Goal: Task Accomplishment & Management: Complete application form

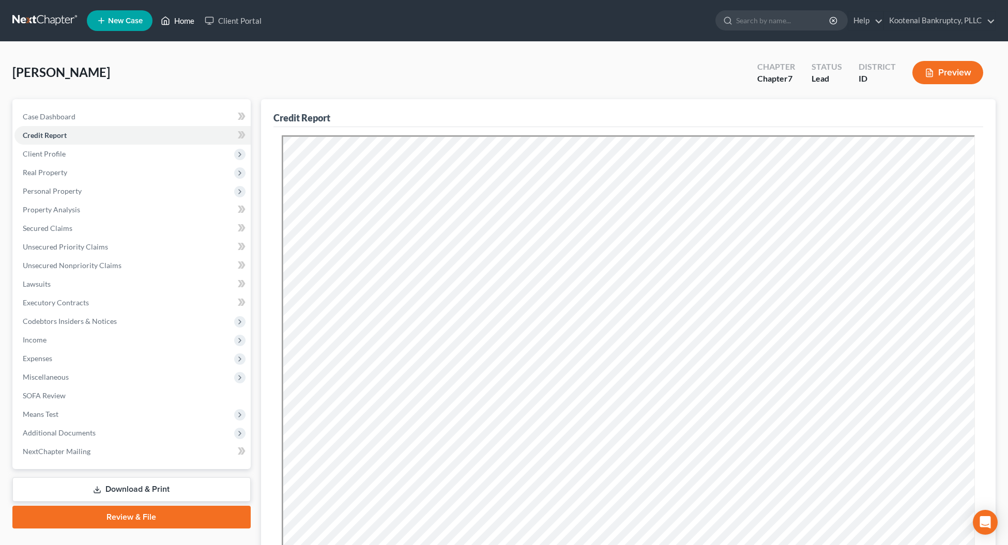
click at [181, 19] on link "Home" at bounding box center [178, 20] width 44 height 19
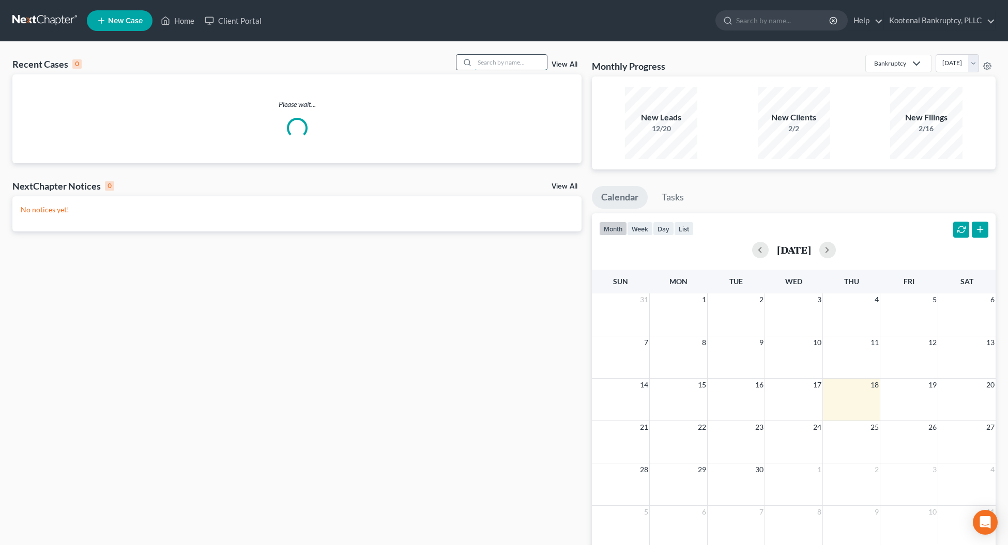
click at [487, 65] on input "search" at bounding box center [511, 62] width 72 height 15
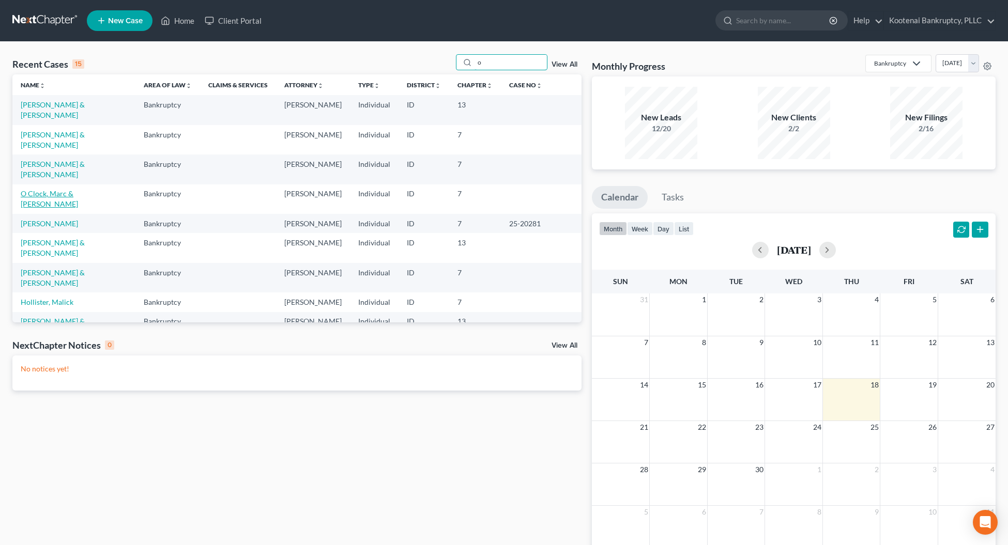
type input "o"
click at [34, 189] on link "O Clock, Marc & [PERSON_NAME]" at bounding box center [49, 198] width 57 height 19
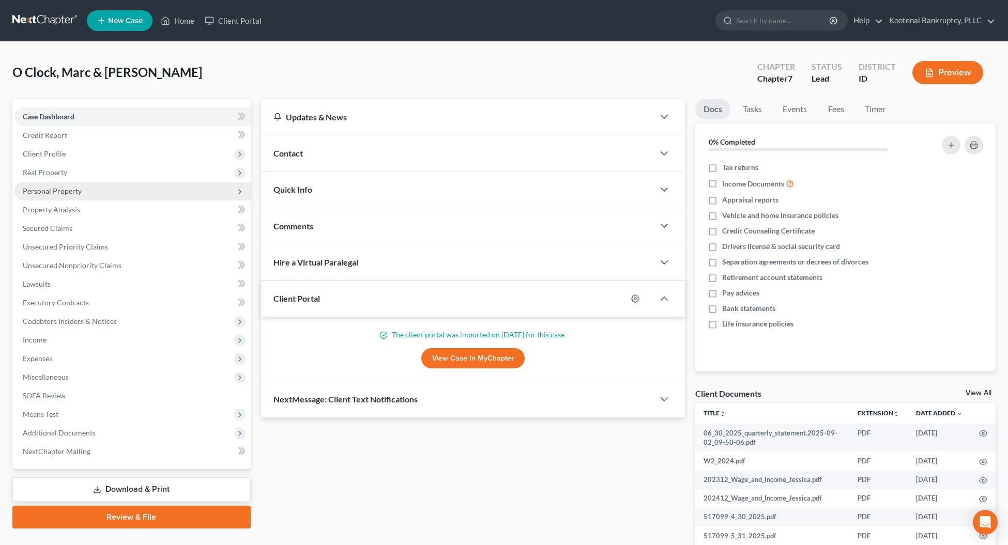
click at [36, 188] on span "Personal Property" at bounding box center [52, 191] width 59 height 9
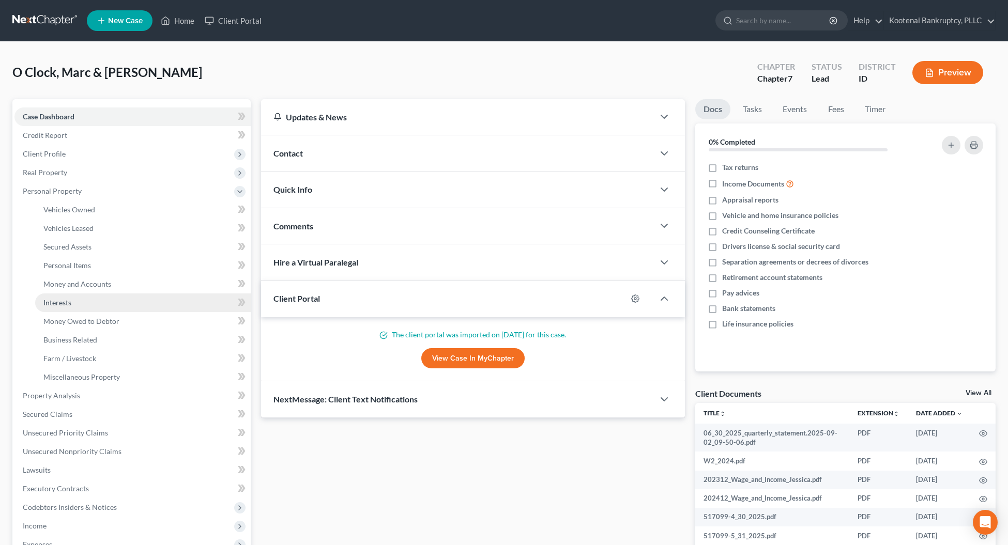
click at [49, 303] on span "Interests" at bounding box center [57, 302] width 28 height 9
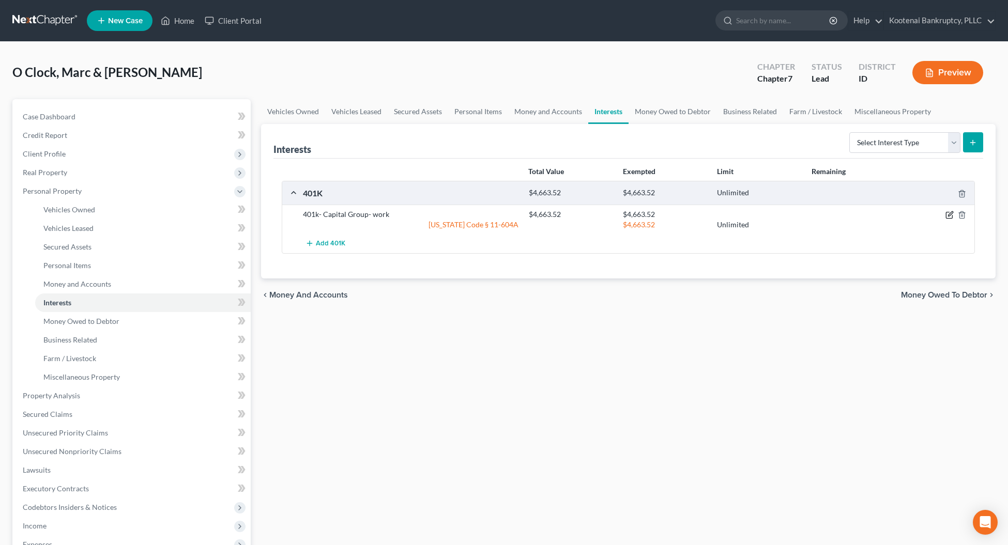
click at [950, 218] on icon "button" at bounding box center [950, 215] width 8 height 8
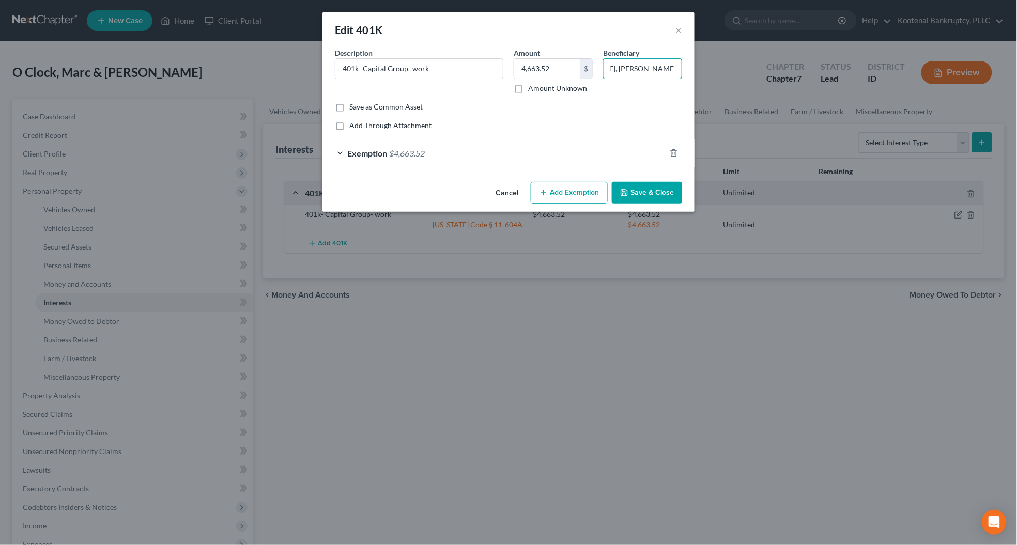
scroll to position [0, 68]
drag, startPoint x: 655, startPoint y: 66, endPoint x: 688, endPoint y: 71, distance: 33.4
click at [688, 71] on div "Beneficiary [PERSON_NAME], [PERSON_NAME] Kingston Oclock" at bounding box center [642, 71] width 89 height 46
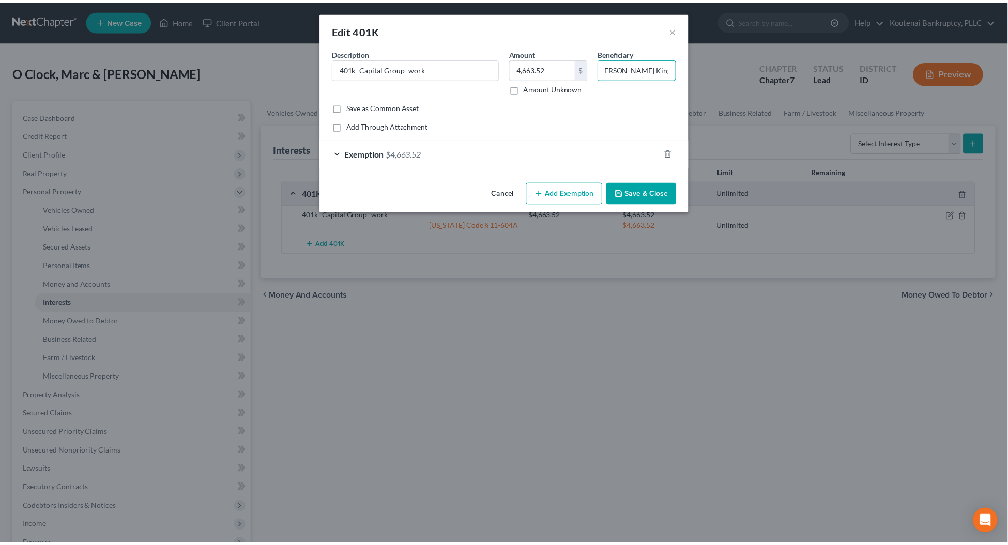
scroll to position [0, 0]
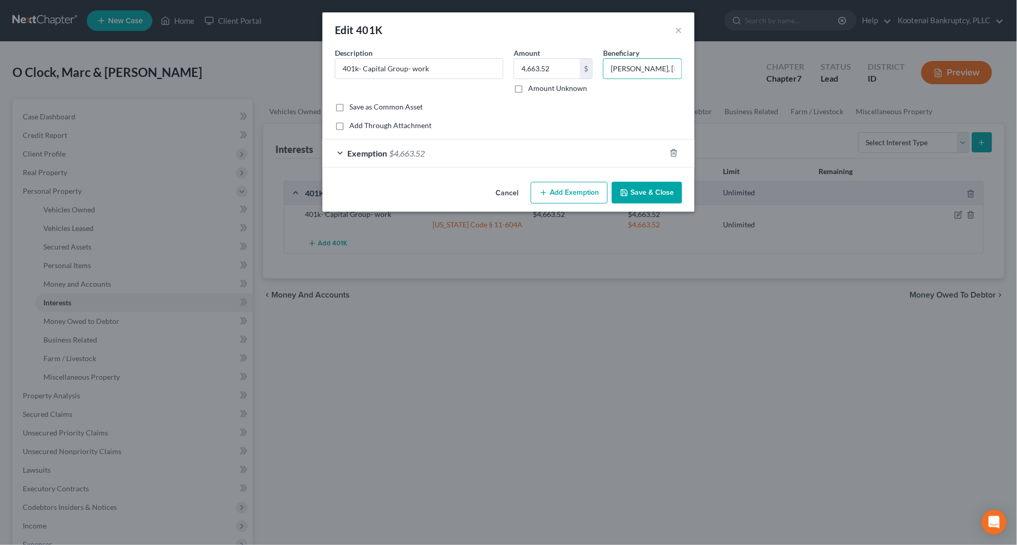
click at [623, 194] on icon "button" at bounding box center [624, 193] width 8 height 8
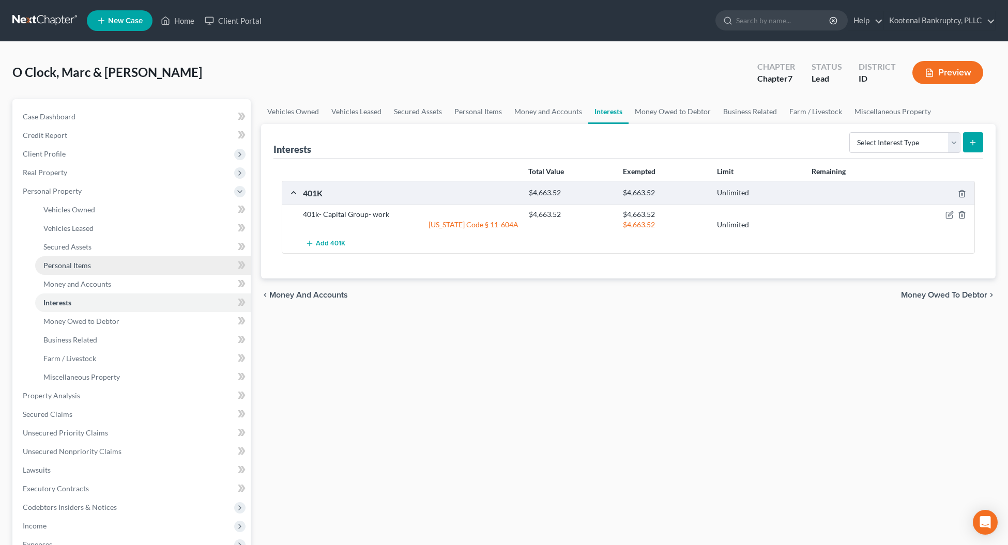
click at [87, 265] on span "Personal Items" at bounding box center [67, 265] width 48 height 9
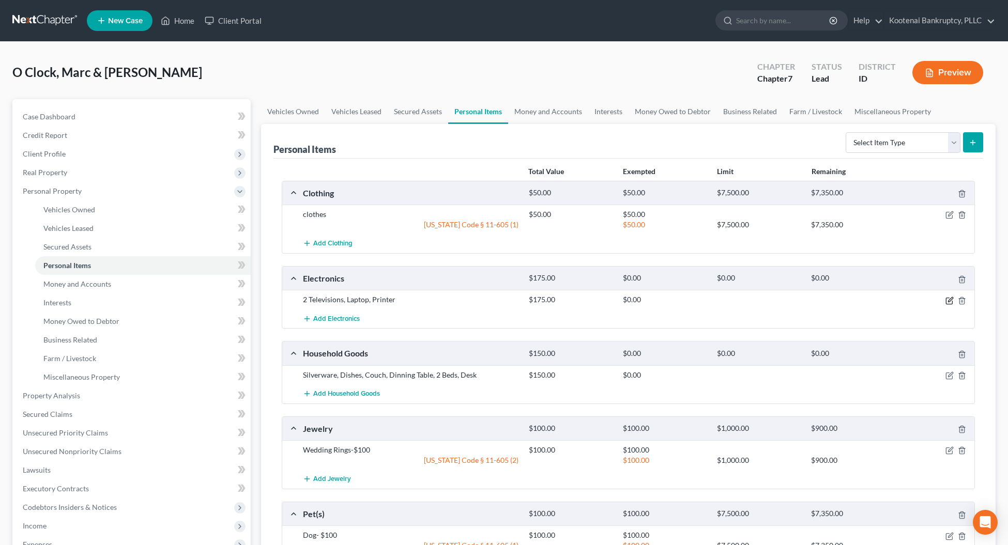
click at [952, 300] on icon "button" at bounding box center [950, 301] width 8 height 8
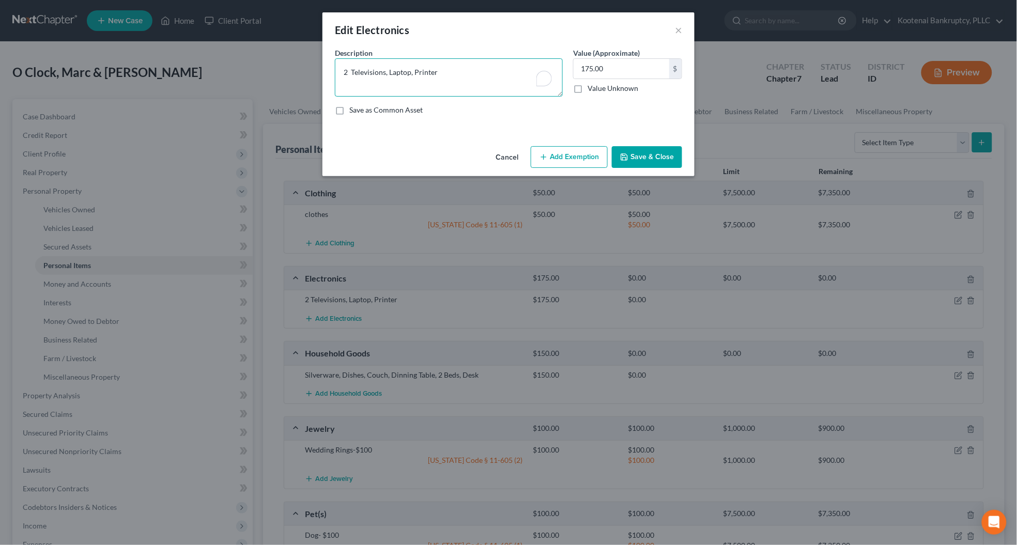
drag, startPoint x: 459, startPoint y: 78, endPoint x: 338, endPoint y: 70, distance: 121.7
click at [338, 70] on textarea "2 Televisions, Laptop, Printer" at bounding box center [449, 77] width 228 height 38
drag, startPoint x: 641, startPoint y: 155, endPoint x: 641, endPoint y: 195, distance: 39.8
click at [641, 156] on button "Save & Close" at bounding box center [647, 157] width 70 height 22
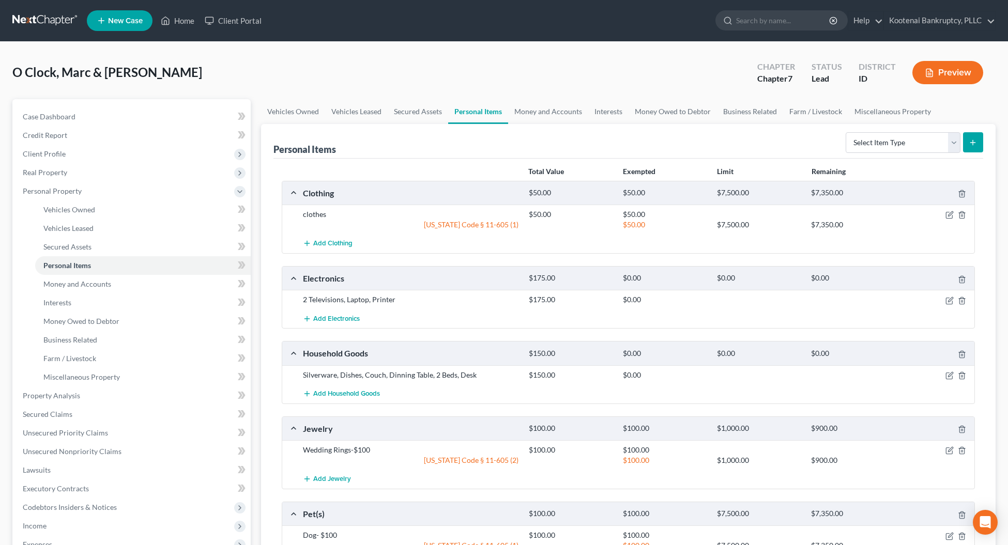
scroll to position [65, 0]
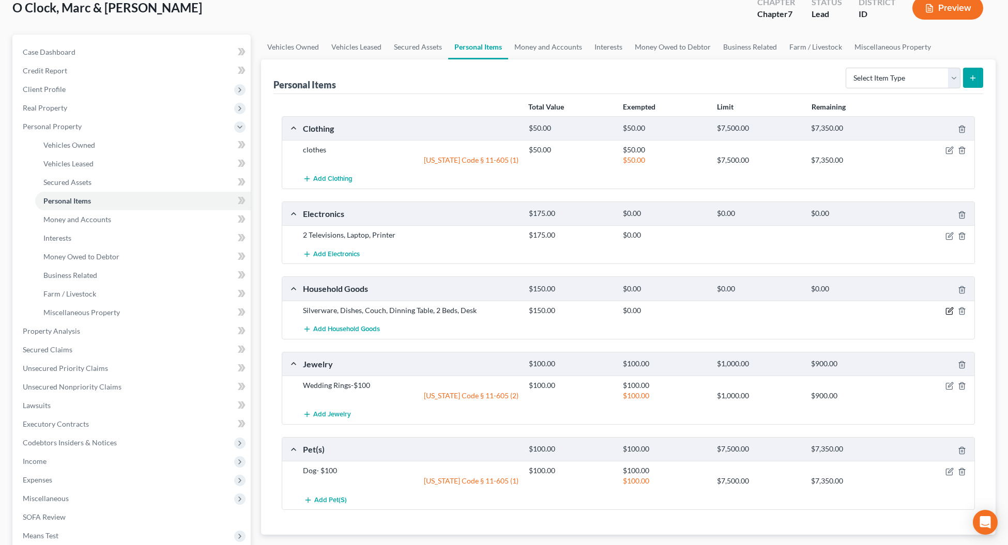
click at [952, 313] on icon "button" at bounding box center [950, 311] width 8 height 8
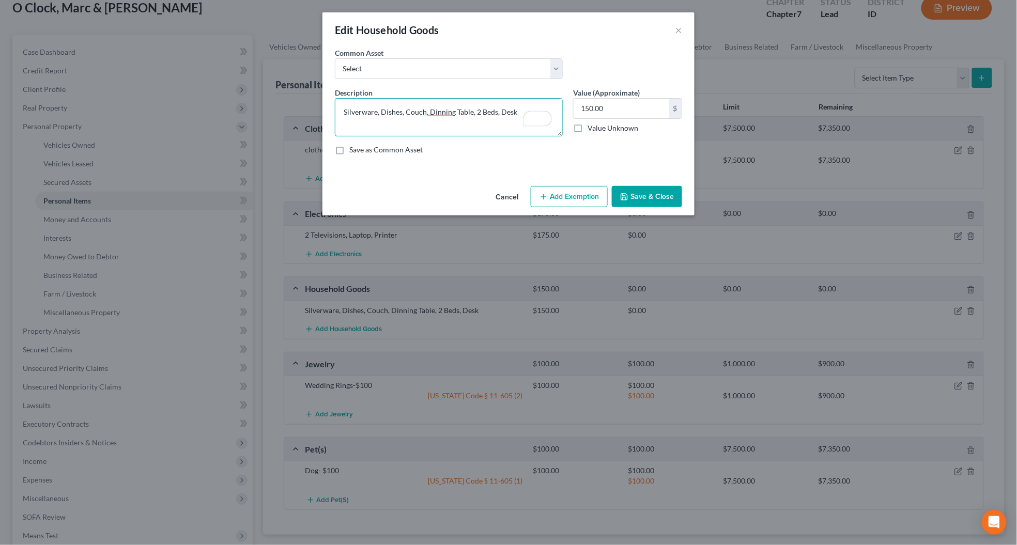
drag, startPoint x: 531, startPoint y: 121, endPoint x: 331, endPoint y: 112, distance: 200.3
click at [331, 112] on div "Description * Silverware, Dishes, Couch, Dinning Table, 2 Beds, Desk" at bounding box center [449, 111] width 238 height 49
click at [658, 191] on button "Save & Close" at bounding box center [647, 197] width 70 height 22
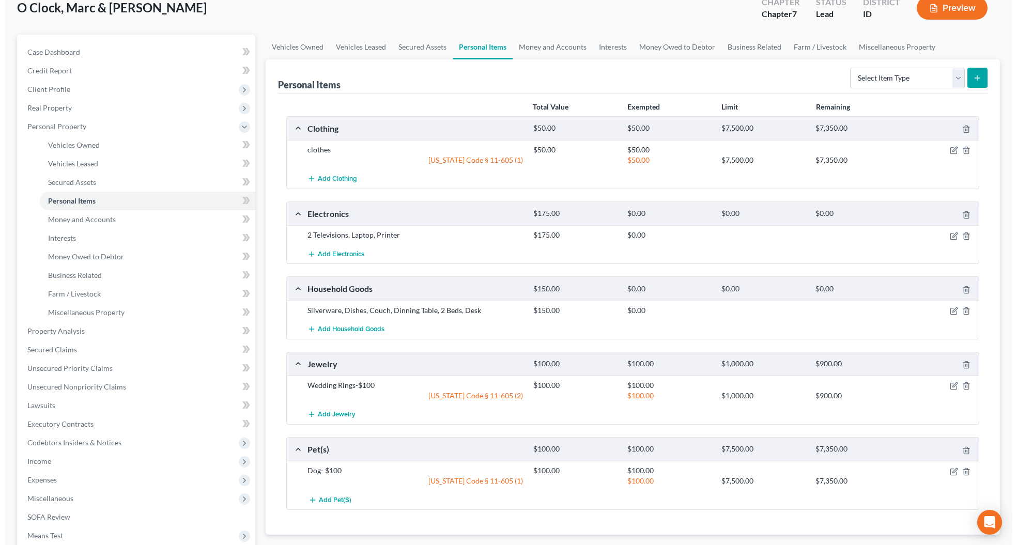
scroll to position [0, 0]
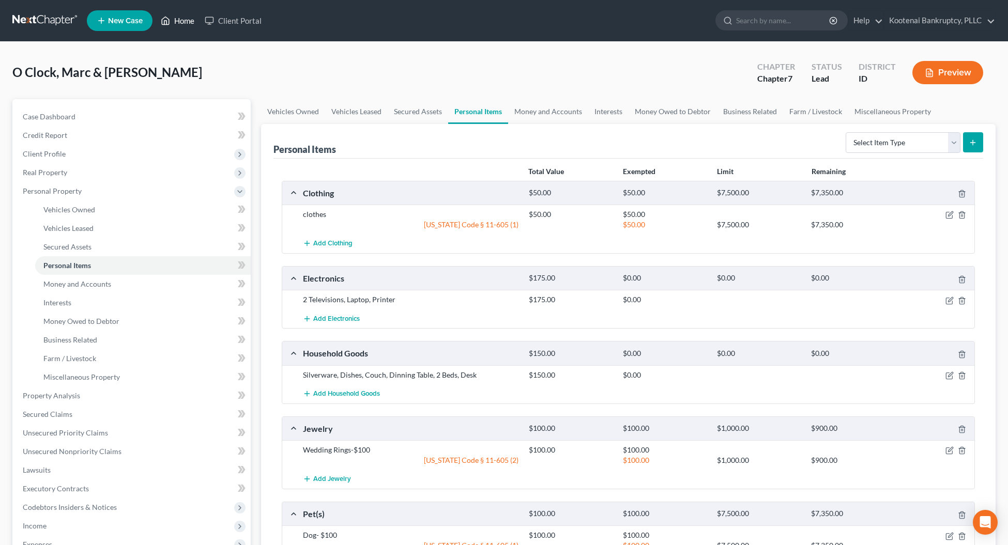
click at [180, 18] on link "Home" at bounding box center [178, 20] width 44 height 19
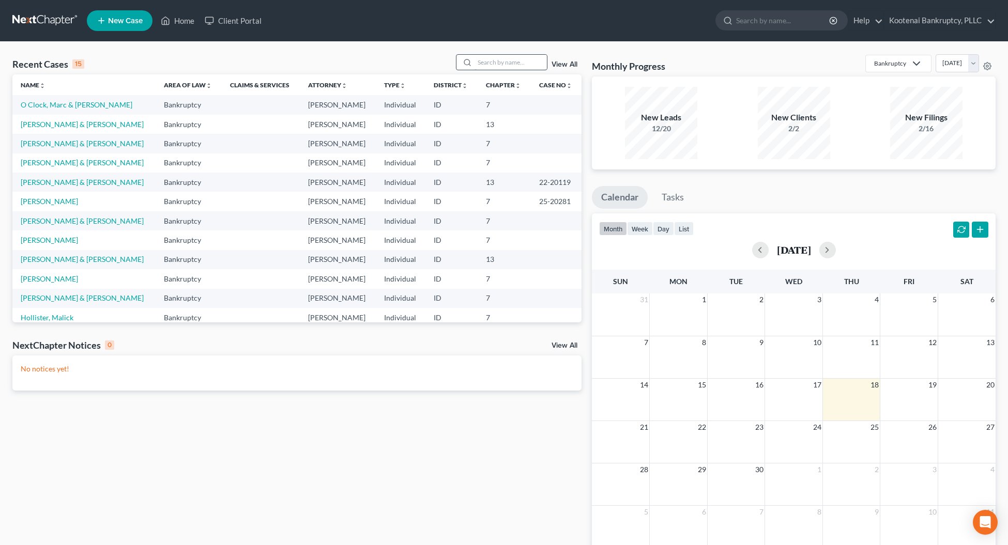
click at [493, 58] on input "search" at bounding box center [511, 62] width 72 height 15
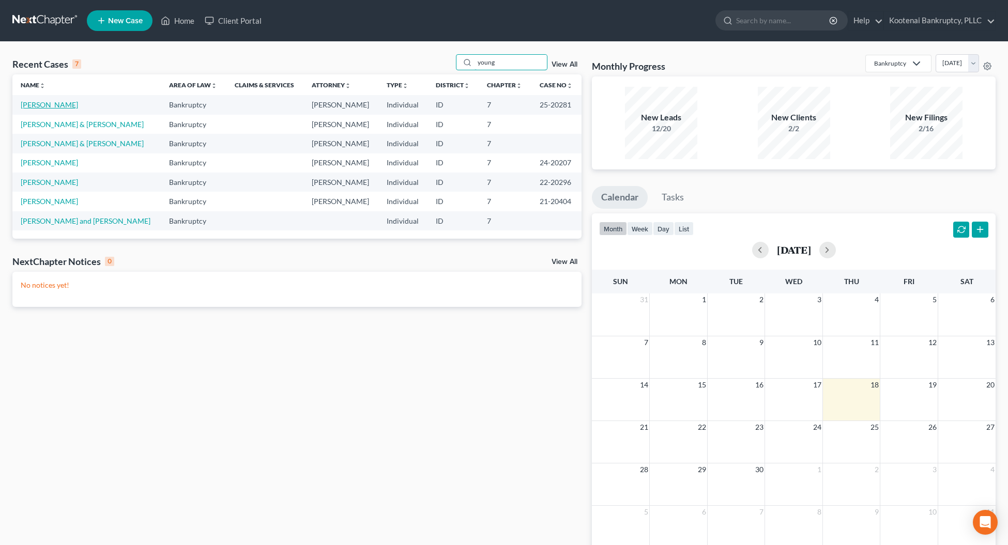
type input "young"
click at [47, 102] on link "[PERSON_NAME]" at bounding box center [49, 104] width 57 height 9
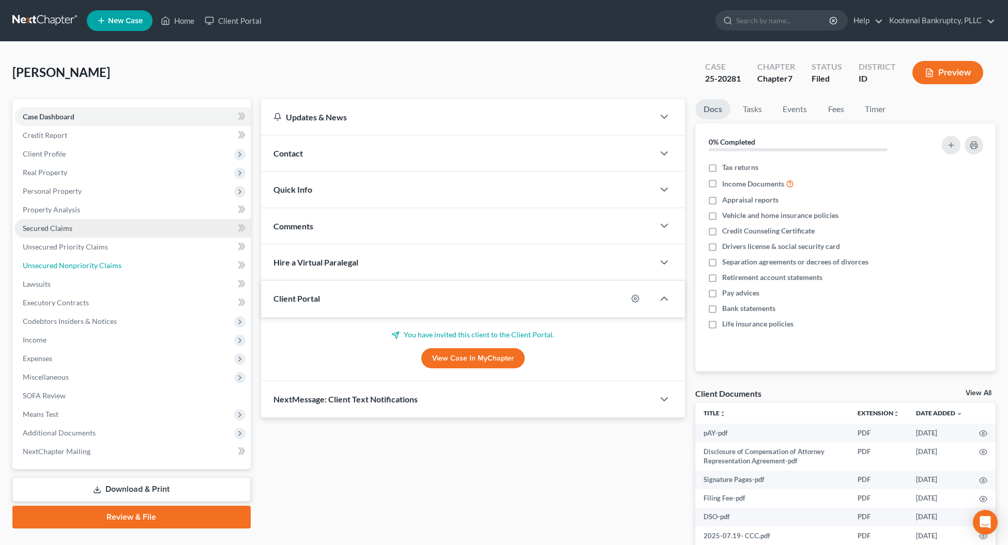
drag, startPoint x: 45, startPoint y: 262, endPoint x: 33, endPoint y: 229, distance: 36.0
click at [45, 262] on span "Unsecured Nonpriority Claims" at bounding box center [72, 265] width 99 height 9
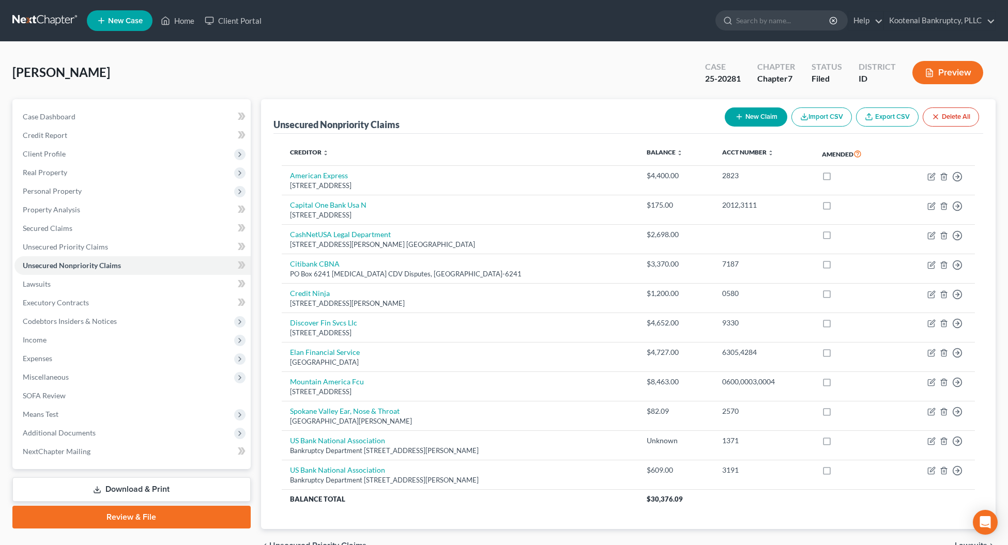
click at [761, 111] on button "New Claim" at bounding box center [756, 117] width 63 height 19
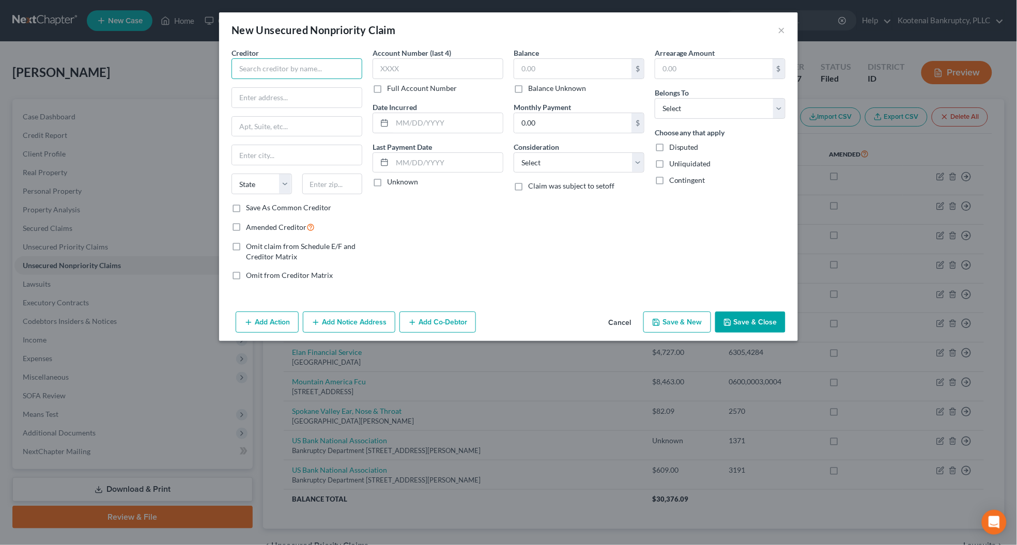
click at [251, 68] on input "text" at bounding box center [297, 68] width 131 height 21
type input "Advanced Dermatology and Skin Surgery"
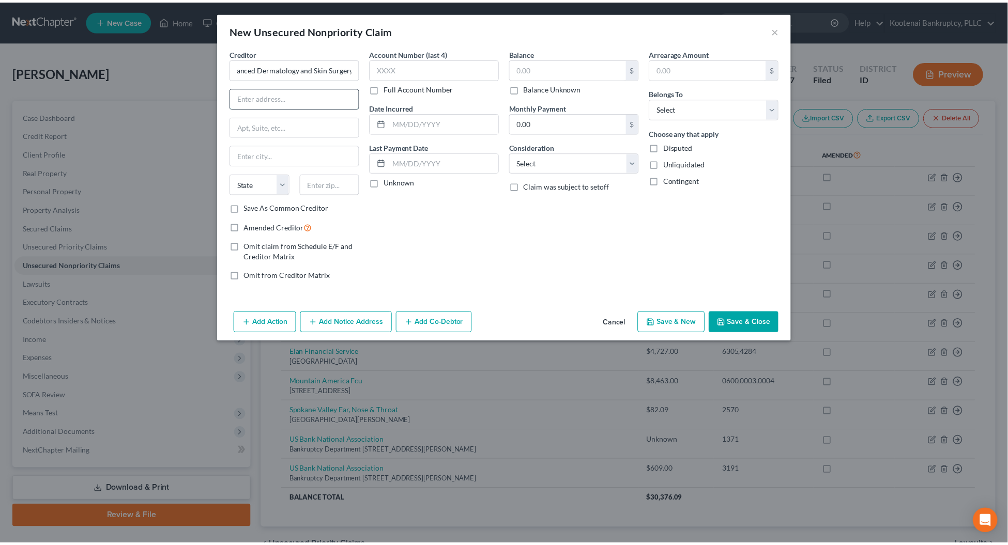
scroll to position [0, 0]
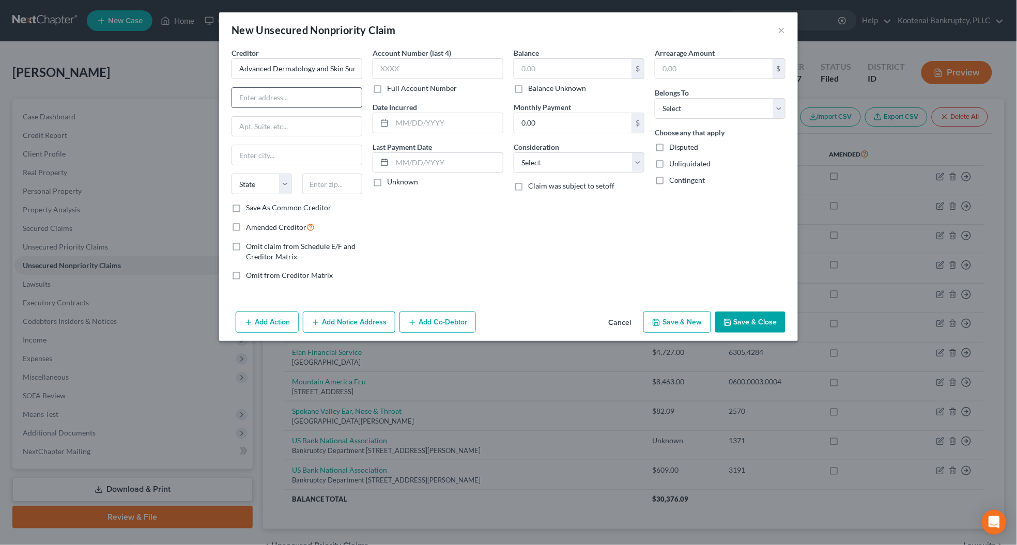
click at [252, 102] on input "text" at bounding box center [297, 98] width 130 height 20
type input "PO Box 639882"
click at [314, 183] on input "text" at bounding box center [332, 184] width 60 height 21
type input "45263"
click at [355, 231] on div "Amended Creditor" at bounding box center [297, 227] width 131 height 12
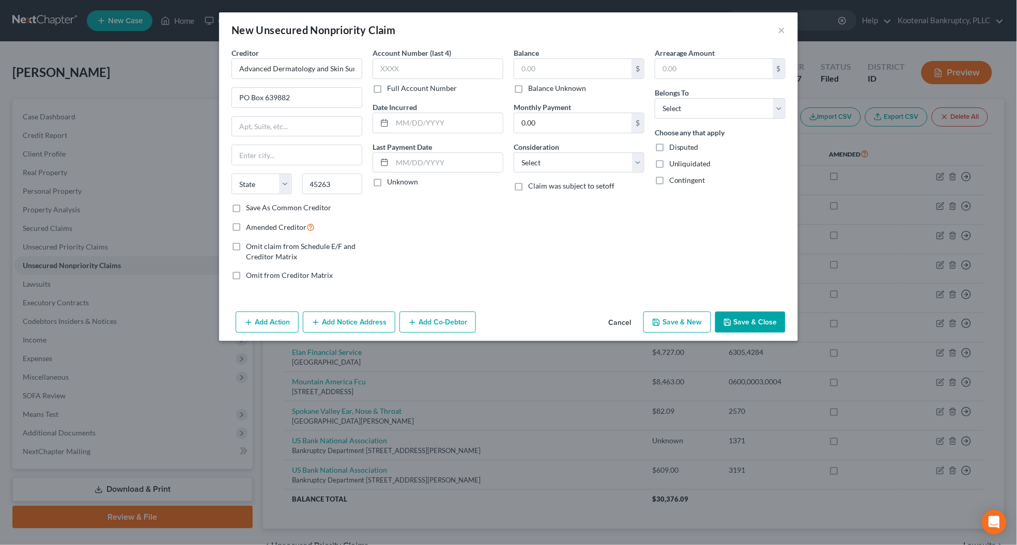
type input "[GEOGRAPHIC_DATA]"
select select "36"
click at [337, 179] on input "45263" at bounding box center [332, 184] width 60 height 21
type input "45263-9882"
click at [408, 71] on input "text" at bounding box center [438, 68] width 131 height 21
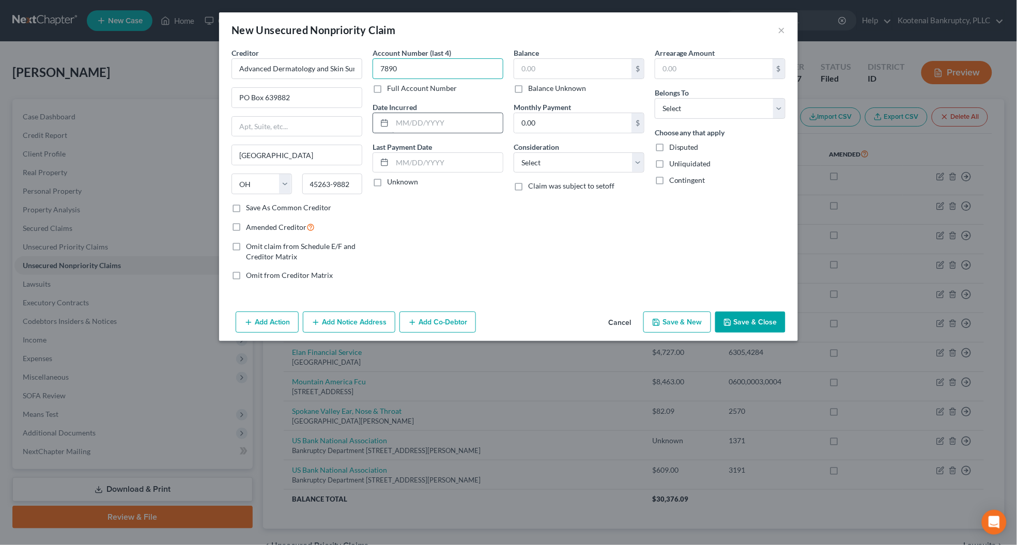
type input "7890"
click at [407, 122] on input "text" at bounding box center [447, 123] width 111 height 20
type input "[DATE]"
click at [387, 179] on label "Unknown" at bounding box center [402, 182] width 31 height 10
click at [391, 179] on input "Unknown" at bounding box center [394, 180] width 7 height 7
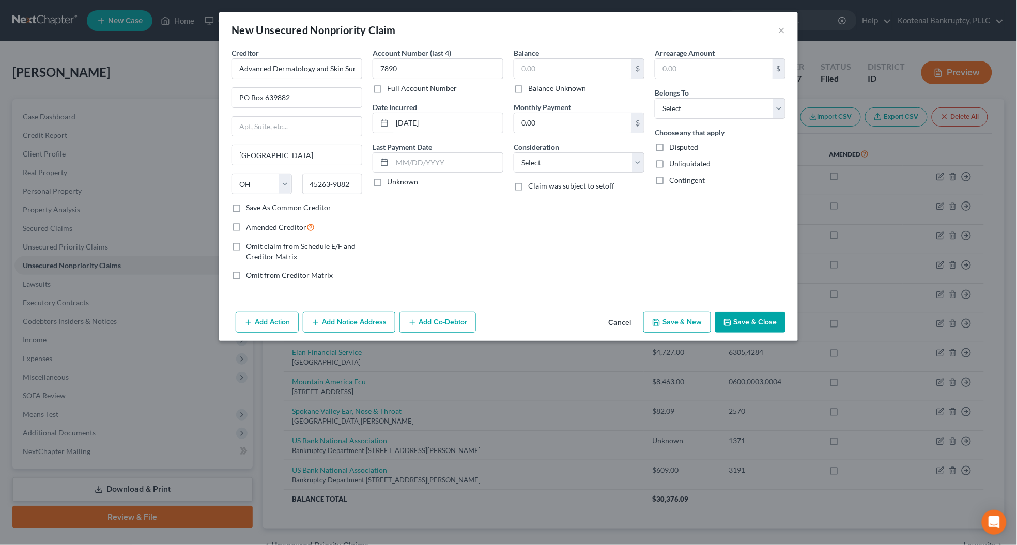
checkbox input "true"
click at [539, 164] on select "Select Cable / Satellite Services Collection Agency Credit Card Debt Debt Couns…" at bounding box center [579, 163] width 131 height 21
select select "9"
click at [514, 153] on select "Select Cable / Satellite Services Collection Agency Credit Card Debt Debt Couns…" at bounding box center [579, 163] width 131 height 21
click at [537, 68] on input "text" at bounding box center [572, 69] width 117 height 20
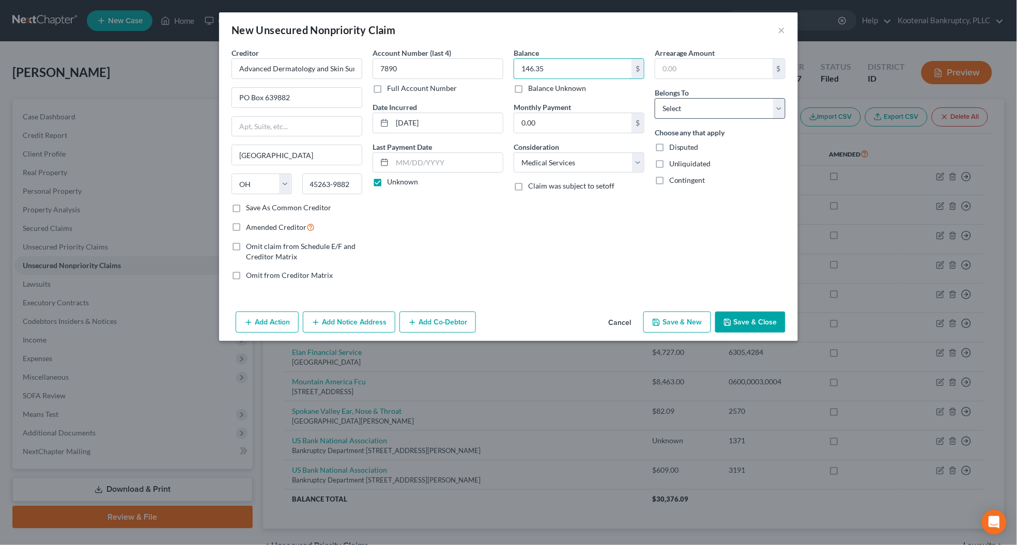
type input "146.35"
drag, startPoint x: 657, startPoint y: 107, endPoint x: 664, endPoint y: 115, distance: 11.0
click at [657, 107] on select "Select Debtor 1 Only Debtor 2 Only Debtor 1 And Debtor 2 Only At Least One Of T…" at bounding box center [720, 108] width 131 height 21
select select "0"
click at [655, 98] on select "Select Debtor 1 Only Debtor 2 Only Debtor 1 And Debtor 2 Only At Least One Of T…" at bounding box center [720, 108] width 131 height 21
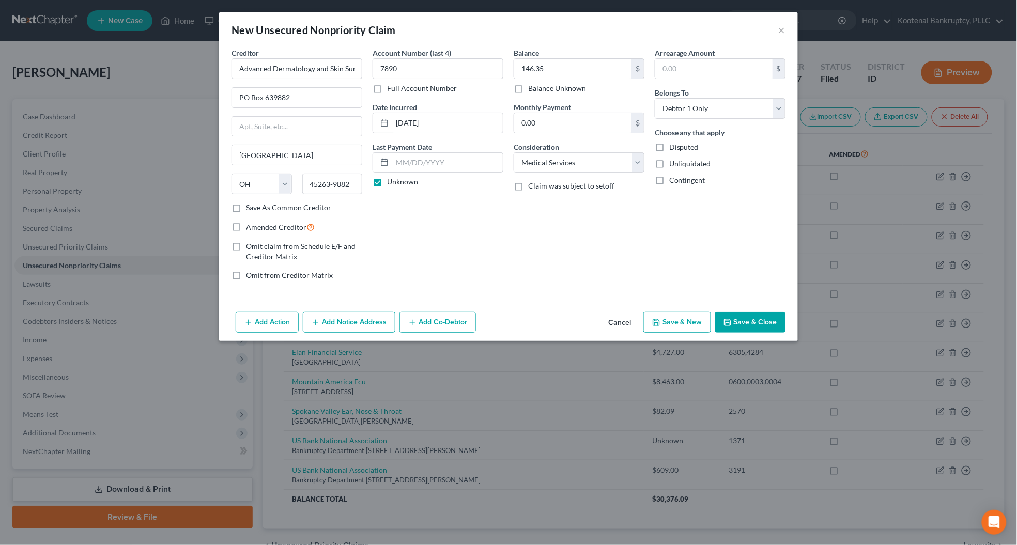
click at [246, 227] on label "Amended Creditor" at bounding box center [280, 227] width 69 height 12
click at [250, 227] on input "Amended Creditor" at bounding box center [253, 224] width 7 height 7
checkbox input "true"
click at [738, 324] on button "Save & Close" at bounding box center [751, 323] width 70 height 22
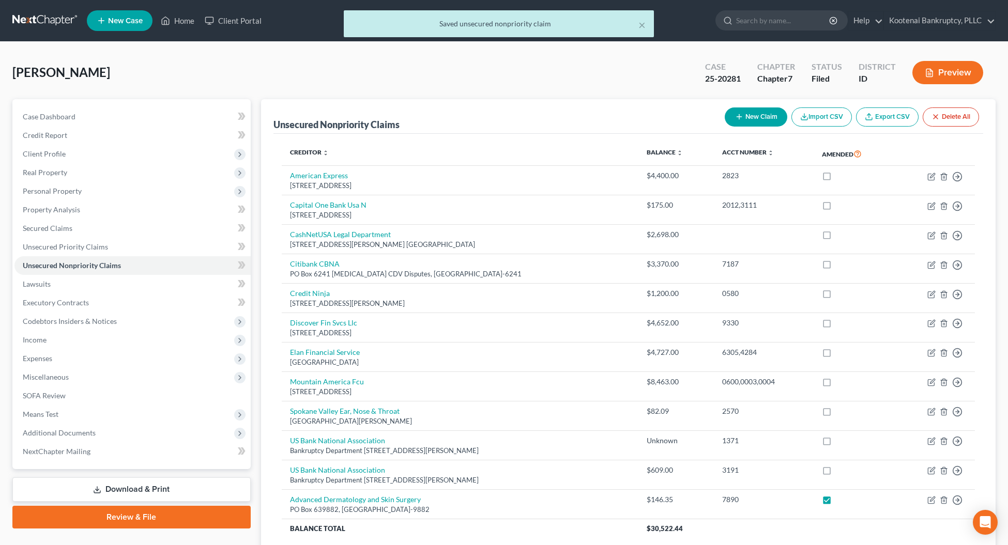
click at [161, 485] on link "Download & Print" at bounding box center [131, 490] width 238 height 24
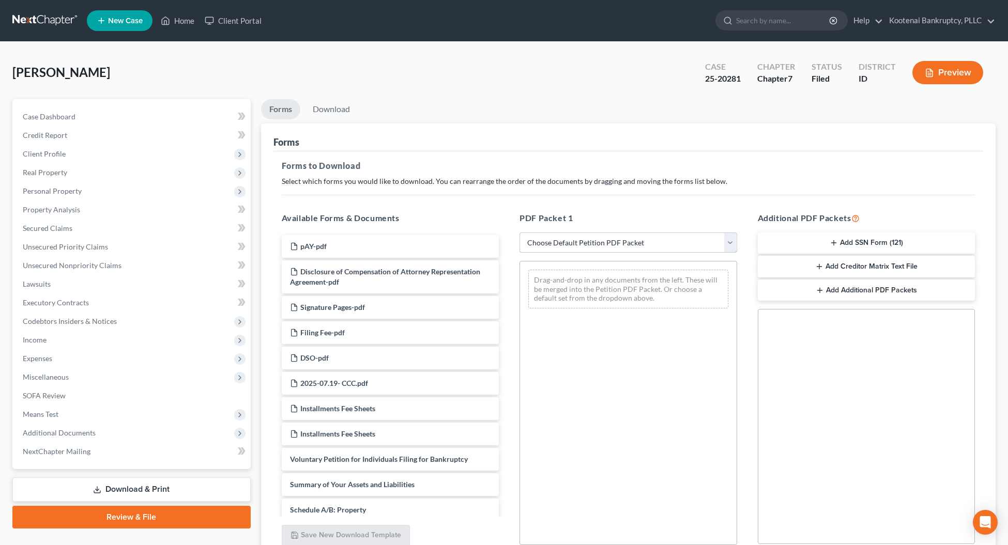
click at [535, 246] on select "Choose Default Petition PDF Packet Complete Bankruptcy Petition (all forms and …" at bounding box center [629, 243] width 218 height 21
select select "2"
click at [520, 233] on select "Choose Default Petition PDF Packet Complete Bankruptcy Petition (all forms and …" at bounding box center [629, 243] width 218 height 21
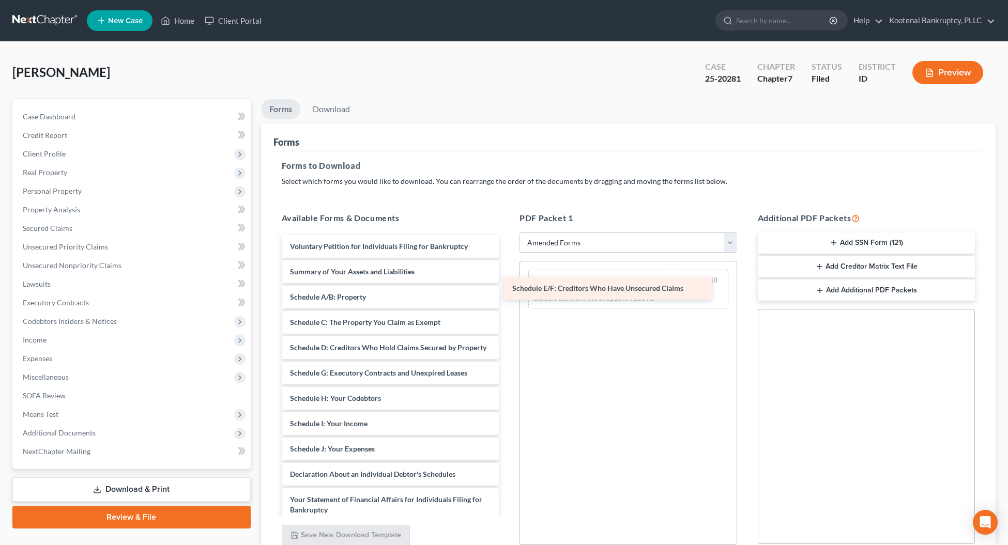
drag, startPoint x: 353, startPoint y: 386, endPoint x: 575, endPoint y: 291, distance: 242.1
click at [508, 291] on div "Schedule E/F: Creditors Who Have Unsecured Claims Voluntary Petition for Indivi…" at bounding box center [390, 464] width 234 height 459
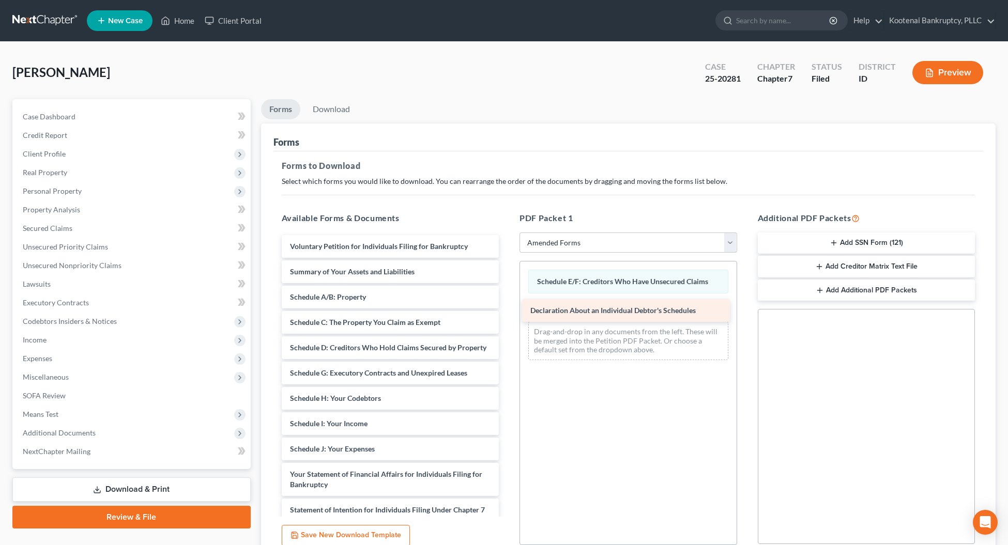
drag, startPoint x: 329, startPoint y: 487, endPoint x: 570, endPoint y: 313, distance: 297.0
click at [508, 313] on div "Declaration About an Individual Debtor's Schedules Voluntary Petition for Indiv…" at bounding box center [390, 452] width 234 height 434
click at [331, 104] on link "Download" at bounding box center [332, 109] width 54 height 20
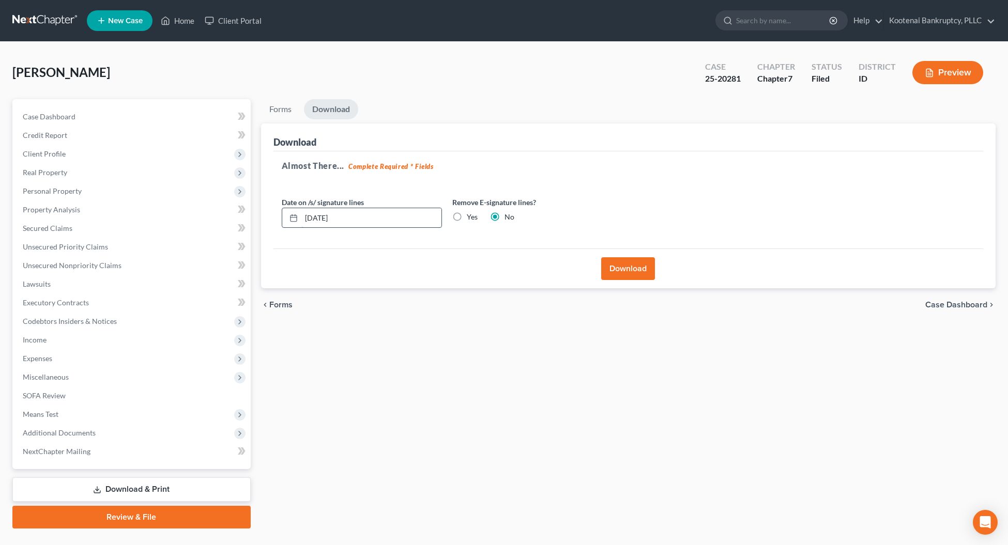
drag, startPoint x: 344, startPoint y: 215, endPoint x: 300, endPoint y: 216, distance: 44.0
click at [300, 220] on div "[DATE]" at bounding box center [362, 218] width 160 height 21
click at [621, 278] on button "Download" at bounding box center [628, 268] width 54 height 23
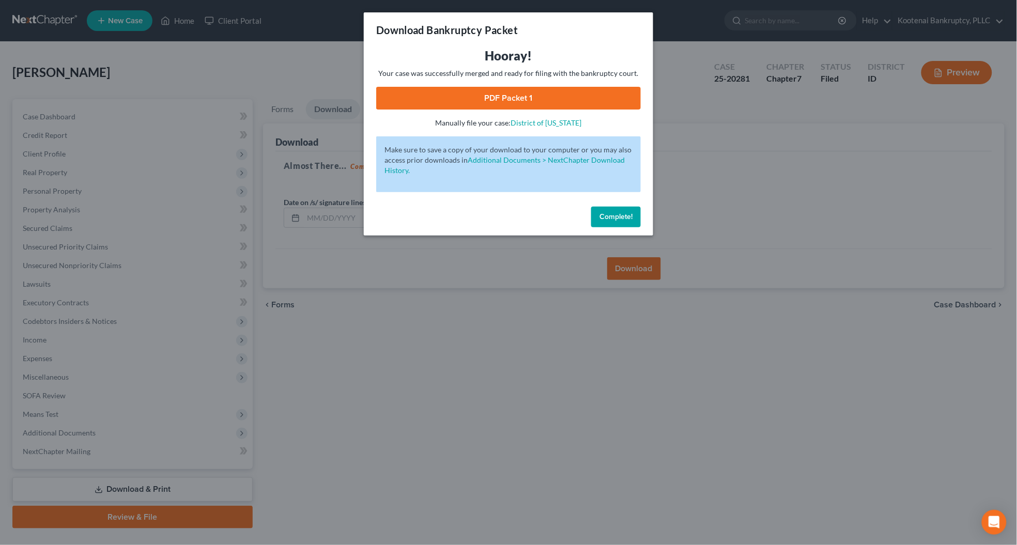
click at [495, 99] on link "PDF Packet 1" at bounding box center [508, 98] width 265 height 23
drag, startPoint x: 616, startPoint y: 217, endPoint x: 506, endPoint y: 190, distance: 113.9
click at [616, 217] on span "Complete!" at bounding box center [616, 216] width 33 height 9
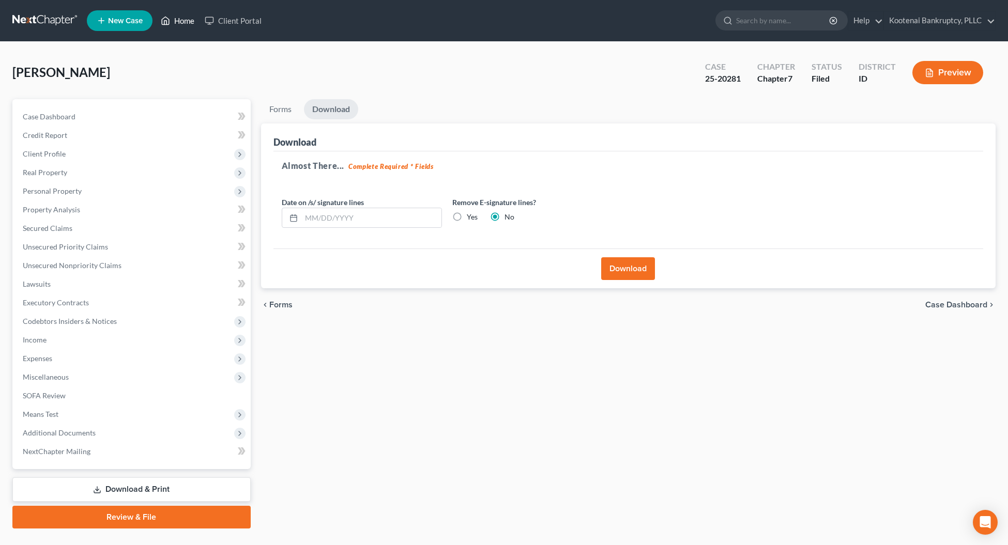
click at [180, 21] on link "Home" at bounding box center [178, 20] width 44 height 19
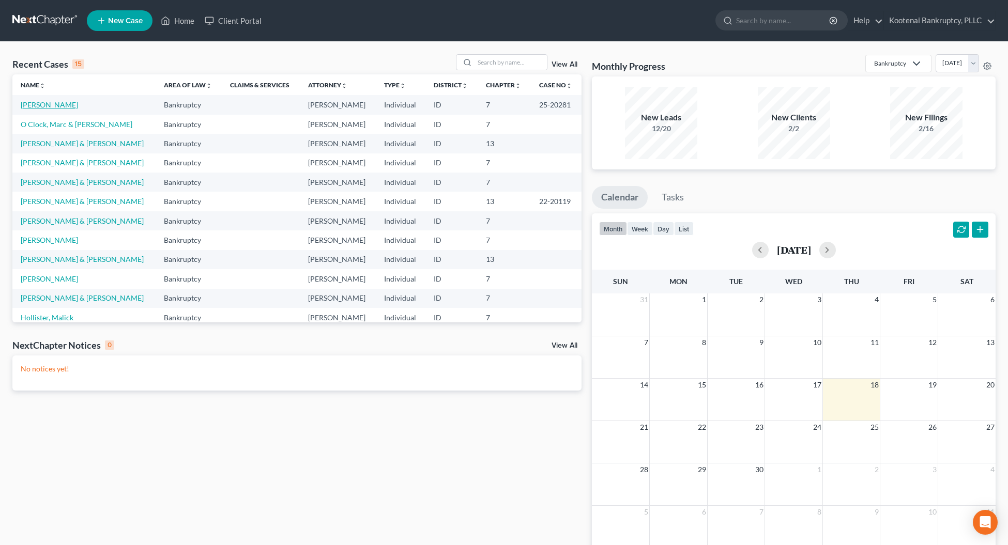
click at [36, 104] on link "[PERSON_NAME]" at bounding box center [49, 104] width 57 height 9
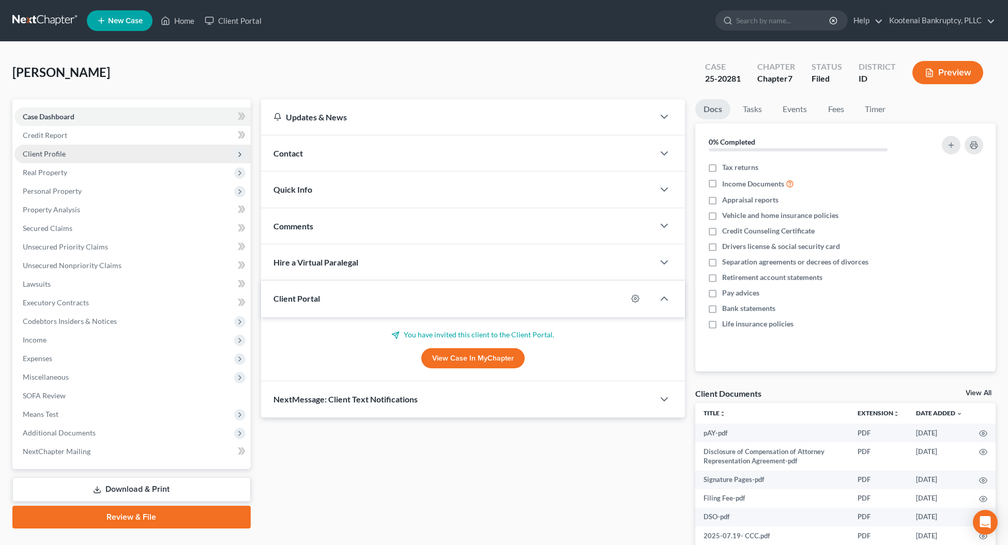
click at [40, 154] on span "Client Profile" at bounding box center [44, 153] width 43 height 9
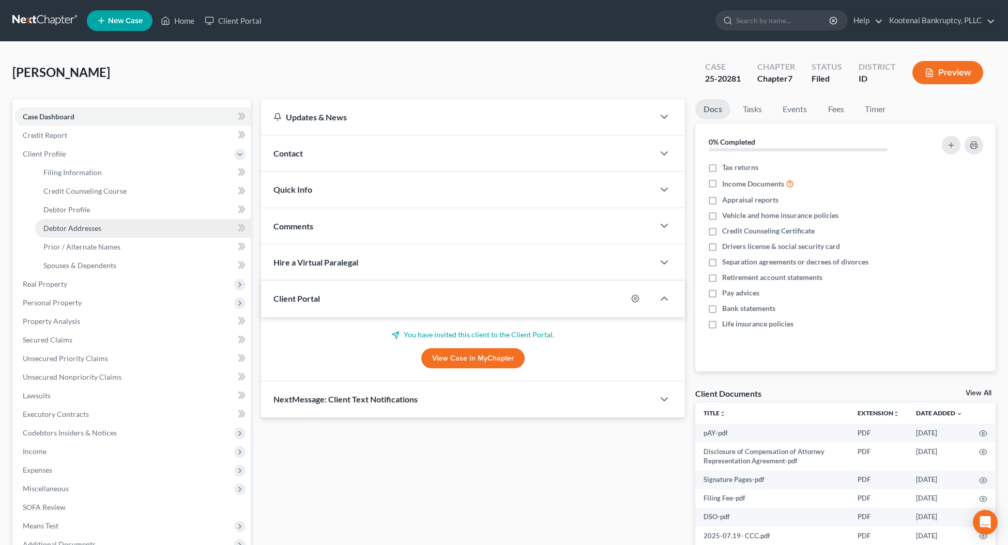
click at [65, 219] on link "Debtor Addresses" at bounding box center [143, 228] width 216 height 19
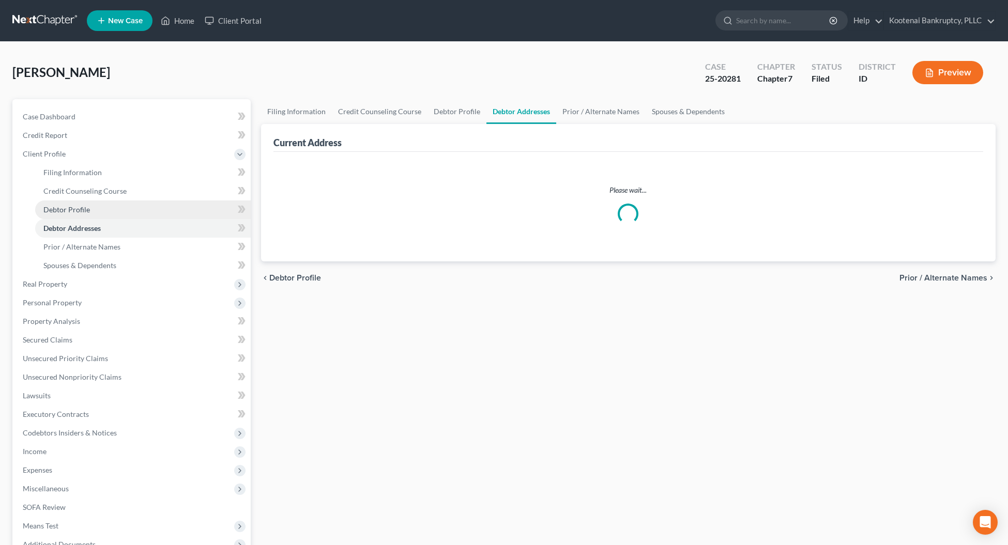
click at [63, 210] on span "Debtor Profile" at bounding box center [66, 209] width 47 height 9
select select "3"
select select "0"
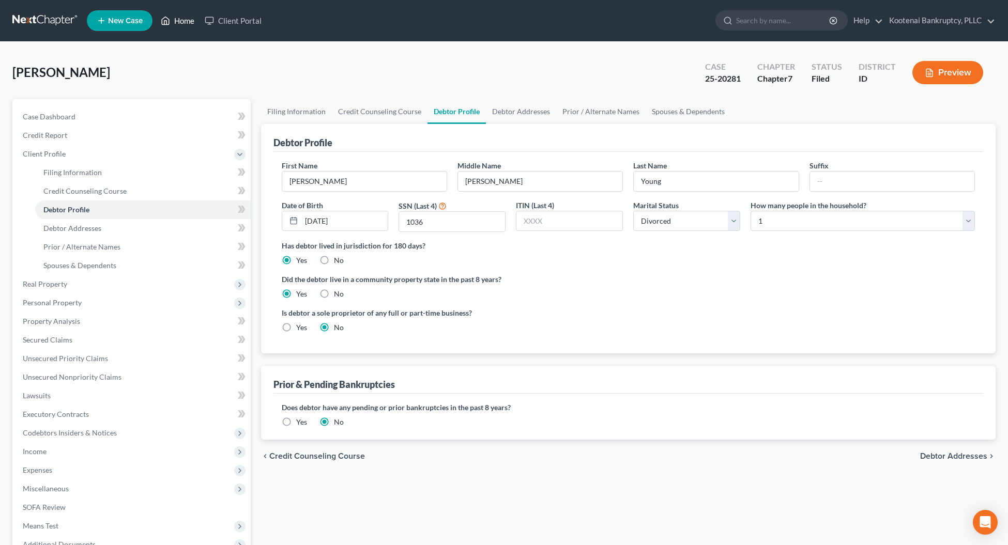
click at [185, 20] on link "Home" at bounding box center [178, 20] width 44 height 19
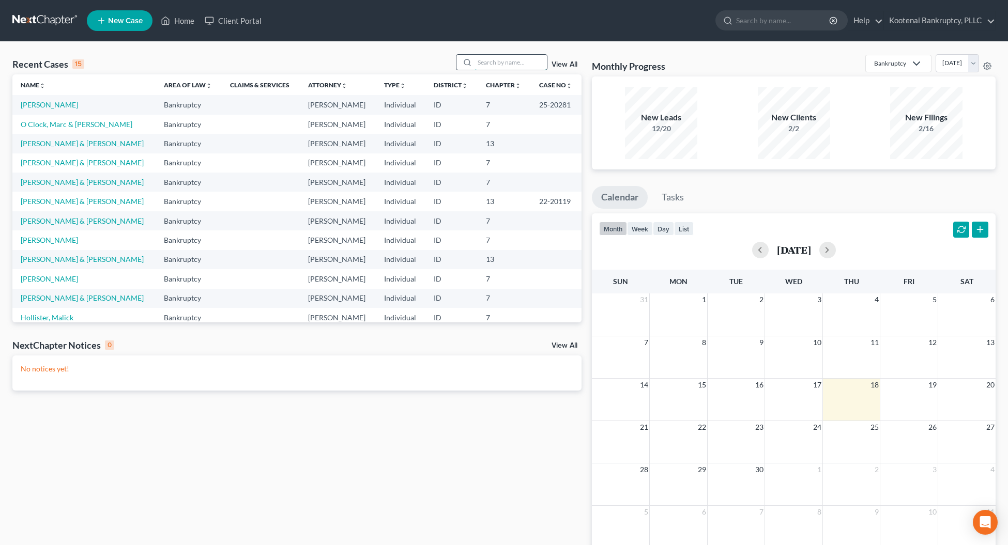
click at [482, 64] on input "search" at bounding box center [511, 62] width 72 height 15
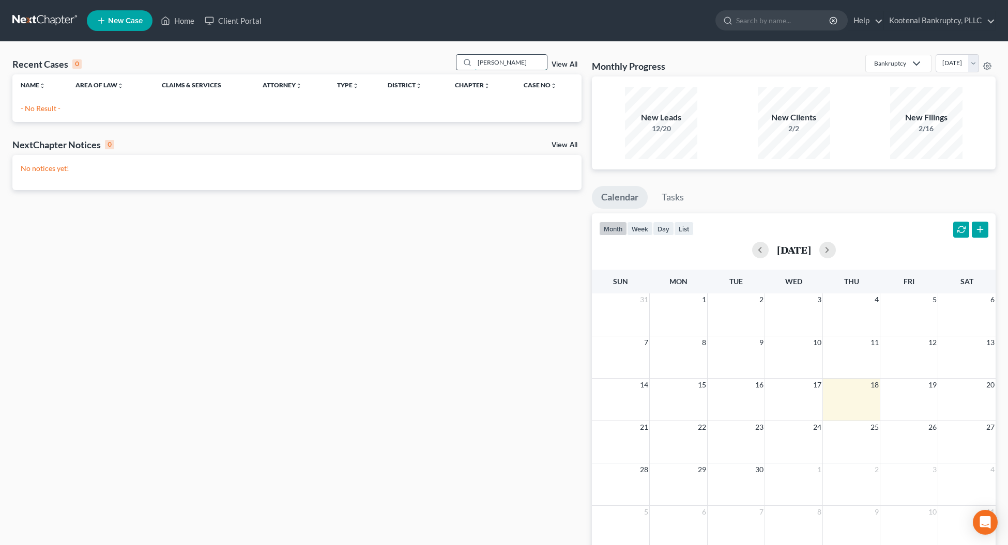
drag, startPoint x: 525, startPoint y: 63, endPoint x: 467, endPoint y: 59, distance: 58.5
click at [467, 59] on div "[PERSON_NAME]" at bounding box center [502, 62] width 92 height 16
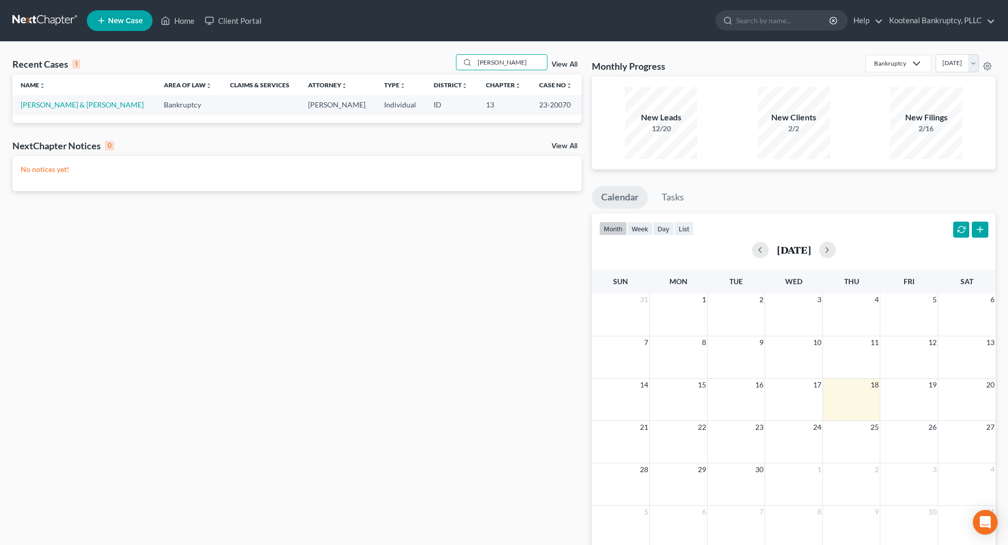
type input "[PERSON_NAME]"
click at [120, 13] on link "New Case" at bounding box center [120, 20] width 66 height 21
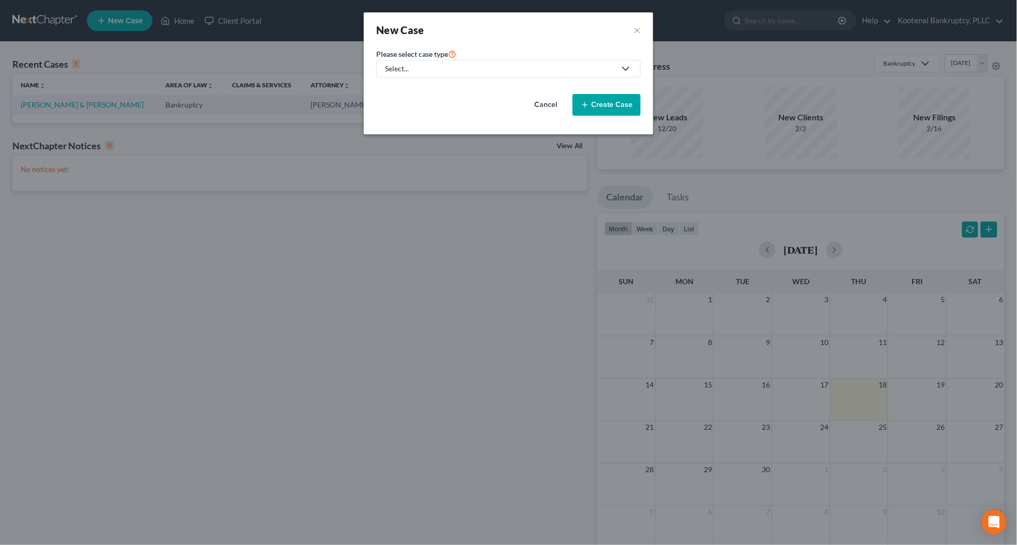
click at [629, 70] on icon at bounding box center [626, 69] width 12 height 12
click at [413, 91] on div "Bankruptcy" at bounding box center [404, 90] width 37 height 10
select select "23"
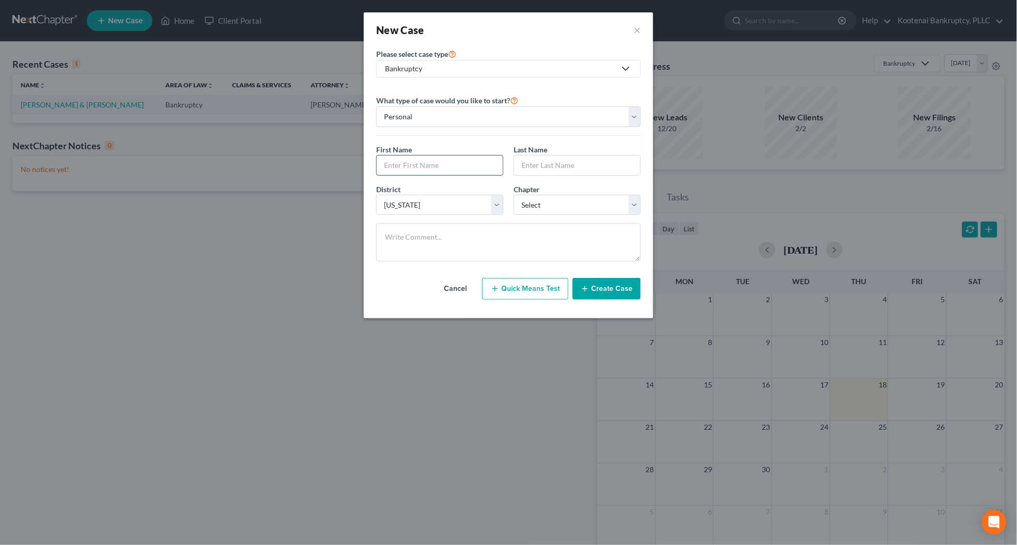
click at [414, 167] on input "text" at bounding box center [440, 166] width 126 height 20
type input "[PERSON_NAME]"
click at [536, 164] on input "text" at bounding box center [577, 166] width 126 height 20
type input "[PERSON_NAME]"
click at [536, 201] on select "Select 7 11 12 13" at bounding box center [577, 205] width 127 height 21
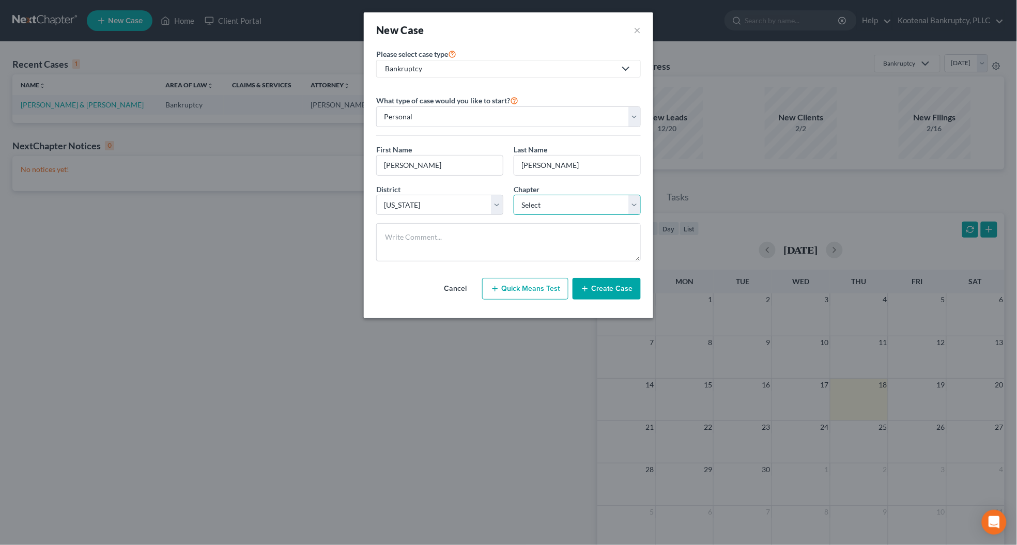
select select "0"
click at [514, 195] on select "Select 7 11 12 13" at bounding box center [577, 205] width 127 height 21
click at [600, 291] on button "Create Case" at bounding box center [607, 289] width 68 height 22
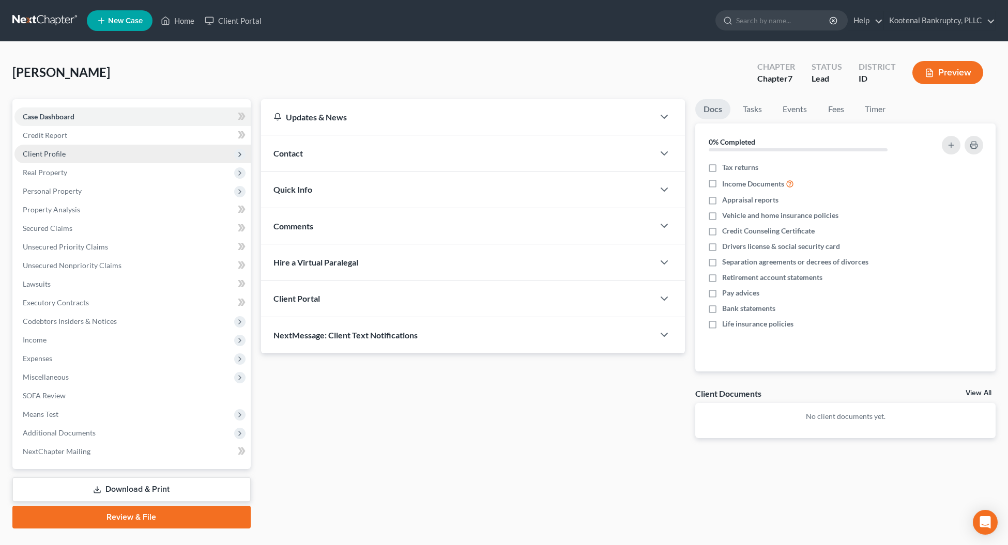
click at [40, 150] on span "Client Profile" at bounding box center [44, 153] width 43 height 9
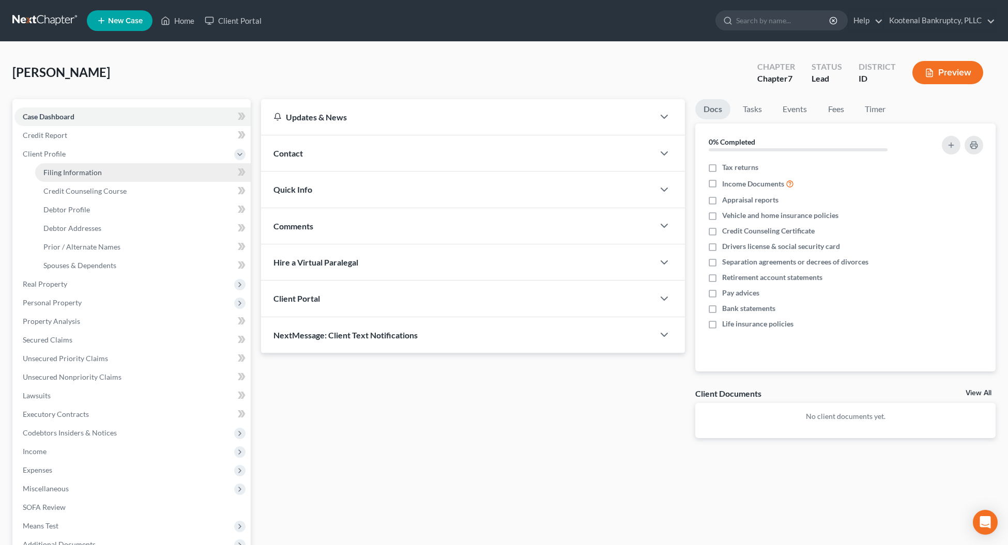
click at [52, 175] on span "Filing Information" at bounding box center [72, 172] width 58 height 9
select select "1"
select select "0"
select select "23"
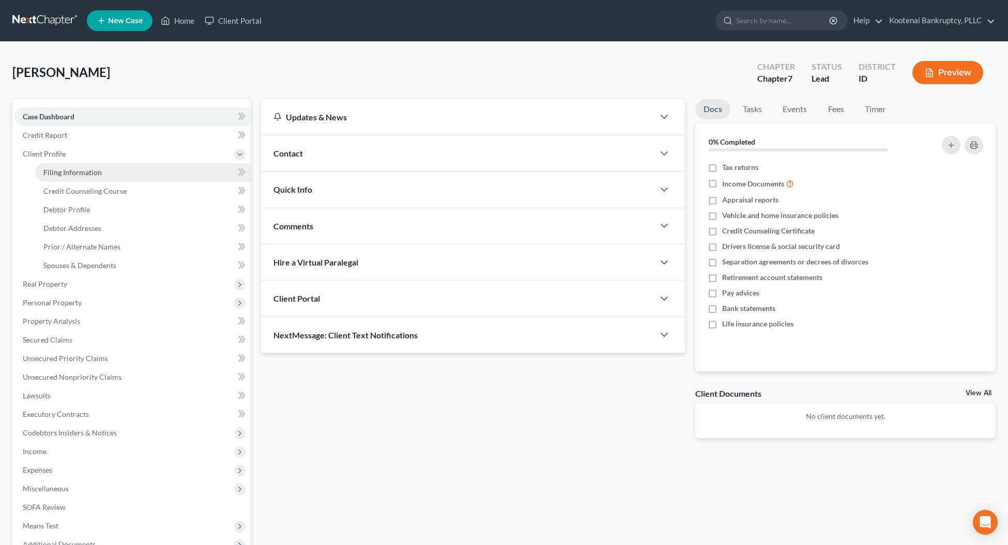
select select "0"
select select "13"
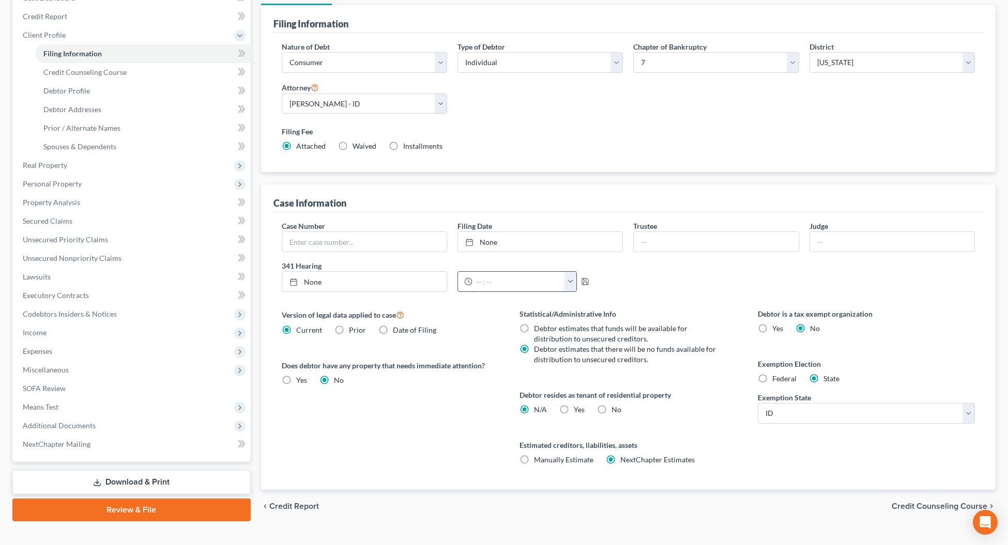
scroll to position [129, 0]
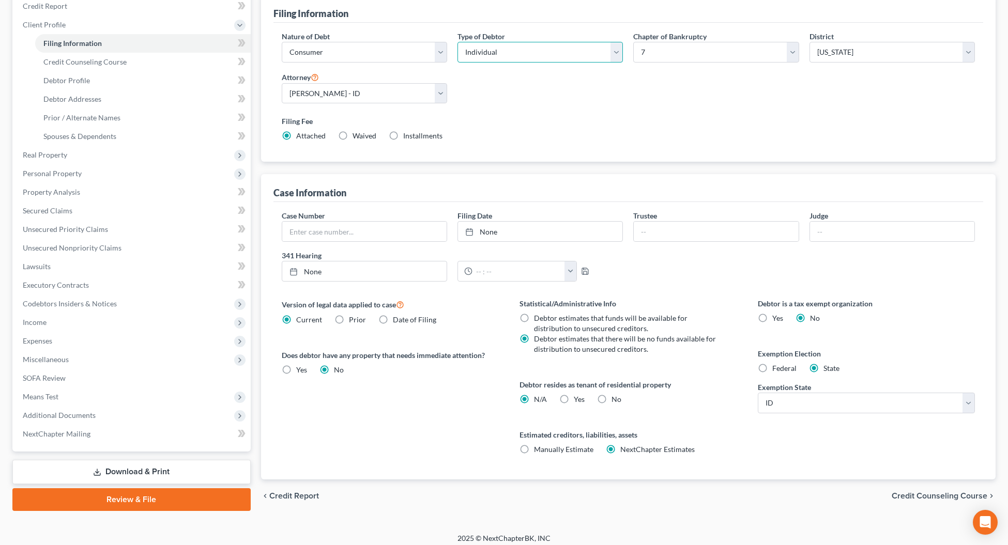
drag, startPoint x: 618, startPoint y: 49, endPoint x: 612, endPoint y: 59, distance: 12.1
click at [618, 49] on select "Select Individual Joint" at bounding box center [540, 52] width 165 height 21
select select "1"
click at [458, 42] on select "Select Individual Joint" at bounding box center [540, 52] width 165 height 21
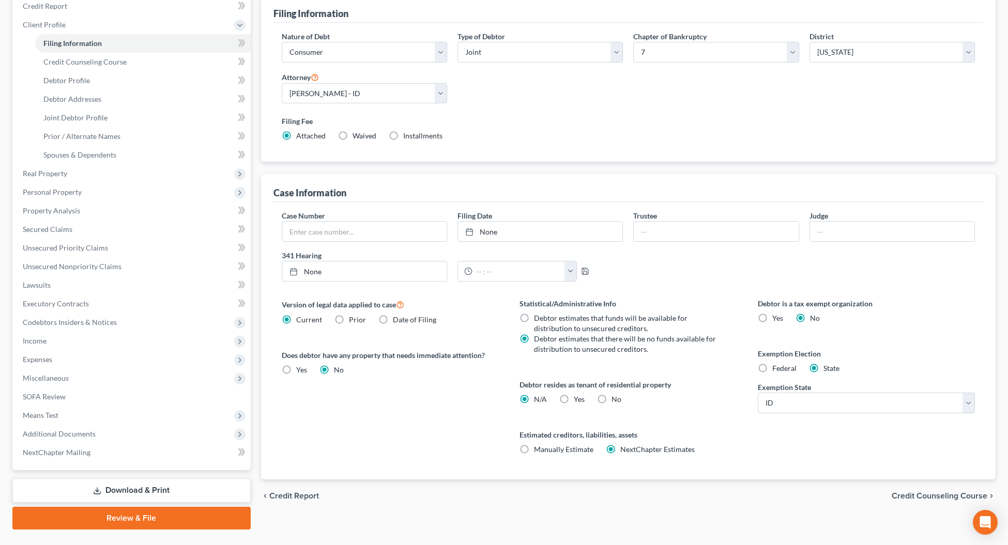
click at [574, 400] on label "Yes Yes" at bounding box center [579, 399] width 11 height 10
click at [578, 400] on input "Yes Yes" at bounding box center [581, 397] width 7 height 7
radio input "true"
radio input "false"
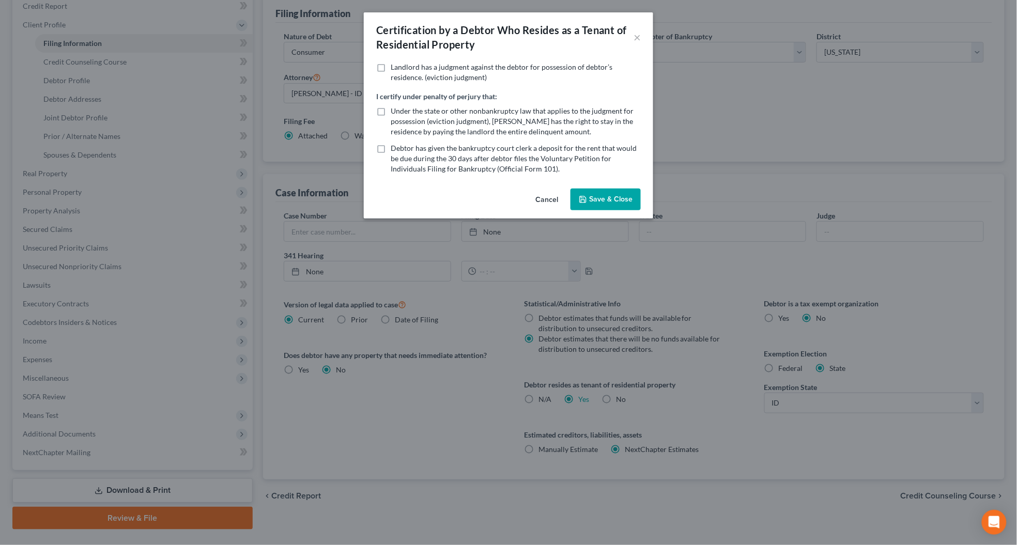
drag, startPoint x: 606, startPoint y: 194, endPoint x: 837, endPoint y: 379, distance: 295.0
click at [608, 196] on button "Save & Close" at bounding box center [606, 200] width 70 height 22
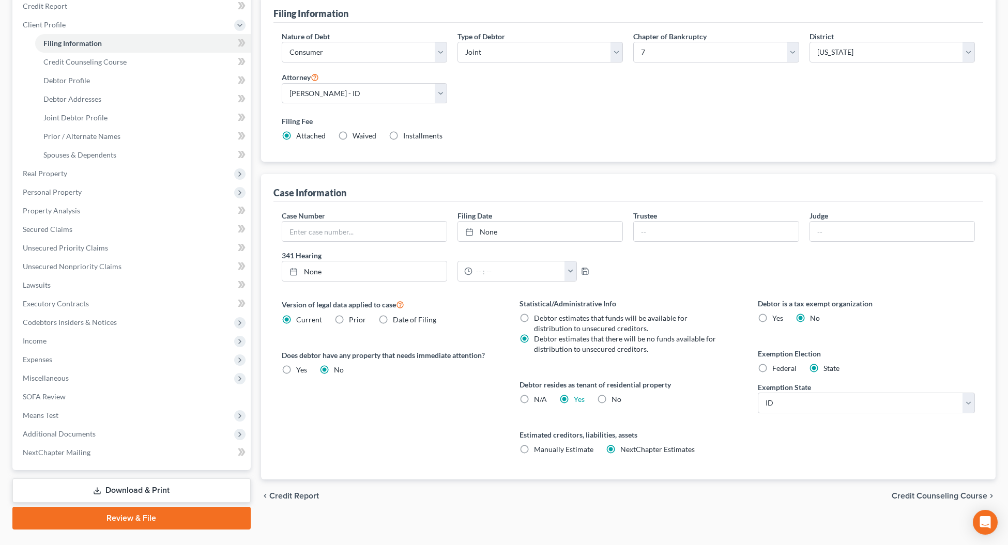
click at [921, 491] on div "chevron_left Credit Report Credit Counseling Course chevron_right" at bounding box center [628, 496] width 735 height 33
click at [953, 497] on span "Credit Counseling Course" at bounding box center [940, 496] width 96 height 8
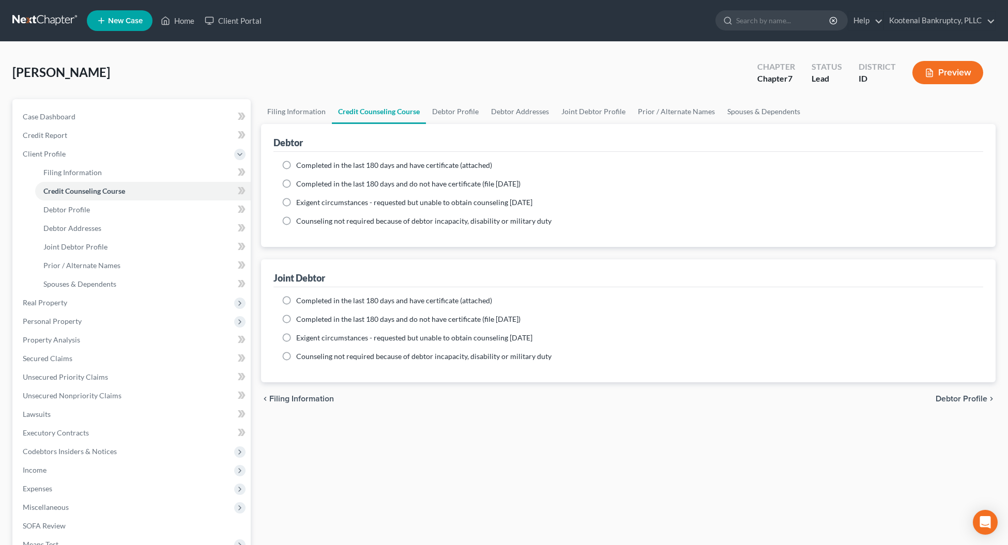
click at [962, 395] on span "Debtor Profile" at bounding box center [962, 399] width 52 height 8
select select "1"
select select "0"
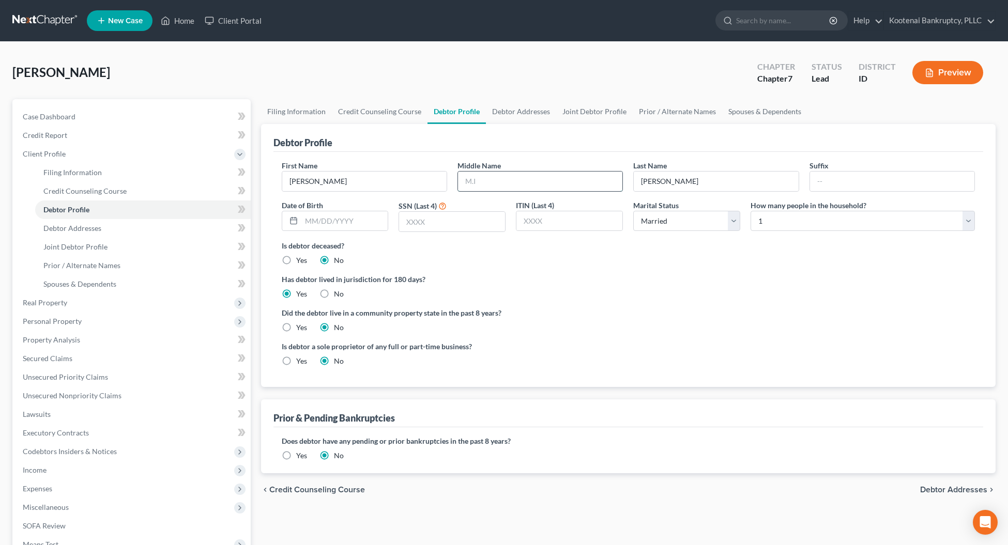
click at [468, 177] on input "text" at bounding box center [540, 182] width 164 height 20
type input "[PERSON_NAME]"
click at [331, 223] on input "text" at bounding box center [344, 221] width 87 height 20
type input "[DATE]"
click at [423, 220] on input "text" at bounding box center [452, 222] width 106 height 20
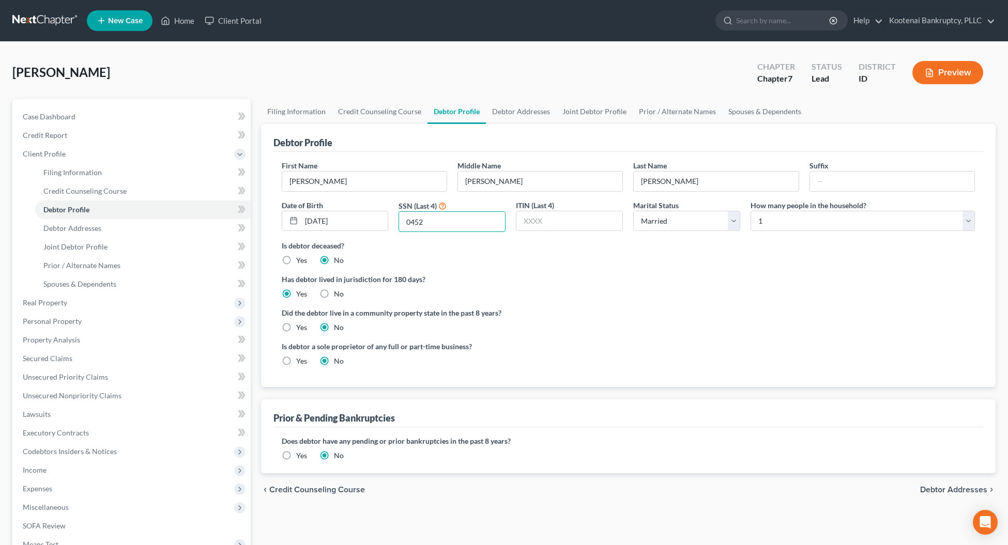
type input "0452"
click at [296, 325] on label "Yes" at bounding box center [301, 328] width 11 height 10
click at [300, 325] on input "Yes" at bounding box center [303, 326] width 7 height 7
radio input "true"
radio input "false"
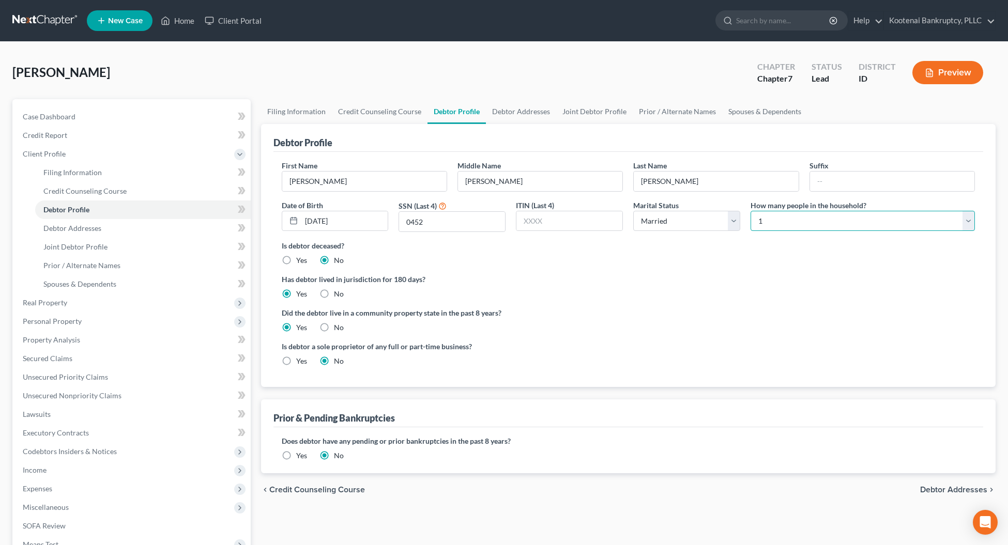
click at [780, 225] on select "Select 1 2 3 4 5 6 7 8 9 10 11 12 13 14 15 16 17 18 19 20" at bounding box center [863, 221] width 224 height 21
select select "3"
click at [751, 211] on select "Select 1 2 3 4 5 6 7 8 9 10 11 12 13 14 15 16 17 18 19 20" at bounding box center [863, 221] width 224 height 21
click at [962, 494] on span "Debtor Addresses" at bounding box center [953, 490] width 67 height 8
select select "0"
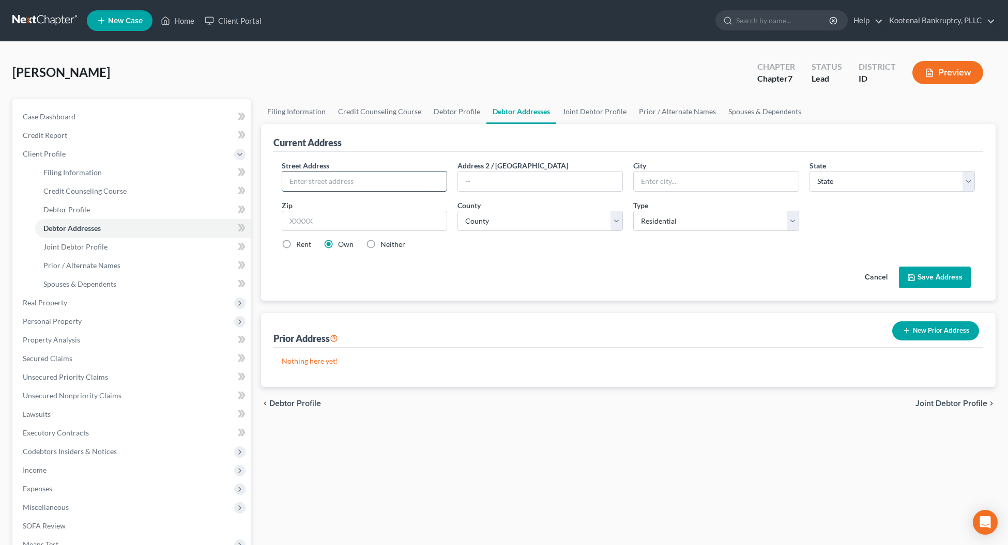
click at [290, 180] on input "text" at bounding box center [364, 182] width 164 height 20
type input "[STREET_ADDRESS]"
type input "Coeur d Alene"
select select "13"
type input "83815"
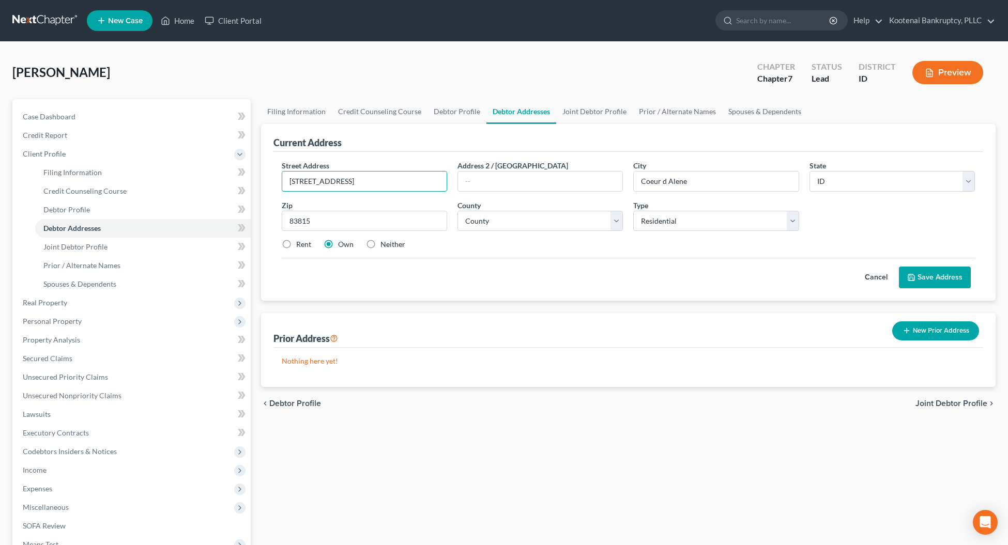
type input "Coeur D Alene"
click at [315, 177] on input "[STREET_ADDRESS]" at bounding box center [364, 182] width 164 height 20
type input "[STREET_ADDRESS]"
click at [508, 221] on select "County [GEOGRAPHIC_DATA] [GEOGRAPHIC_DATA] [GEOGRAPHIC_DATA] [GEOGRAPHIC_DATA] …" at bounding box center [540, 221] width 165 height 21
drag, startPoint x: 696, startPoint y: 177, endPoint x: 633, endPoint y: 179, distance: 63.1
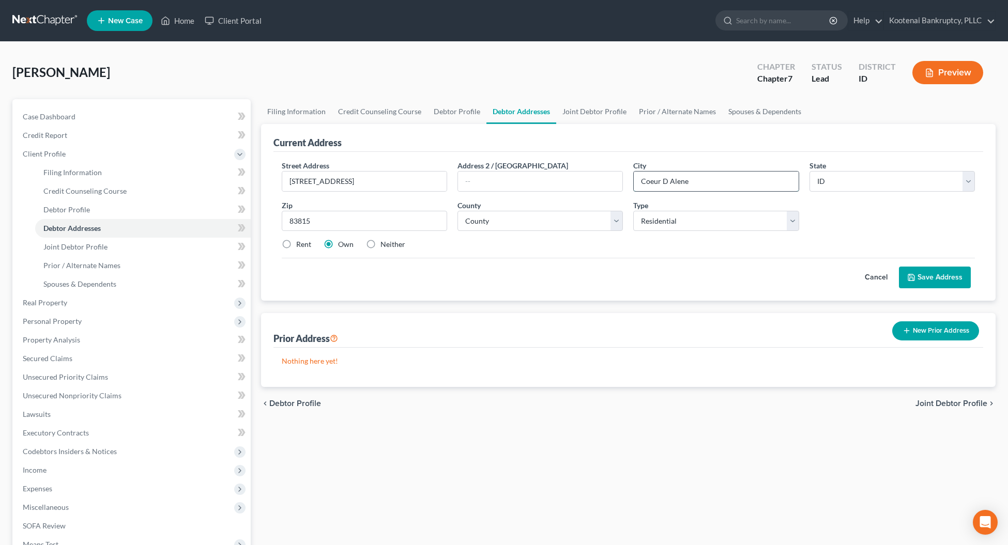
click at [633, 179] on div "Coeur D Alene" at bounding box center [715, 181] width 165 height 21
type input "[PERSON_NAME][GEOGRAPHIC_DATA]"
click at [512, 217] on select "County [GEOGRAPHIC_DATA] [GEOGRAPHIC_DATA] [GEOGRAPHIC_DATA] [GEOGRAPHIC_DATA] …" at bounding box center [540, 221] width 165 height 21
select select "27"
click at [458, 211] on select "County [GEOGRAPHIC_DATA] [GEOGRAPHIC_DATA] [GEOGRAPHIC_DATA] [GEOGRAPHIC_DATA] …" at bounding box center [540, 221] width 165 height 21
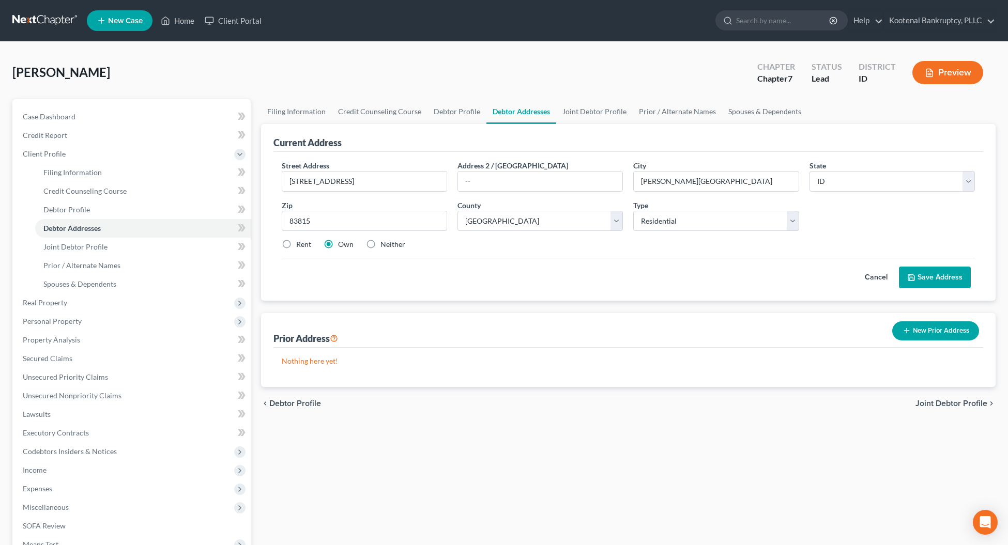
click at [296, 244] on label "Rent" at bounding box center [303, 244] width 15 height 10
click at [300, 244] on input "Rent" at bounding box center [303, 242] width 7 height 7
radio input "true"
click at [922, 291] on div "Street Address * [STREET_ADDRESS] * [PERSON_NAME][GEOGRAPHIC_DATA] * State [US_…" at bounding box center [628, 226] width 710 height 149
click at [921, 285] on button "Save Address" at bounding box center [935, 278] width 72 height 22
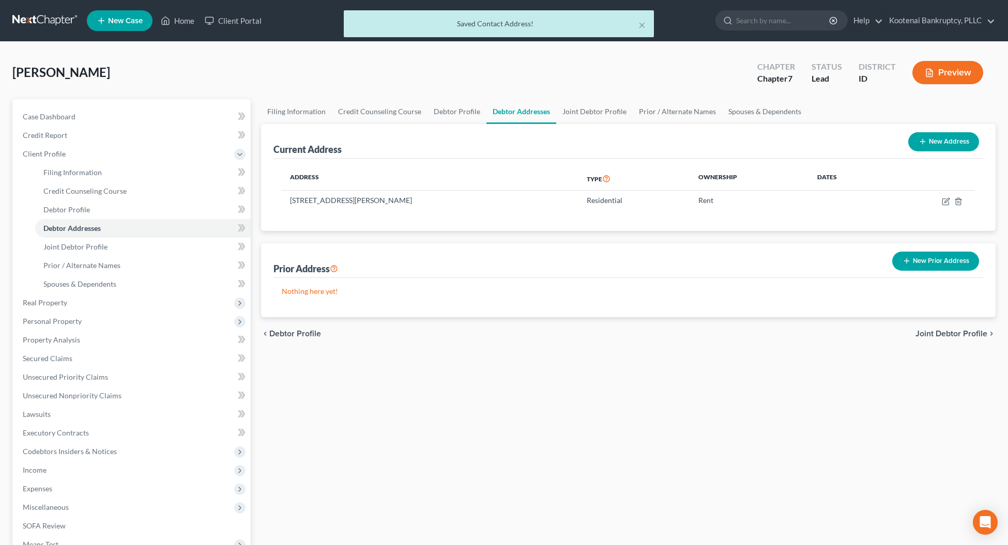
click at [949, 334] on span "Joint Debtor Profile" at bounding box center [952, 334] width 72 height 8
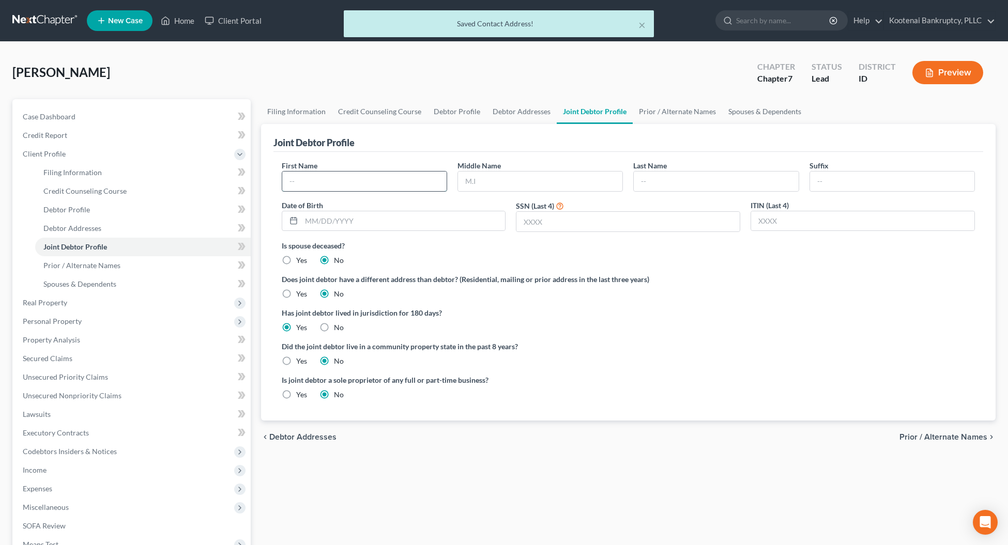
click at [304, 177] on input "text" at bounding box center [364, 182] width 164 height 20
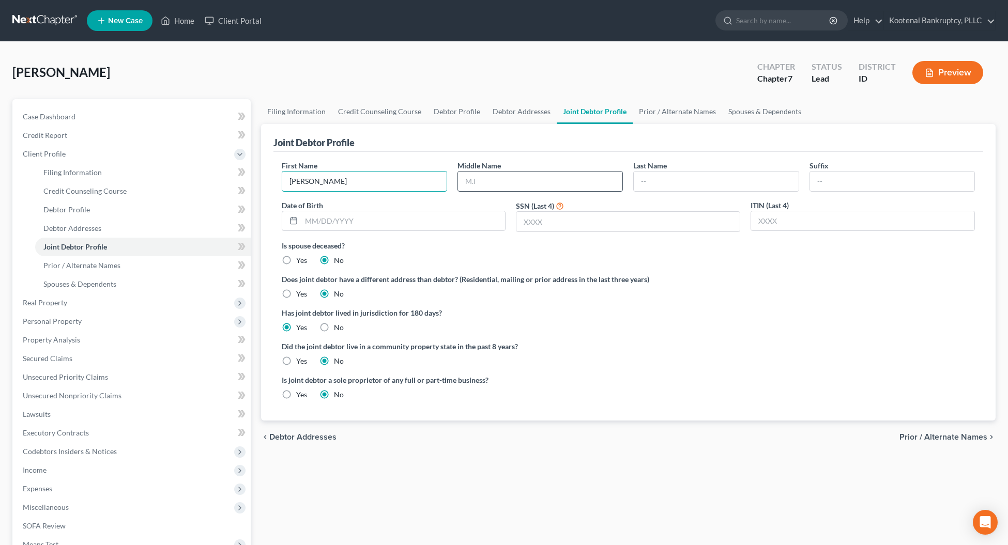
type input "[PERSON_NAME]"
click at [496, 176] on input "text" at bounding box center [540, 182] width 164 height 20
type input "Grace"
click at [639, 178] on input "text" at bounding box center [716, 182] width 164 height 20
type input "[PERSON_NAME]"
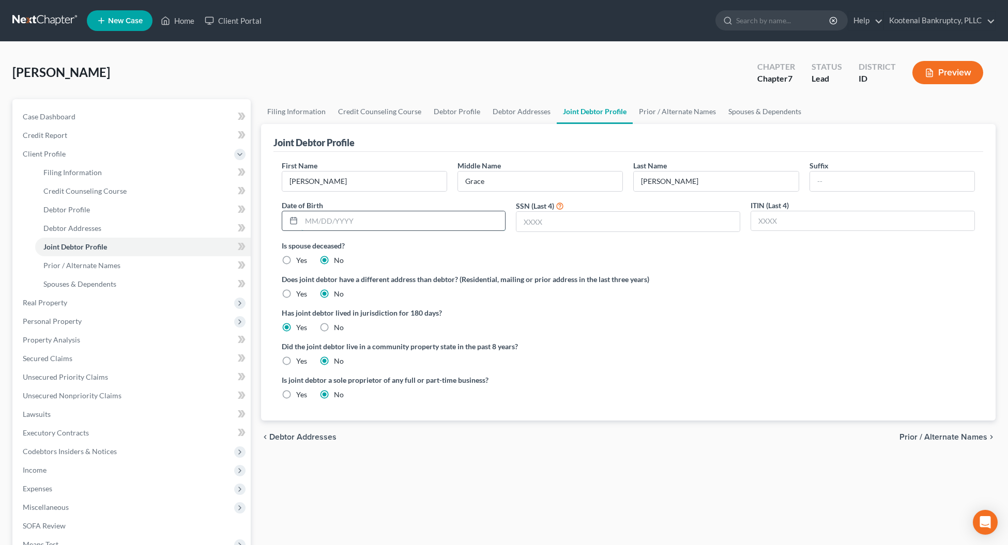
click at [344, 220] on input "text" at bounding box center [403, 221] width 204 height 20
type input "[DATE]"
click at [530, 219] on input "text" at bounding box center [627, 222] width 223 height 20
type input "2276"
click at [296, 360] on label "Yes" at bounding box center [301, 361] width 11 height 10
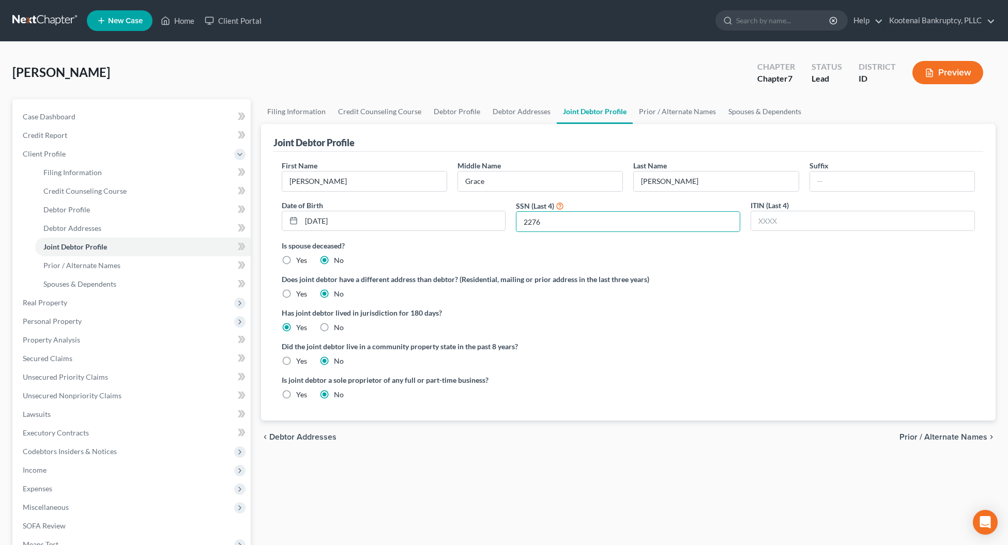
click at [300, 360] on input "Yes" at bounding box center [303, 359] width 7 height 7
radio input "true"
radio input "false"
click at [39, 140] on link "Credit Report" at bounding box center [132, 135] width 236 height 19
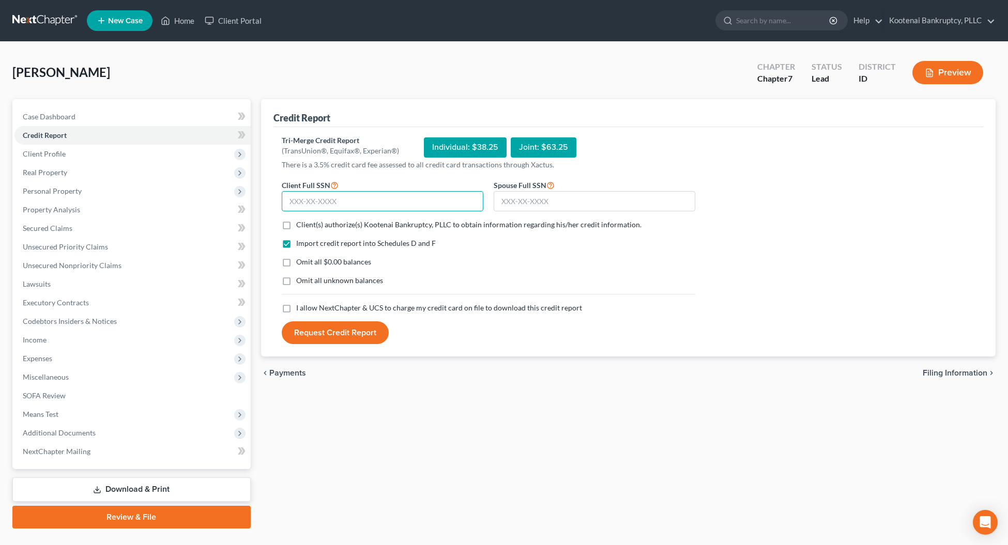
click at [322, 200] on input "text" at bounding box center [383, 201] width 202 height 21
type input "437-67-0452"
click at [512, 202] on input "text" at bounding box center [595, 201] width 202 height 21
type input "541-27-2276"
click at [296, 225] on label "Client(s) authorize(s) Kootenai Bankruptcy, PLLC to obtain information regardin…" at bounding box center [468, 225] width 345 height 10
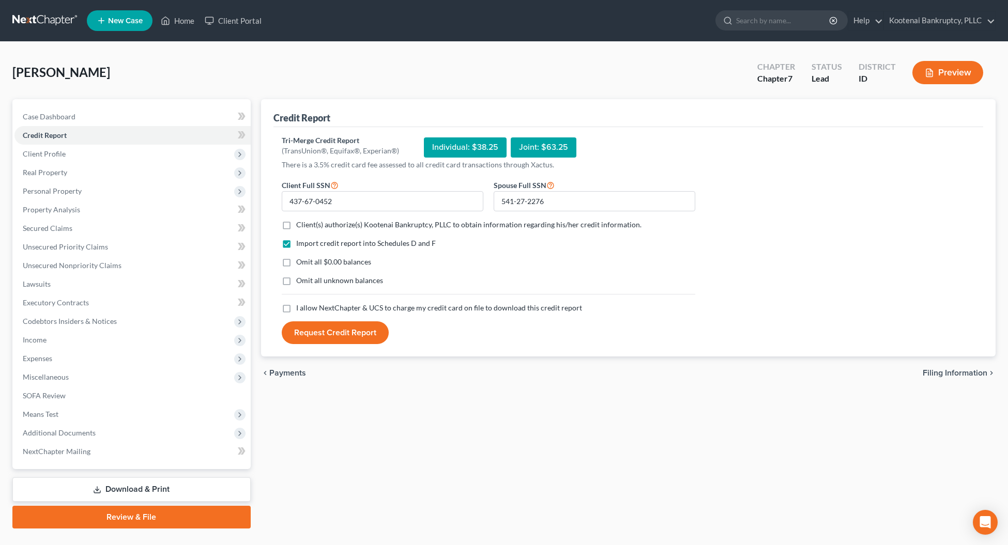
click at [300, 225] on input "Client(s) authorize(s) Kootenai Bankruptcy, PLLC to obtain information regardin…" at bounding box center [303, 223] width 7 height 7
checkbox input "true"
click at [296, 309] on label "I allow NextChapter & UCS to charge my credit card on file to download this cre…" at bounding box center [439, 308] width 286 height 10
click at [300, 309] on input "I allow NextChapter & UCS to charge my credit card on file to download this cre…" at bounding box center [303, 306] width 7 height 7
checkbox input "true"
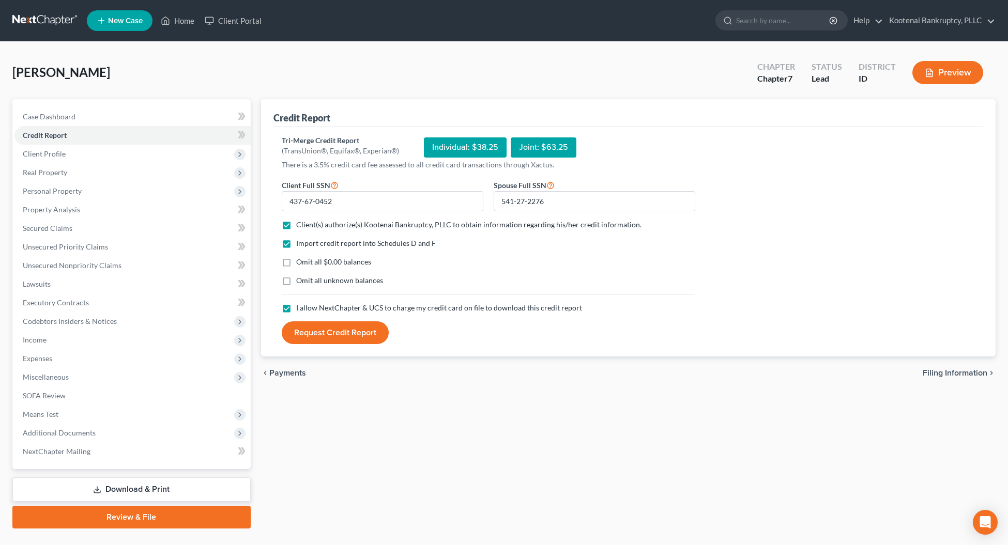
click at [315, 332] on button "Request Credit Report" at bounding box center [335, 333] width 107 height 23
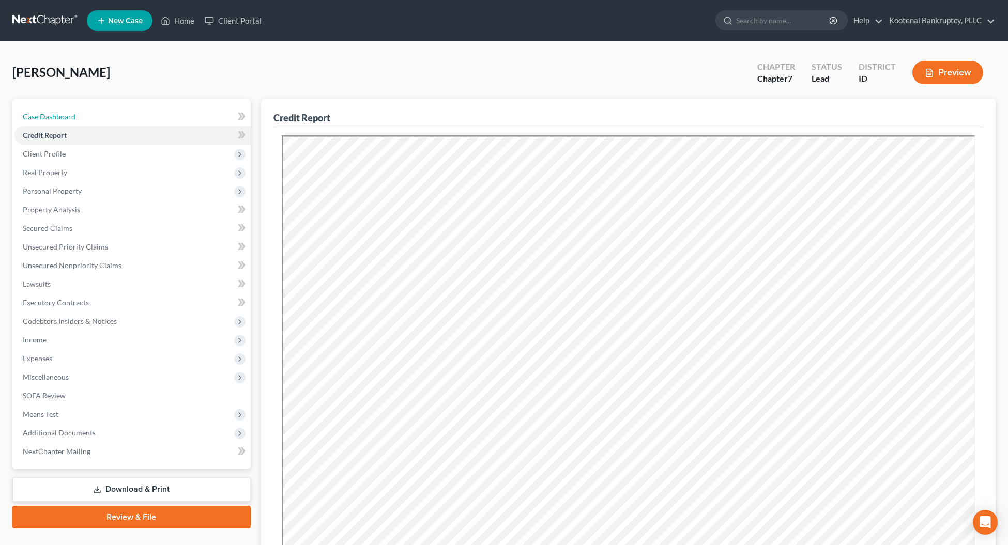
drag, startPoint x: 58, startPoint y: 117, endPoint x: 1, endPoint y: 142, distance: 62.5
click at [58, 117] on span "Case Dashboard" at bounding box center [49, 116] width 53 height 9
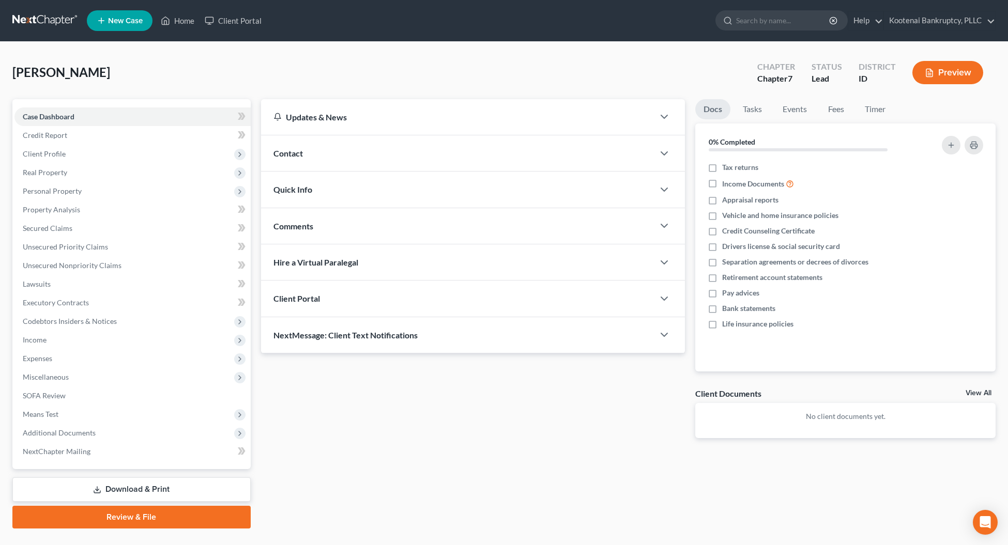
click at [304, 301] on span "Client Portal" at bounding box center [296, 299] width 47 height 10
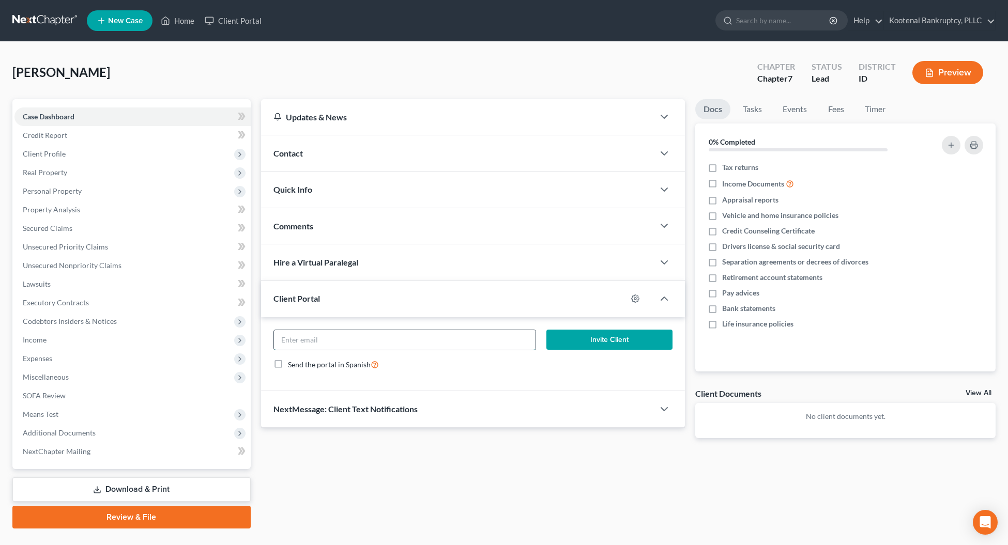
paste input "[EMAIL_ADDRESS][DOMAIN_NAME]"
type input "[EMAIL_ADDRESS][DOMAIN_NAME]"
click at [615, 342] on button "Invite Client" at bounding box center [609, 340] width 126 height 21
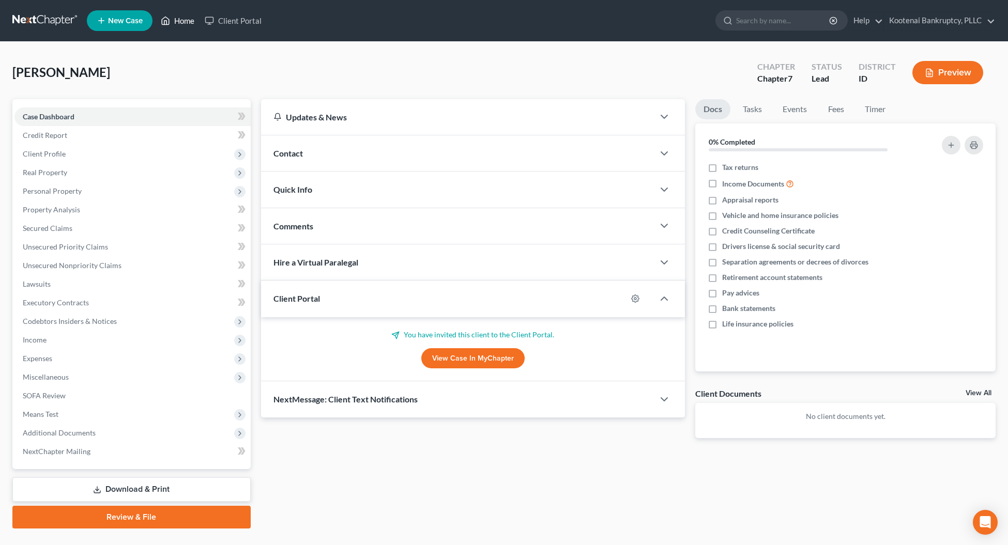
click at [185, 22] on link "Home" at bounding box center [178, 20] width 44 height 19
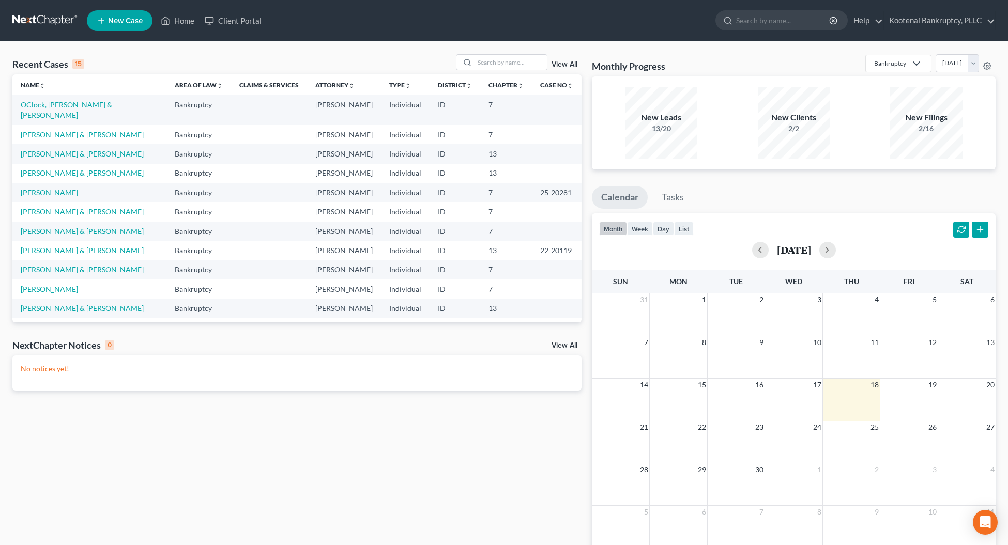
click at [72, 168] on td "[PERSON_NAME] & [PERSON_NAME]" at bounding box center [89, 173] width 154 height 19
click at [70, 169] on link "[PERSON_NAME] & [PERSON_NAME]" at bounding box center [82, 173] width 123 height 9
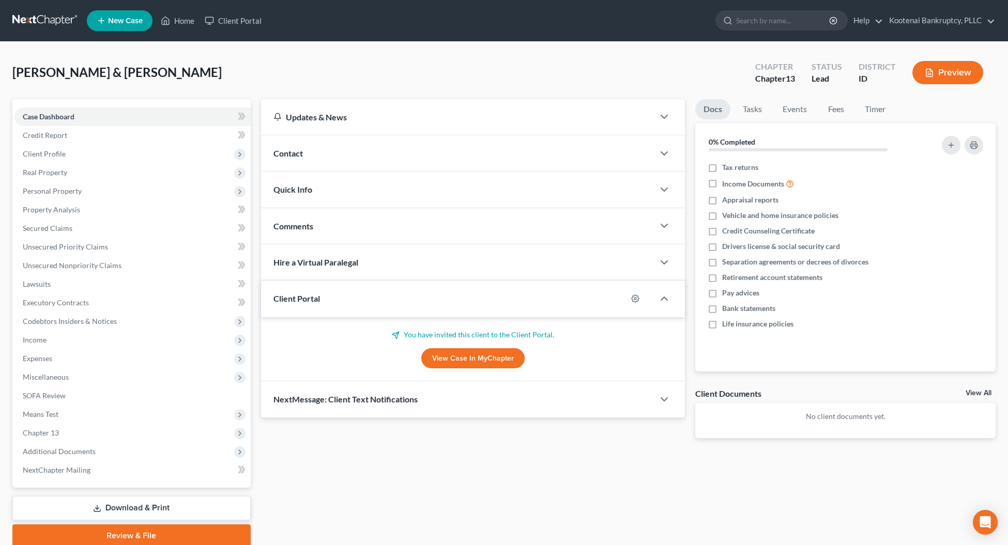
click at [938, 71] on button "Preview" at bounding box center [948, 72] width 71 height 23
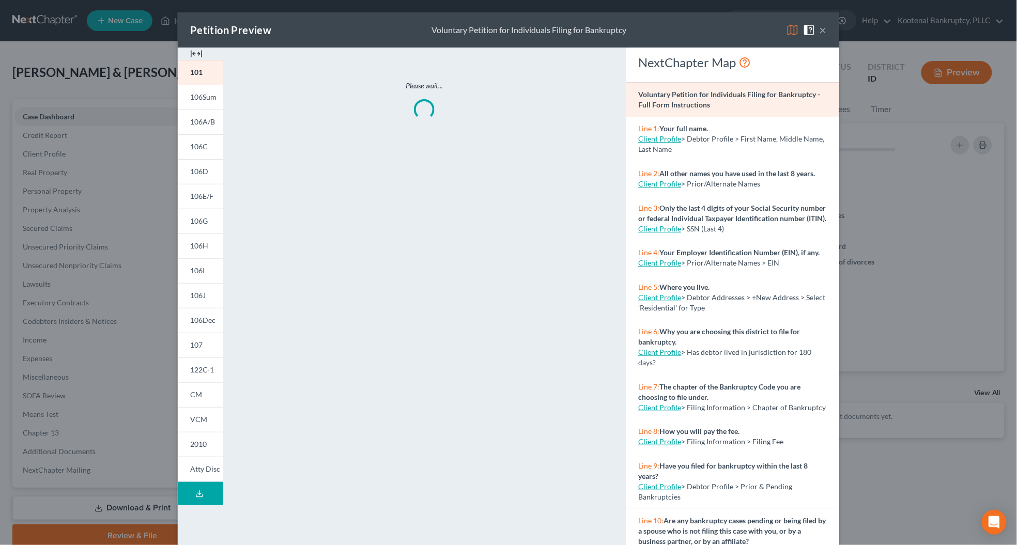
click at [820, 33] on button "×" at bounding box center [823, 30] width 7 height 12
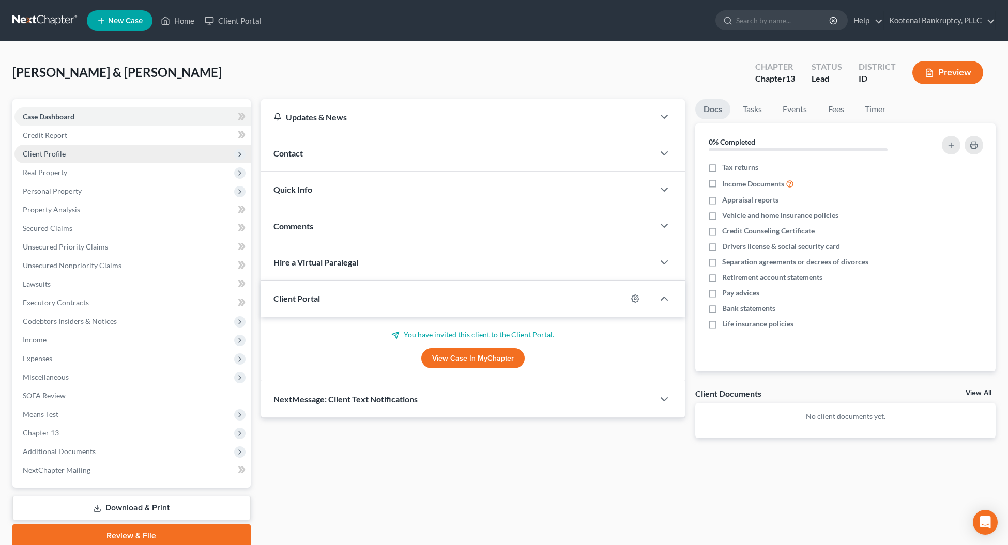
click at [45, 155] on span "Client Profile" at bounding box center [44, 153] width 43 height 9
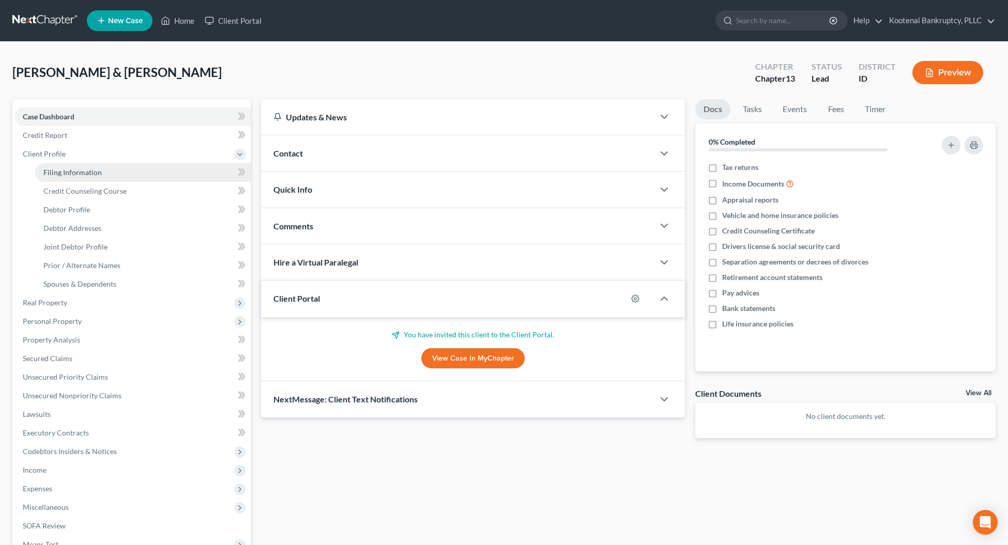
click at [58, 166] on link "Filing Information" at bounding box center [143, 172] width 216 height 19
select select "1"
select select "3"
select select "23"
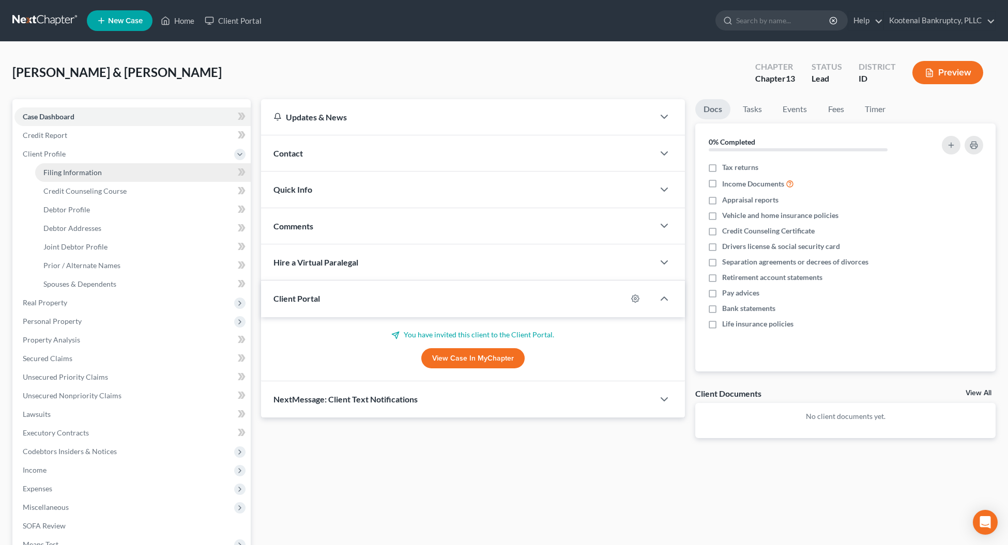
select select "0"
select select "13"
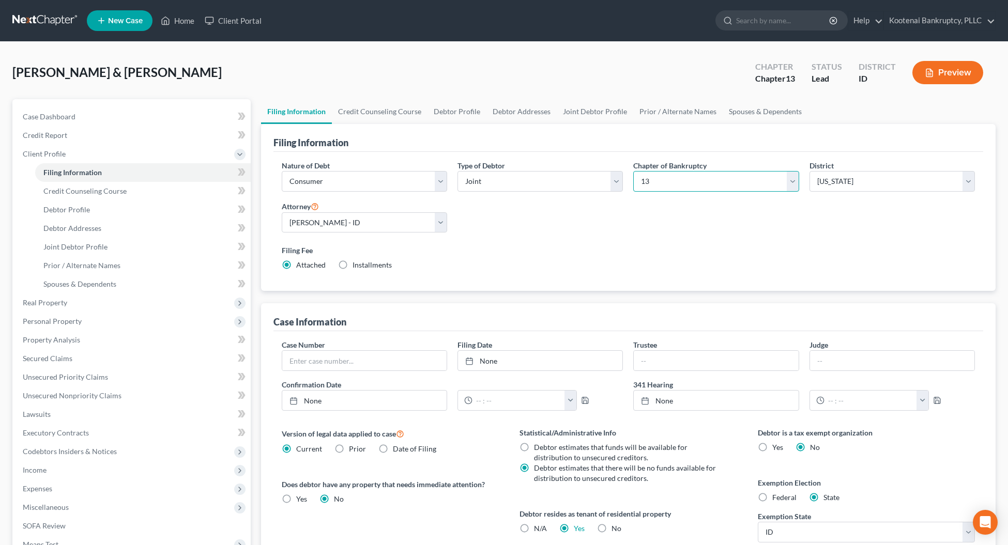
click at [654, 182] on select "Select 7 11 12 13" at bounding box center [715, 181] width 165 height 21
select select "0"
click at [633, 171] on select "Select 7 11 12 13" at bounding box center [715, 181] width 165 height 21
click at [403, 265] on label "Installments Installments" at bounding box center [422, 265] width 39 height 10
click at [407, 265] on input "Installments Installments" at bounding box center [410, 263] width 7 height 7
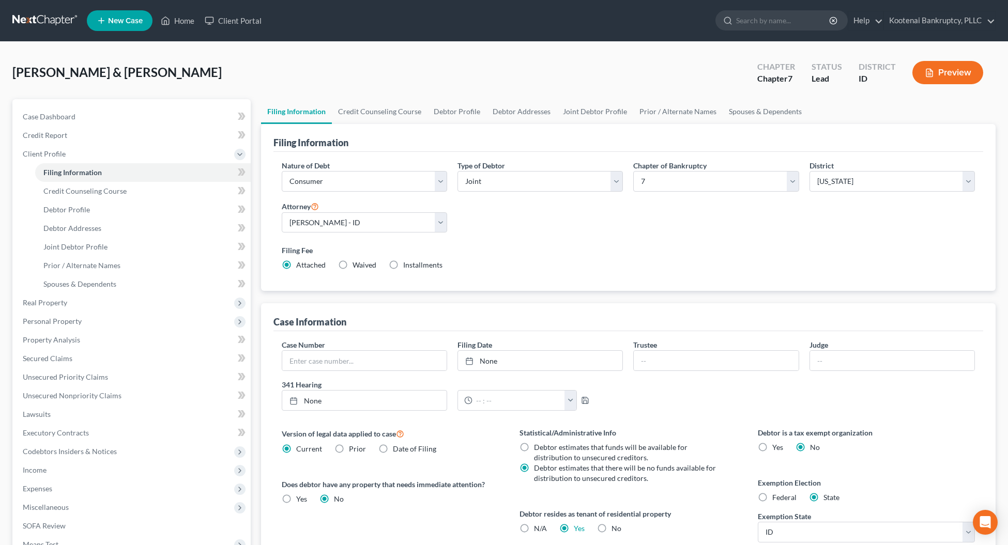
radio input "true"
radio input "false"
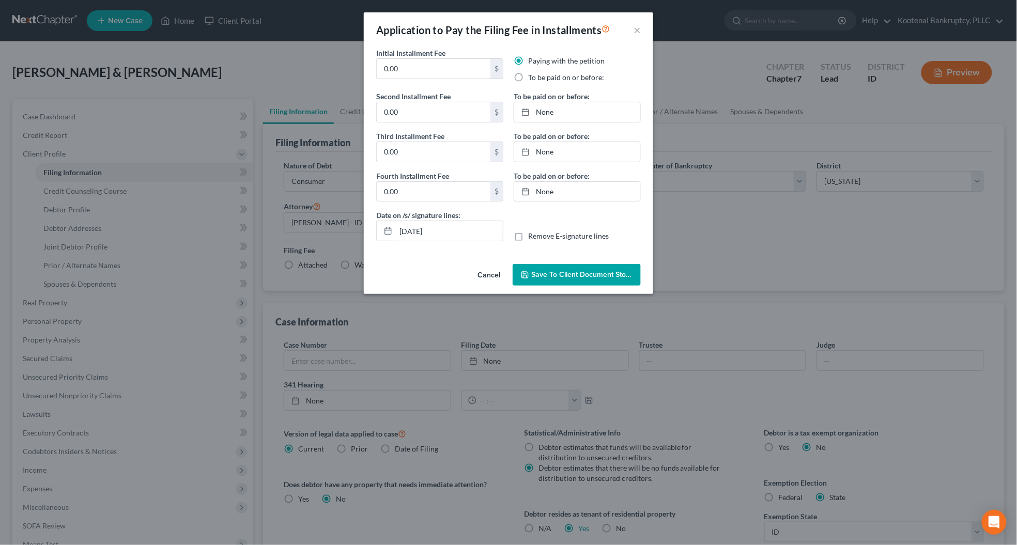
click at [528, 75] on label "To be paid on or before:" at bounding box center [566, 77] width 76 height 10
click at [533, 75] on input "To be paid on or before:" at bounding box center [536, 75] width 7 height 7
radio input "true"
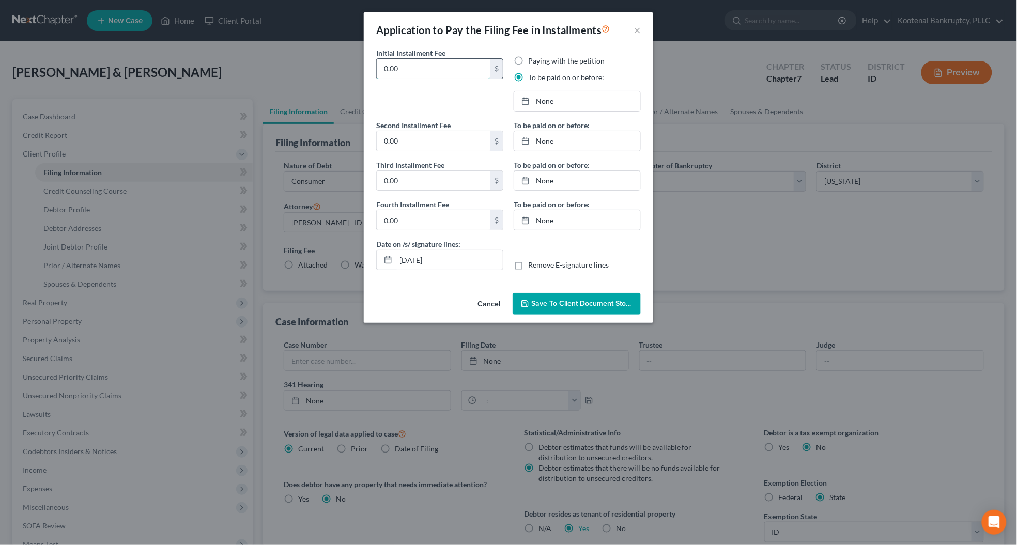
click at [402, 70] on input "0.00" at bounding box center [434, 69] width 114 height 20
drag, startPoint x: 402, startPoint y: 70, endPoint x: 376, endPoint y: 68, distance: 25.4
click at [377, 68] on input "0.00" at bounding box center [434, 69] width 114 height 20
type input "150.00"
click at [409, 128] on label "Second Installment Fee" at bounding box center [413, 125] width 74 height 11
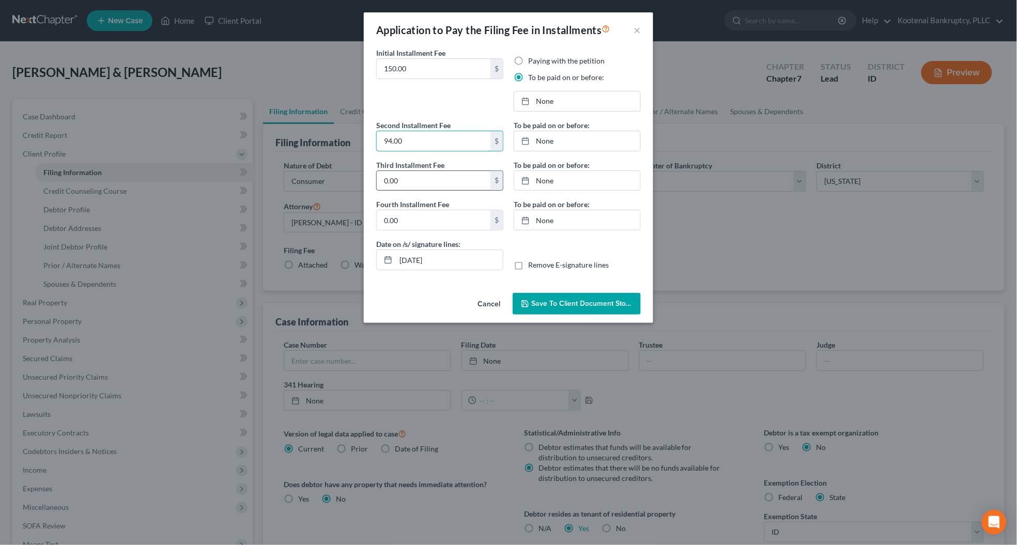
type input "94.00"
click at [420, 180] on input "0.00" at bounding box center [434, 181] width 114 height 20
type input "94.00"
click at [549, 141] on link "[DATE]" at bounding box center [577, 141] width 126 height 20
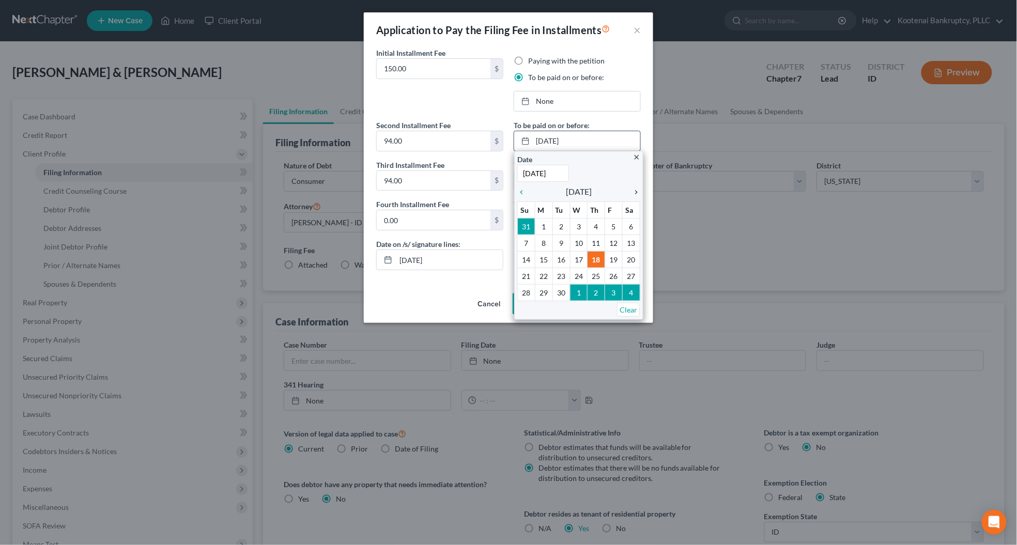
click at [635, 195] on icon "chevron_right" at bounding box center [633, 192] width 13 height 8
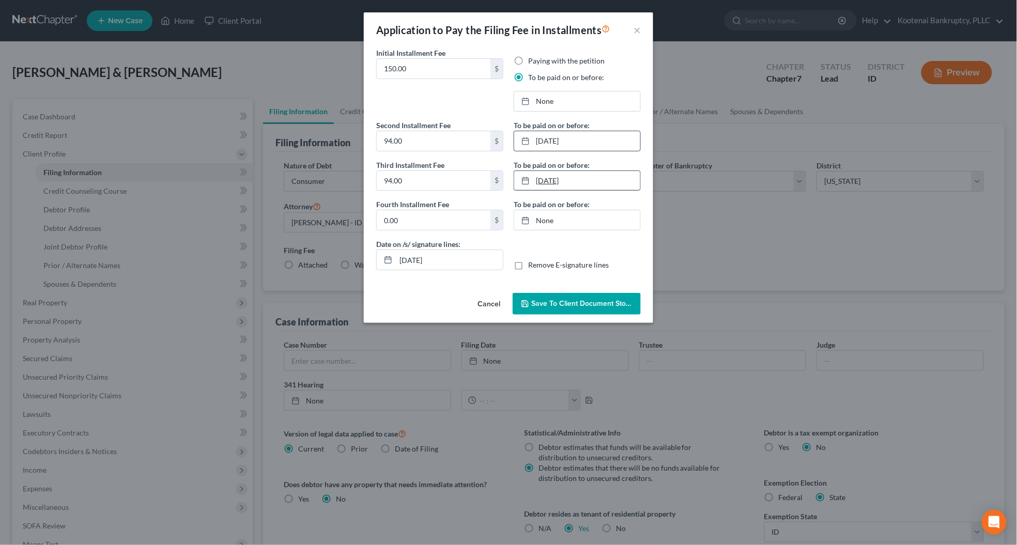
click at [553, 177] on link "[DATE]" at bounding box center [577, 181] width 126 height 20
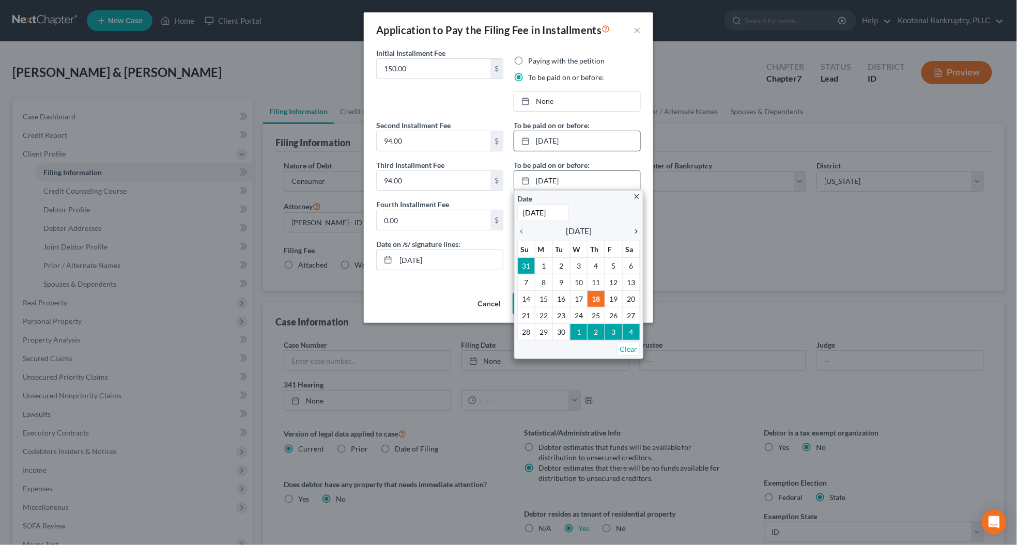
click at [636, 233] on icon "chevron_right" at bounding box center [633, 231] width 13 height 8
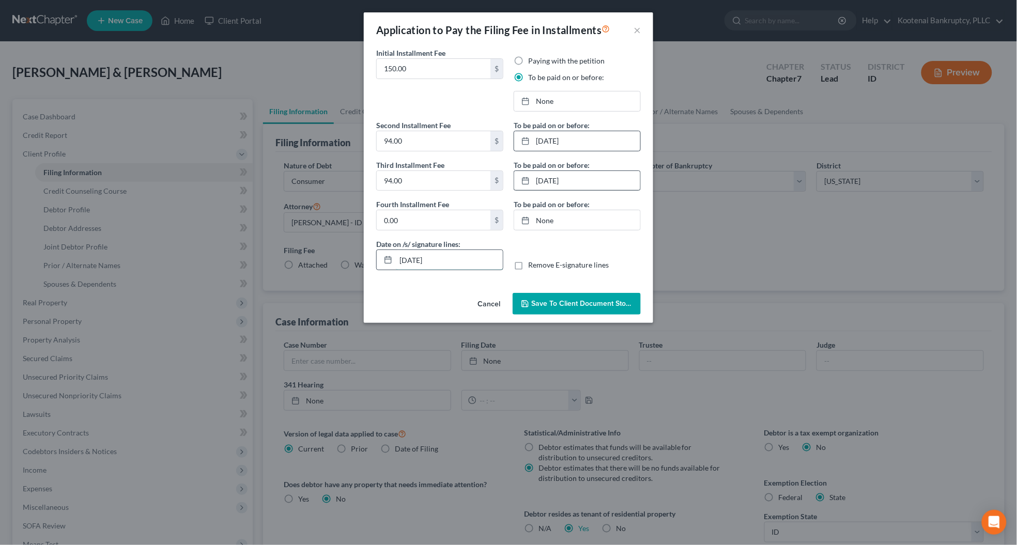
drag, startPoint x: 450, startPoint y: 259, endPoint x: 386, endPoint y: 267, distance: 65.2
click at [386, 267] on div "[DATE]" at bounding box center [439, 260] width 127 height 21
type input "[DATE]"
click at [538, 305] on span "Save to Client Document Storage" at bounding box center [586, 303] width 110 height 9
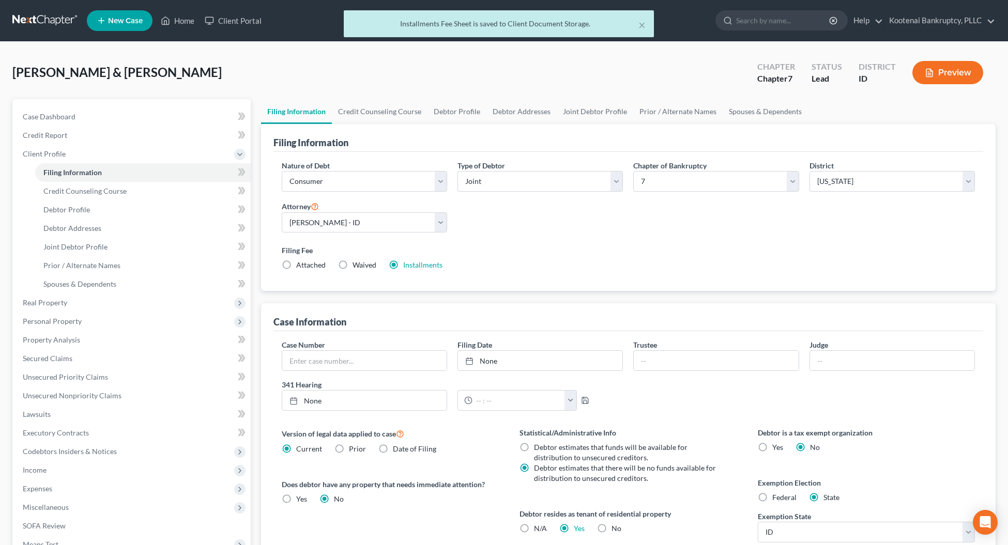
click at [961, 66] on button "Preview" at bounding box center [948, 72] width 71 height 23
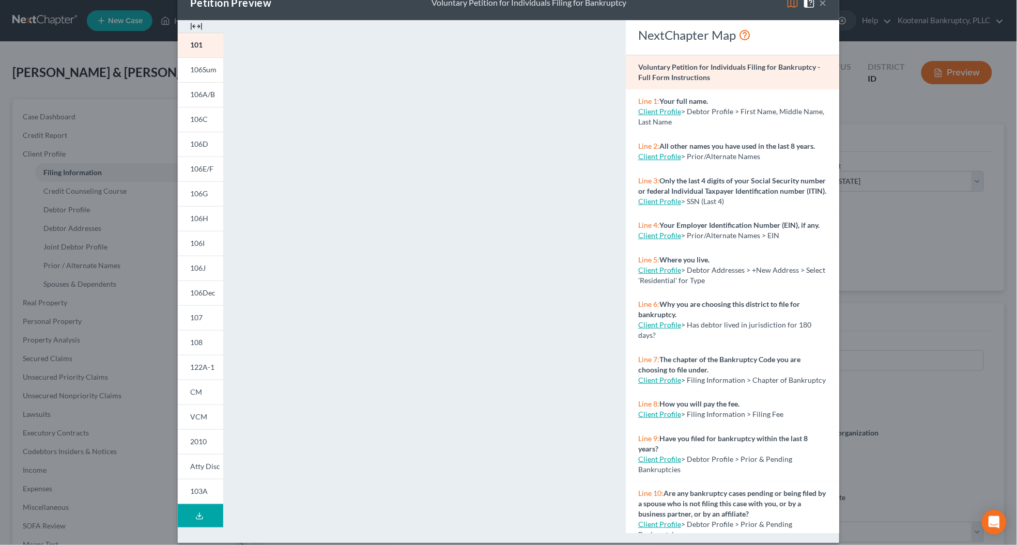
scroll to position [37, 0]
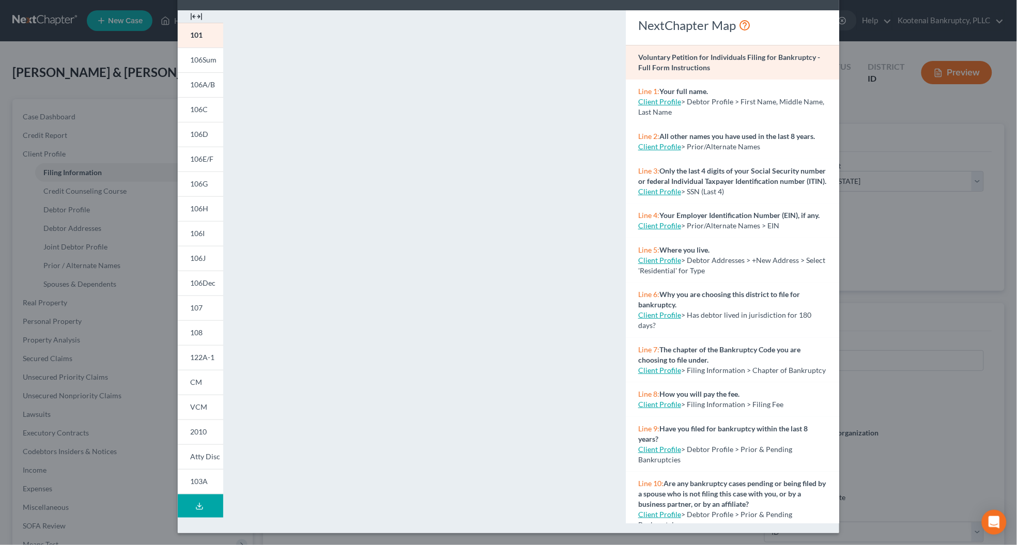
click at [200, 505] on line at bounding box center [200, 506] width 0 height 4
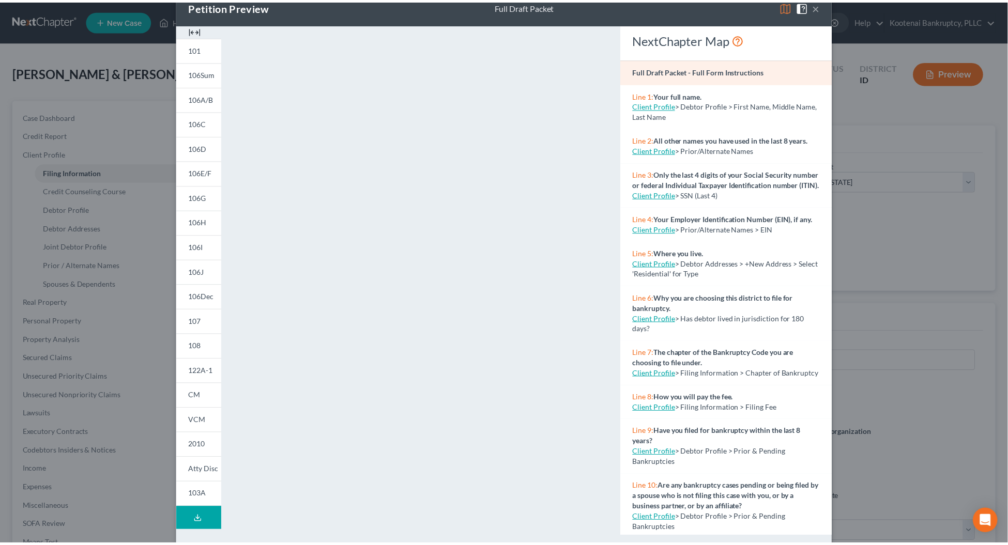
scroll to position [0, 0]
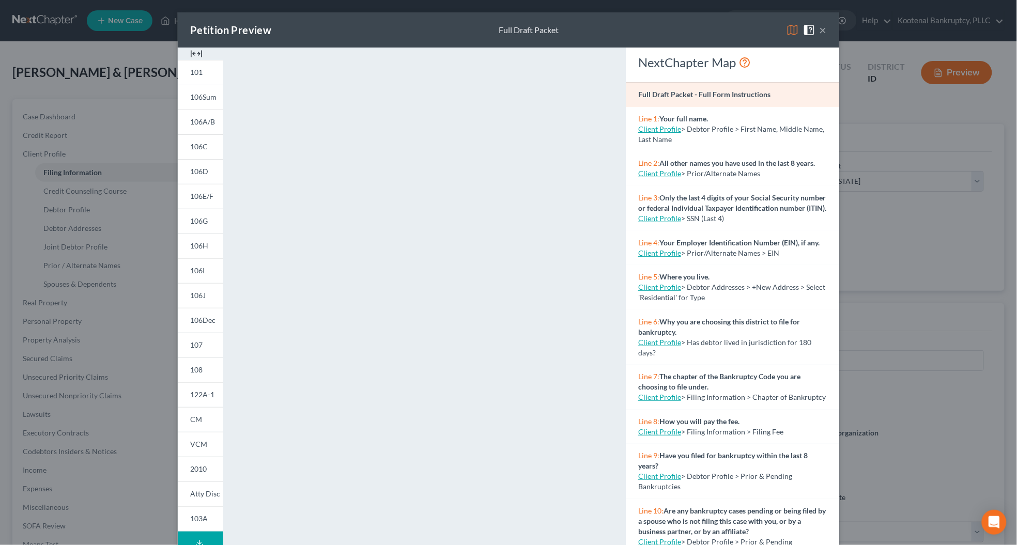
click at [820, 32] on button "×" at bounding box center [823, 30] width 7 height 12
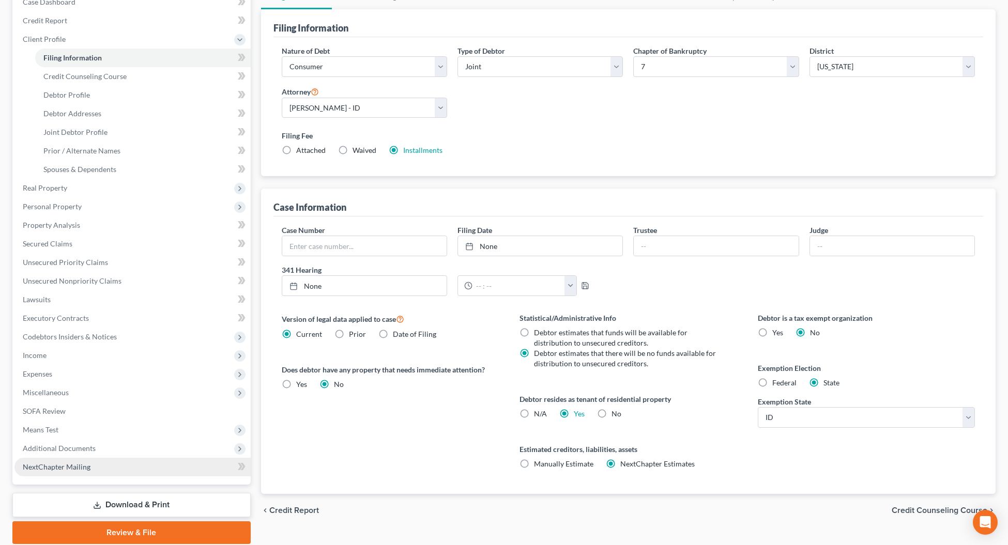
scroll to position [153, 0]
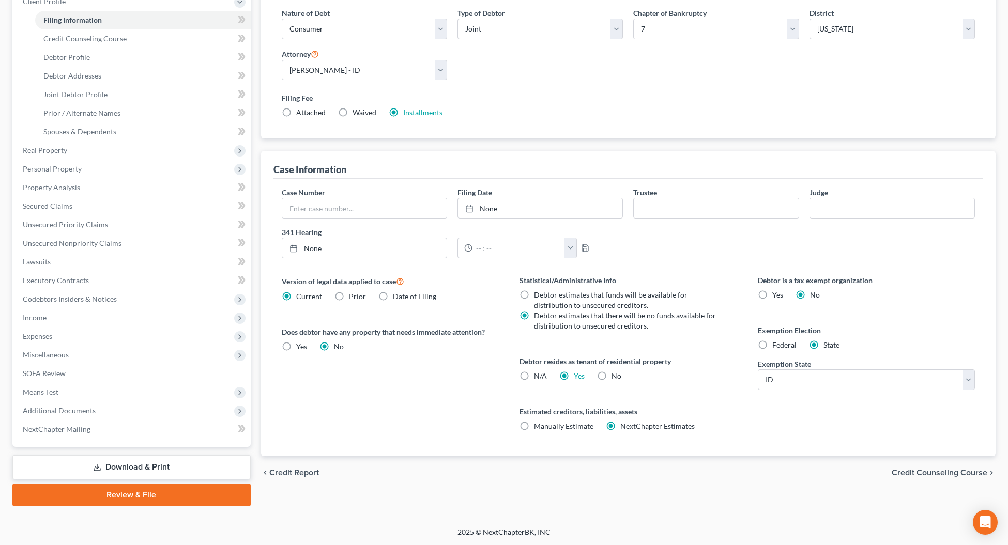
drag, startPoint x: 140, startPoint y: 466, endPoint x: 129, endPoint y: 451, distance: 18.5
click at [140, 466] on link "Download & Print" at bounding box center [131, 467] width 238 height 24
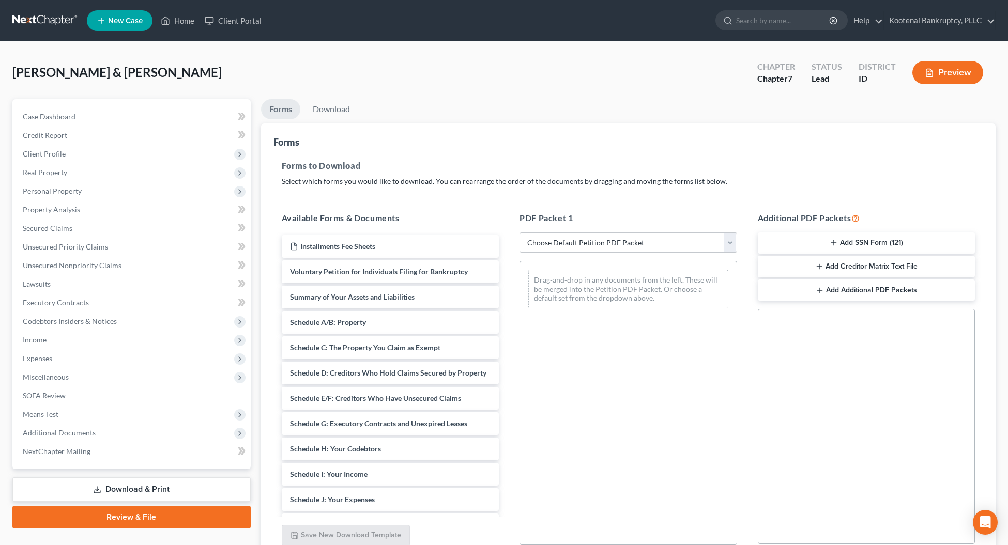
drag, startPoint x: 553, startPoint y: 245, endPoint x: 552, endPoint y: 252, distance: 7.4
click at [553, 245] on select "Choose Default Petition PDF Packet Complete Bankruptcy Petition (all forms and …" at bounding box center [629, 243] width 218 height 21
select select "0"
click at [520, 233] on select "Choose Default Petition PDF Packet Complete Bankruptcy Petition (all forms and …" at bounding box center [629, 243] width 218 height 21
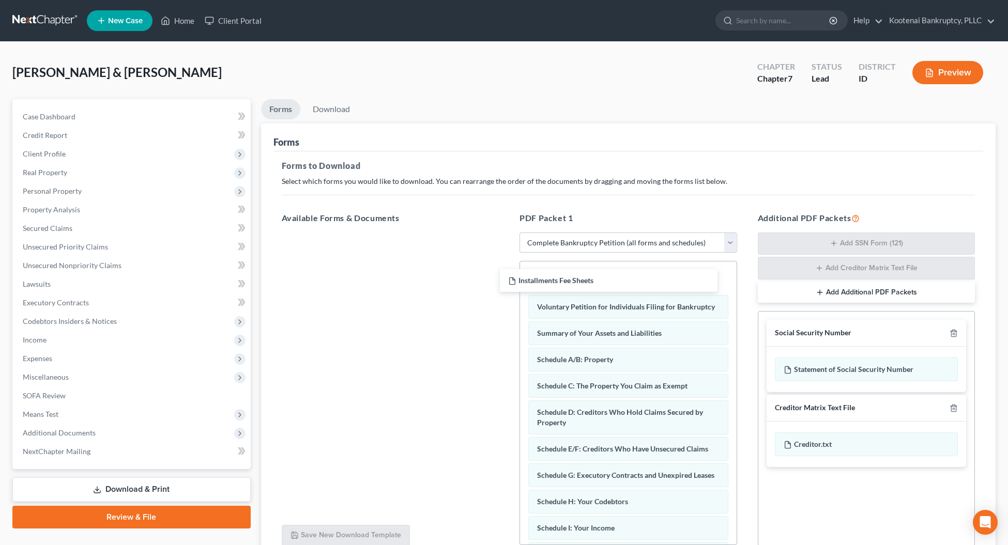
drag, startPoint x: 336, startPoint y: 247, endPoint x: 526, endPoint y: 253, distance: 190.4
click at [508, 233] on div "Installments Fee Sheets Installments Fee Sheets" at bounding box center [390, 233] width 234 height 0
click at [327, 107] on link "Download" at bounding box center [332, 109] width 54 height 20
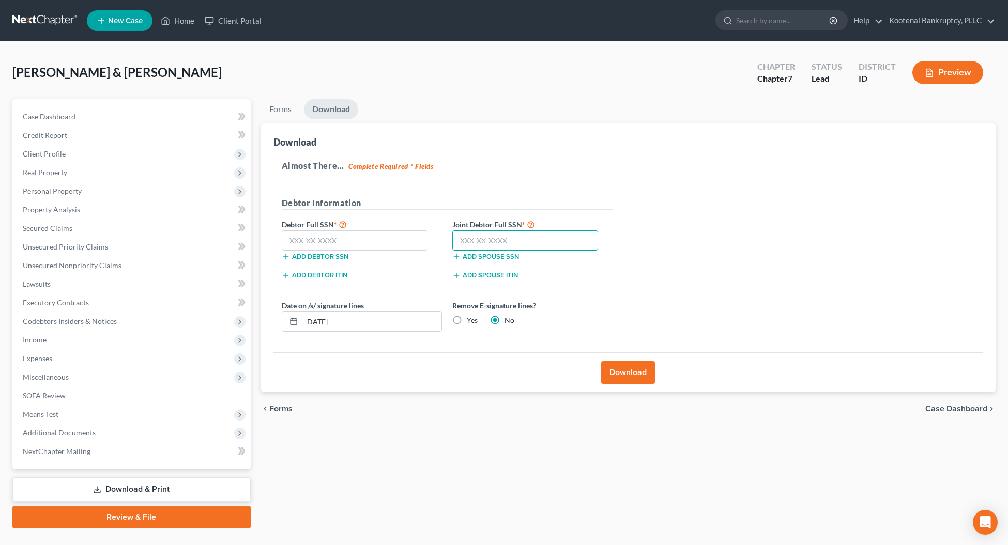
click at [472, 239] on input "text" at bounding box center [525, 241] width 146 height 21
type input "529-37-5194"
click at [298, 241] on input "text" at bounding box center [355, 241] width 146 height 21
type input "274-72-4291"
drag, startPoint x: 356, startPoint y: 321, endPoint x: 303, endPoint y: 322, distance: 52.7
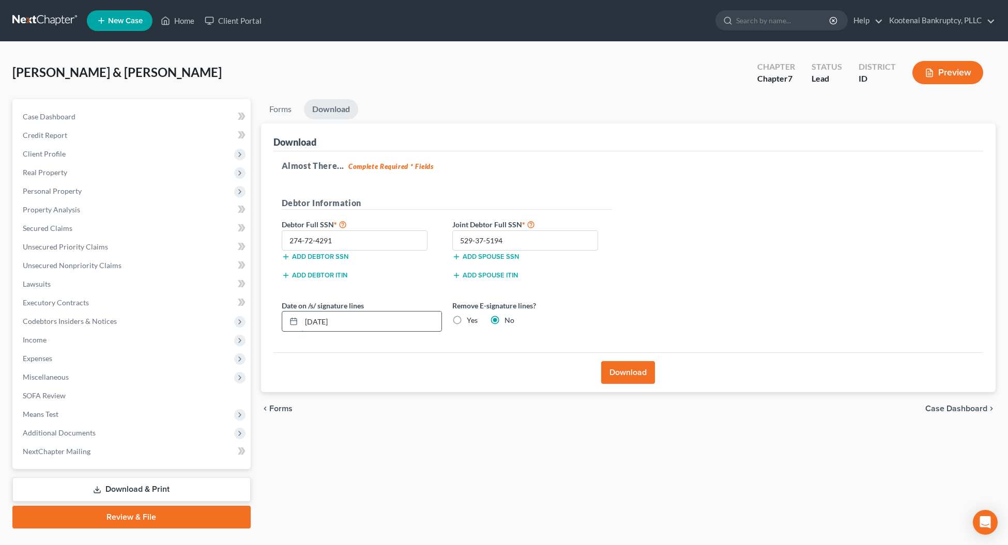
click at [303, 322] on input "[DATE]" at bounding box center [371, 322] width 140 height 20
type input "[DATE]"
click at [614, 367] on button "Download" at bounding box center [628, 372] width 54 height 23
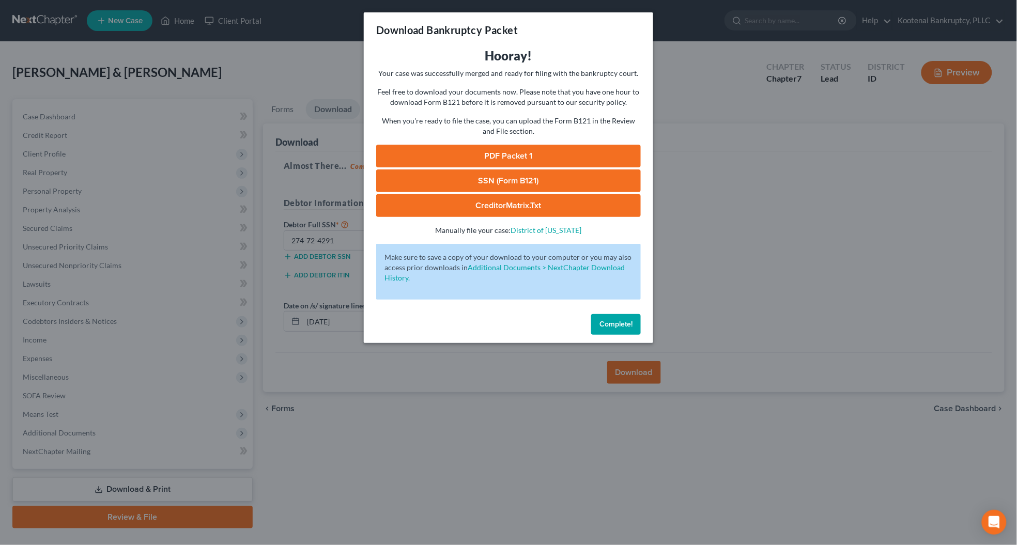
click at [450, 178] on link "SSN (Form B121)" at bounding box center [508, 181] width 265 height 23
click at [521, 156] on link "PDF Packet 1" at bounding box center [508, 156] width 265 height 23
click at [598, 324] on button "Complete!" at bounding box center [616, 324] width 50 height 21
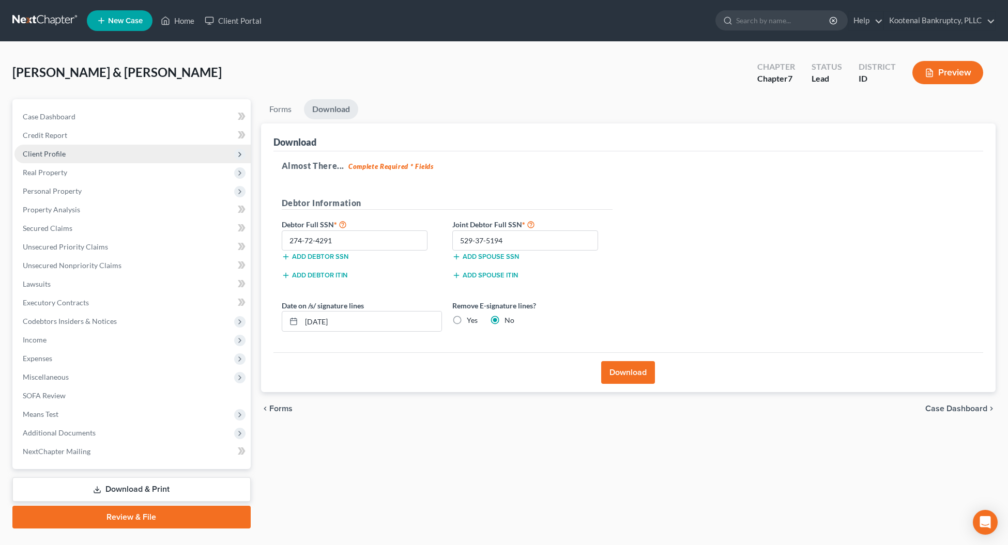
click at [55, 150] on span "Client Profile" at bounding box center [44, 153] width 43 height 9
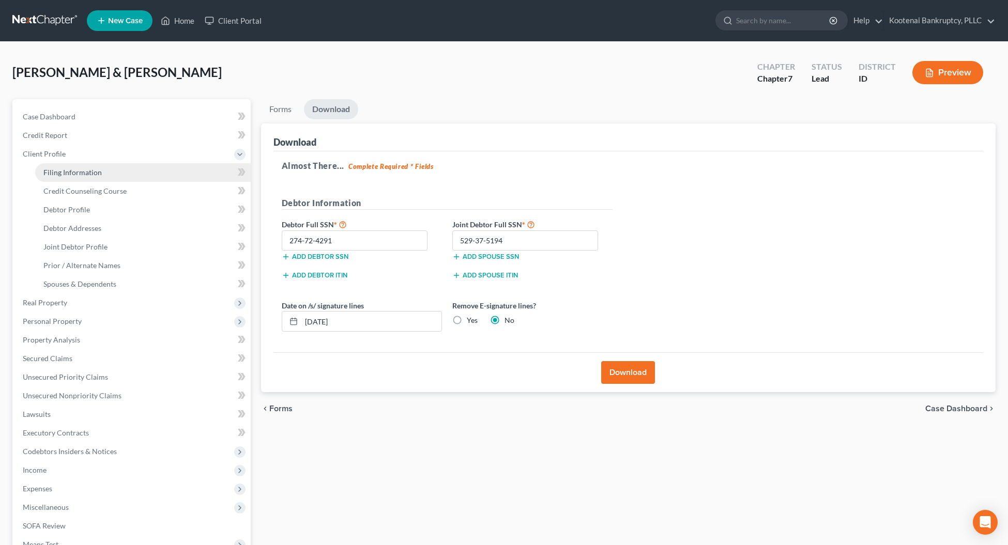
click at [68, 172] on span "Filing Information" at bounding box center [72, 172] width 58 height 9
select select "1"
select select "0"
select select "23"
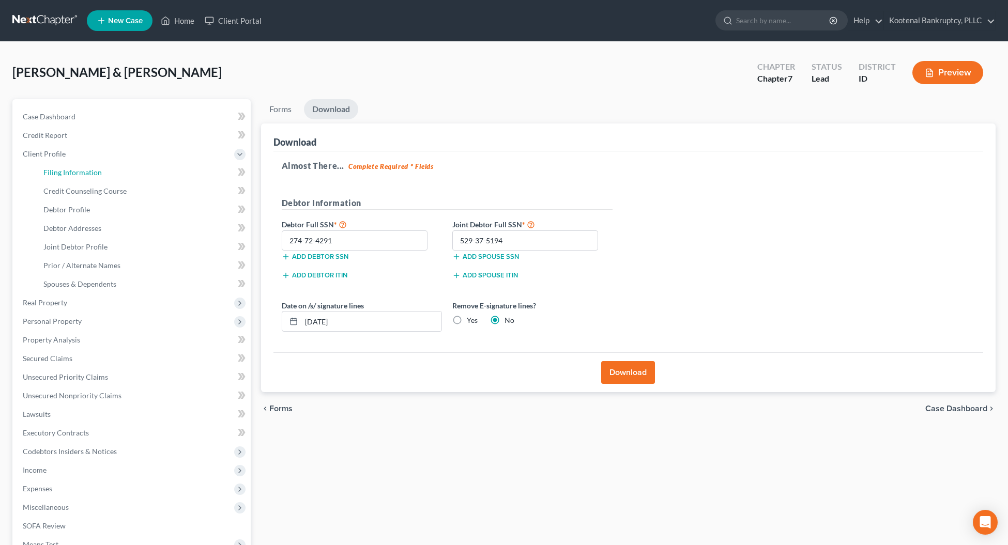
select select "0"
select select "13"
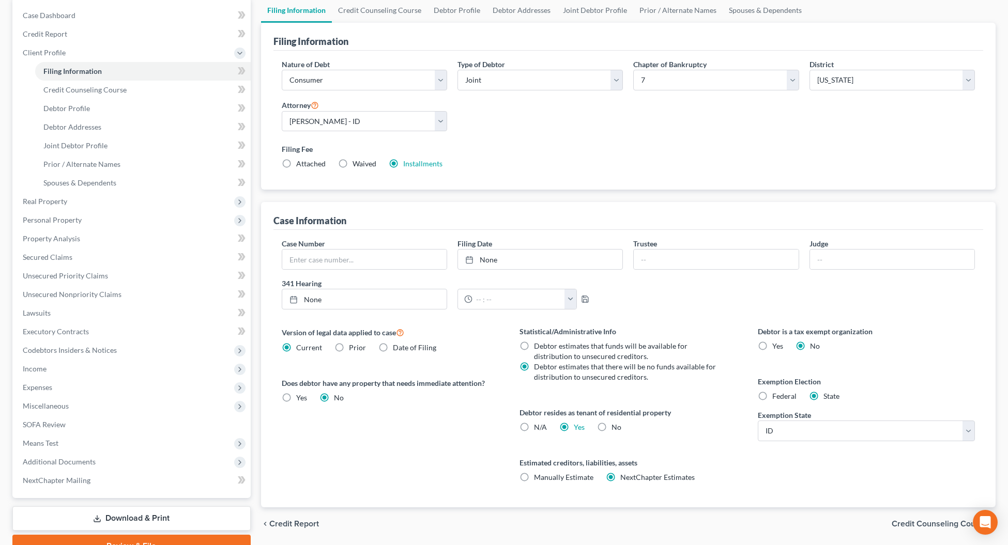
scroll to position [129, 0]
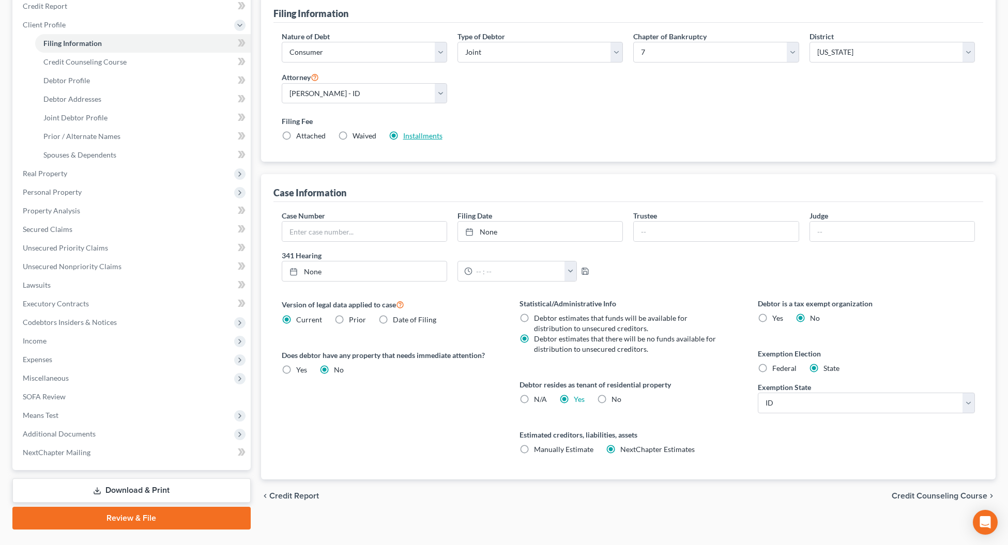
click at [411, 133] on link "Installments" at bounding box center [422, 135] width 39 height 9
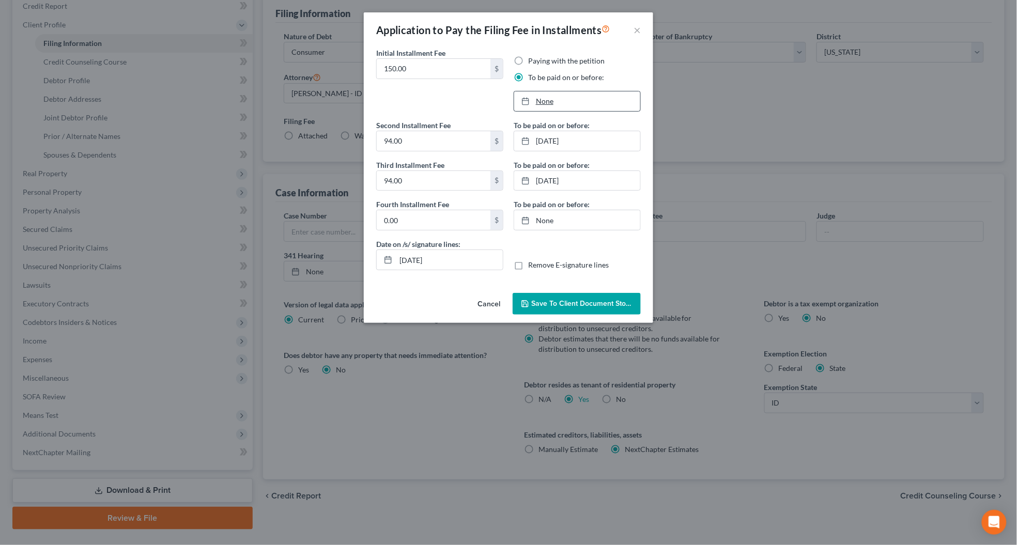
click at [542, 100] on link "None" at bounding box center [577, 102] width 126 height 20
drag, startPoint x: 446, startPoint y: 260, endPoint x: 391, endPoint y: 260, distance: 55.3
click at [391, 260] on div "[DATE]" at bounding box center [439, 260] width 127 height 21
type input "[DATE]"
click at [544, 307] on span "Save to Client Document Storage" at bounding box center [586, 303] width 110 height 9
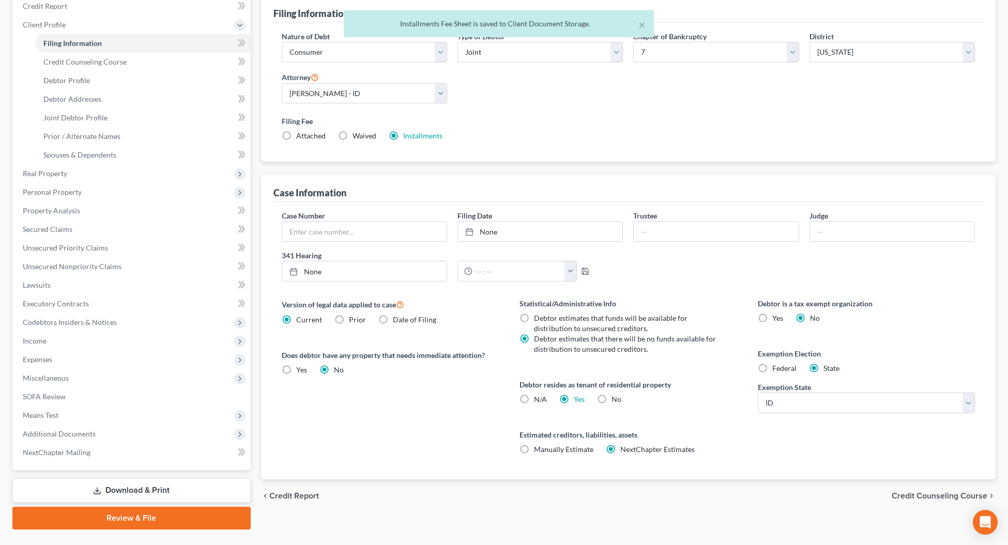
click at [137, 491] on link "Download & Print" at bounding box center [131, 491] width 238 height 24
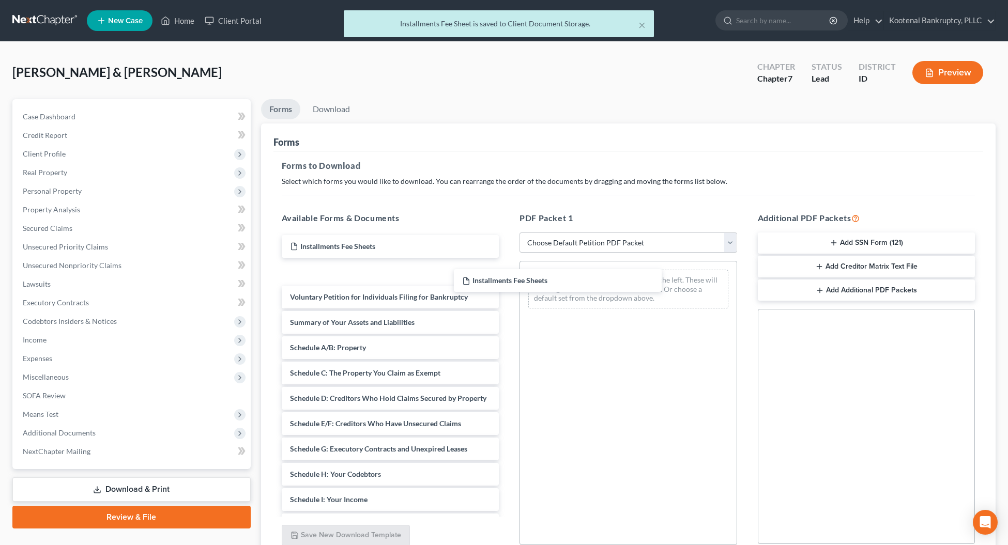
drag, startPoint x: 322, startPoint y: 247, endPoint x: 479, endPoint y: 260, distance: 157.1
click at [499, 282] on div "Installments Fee Sheets Installments Fee Sheets Installments Fee Sheets Install…" at bounding box center [390, 502] width 234 height 535
click at [335, 110] on link "Download" at bounding box center [332, 109] width 54 height 20
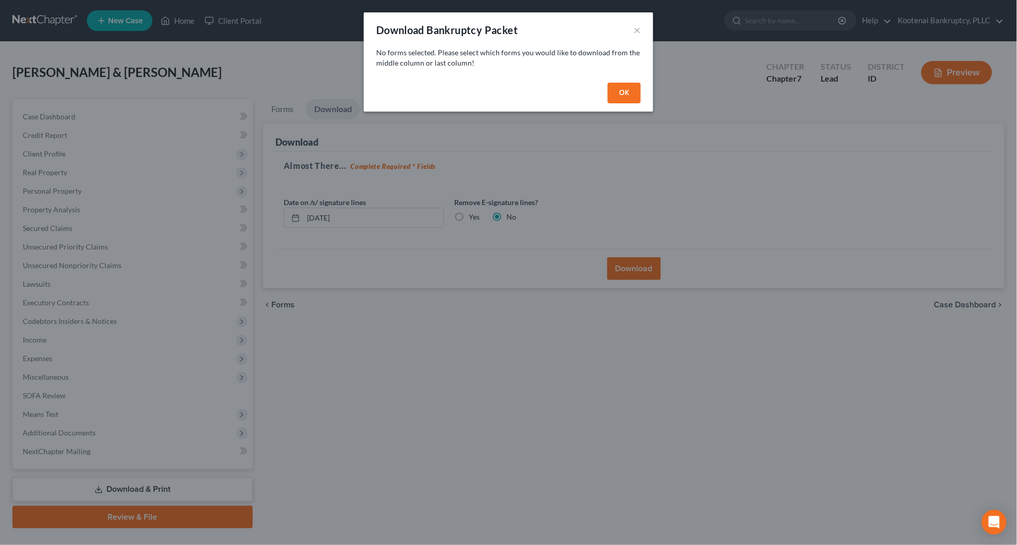
click at [624, 95] on button "OK" at bounding box center [624, 93] width 33 height 21
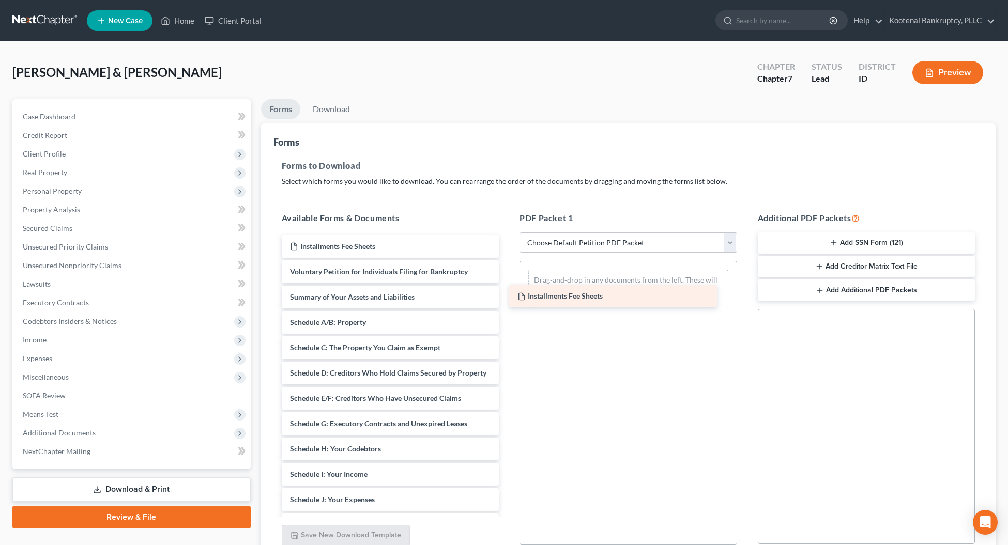
drag, startPoint x: 316, startPoint y: 246, endPoint x: 545, endPoint y: 296, distance: 234.6
click at [508, 296] on div "Installments Fee Sheets Installments Fee Sheets Installments Fee Sheets Volunta…" at bounding box center [390, 490] width 234 height 510
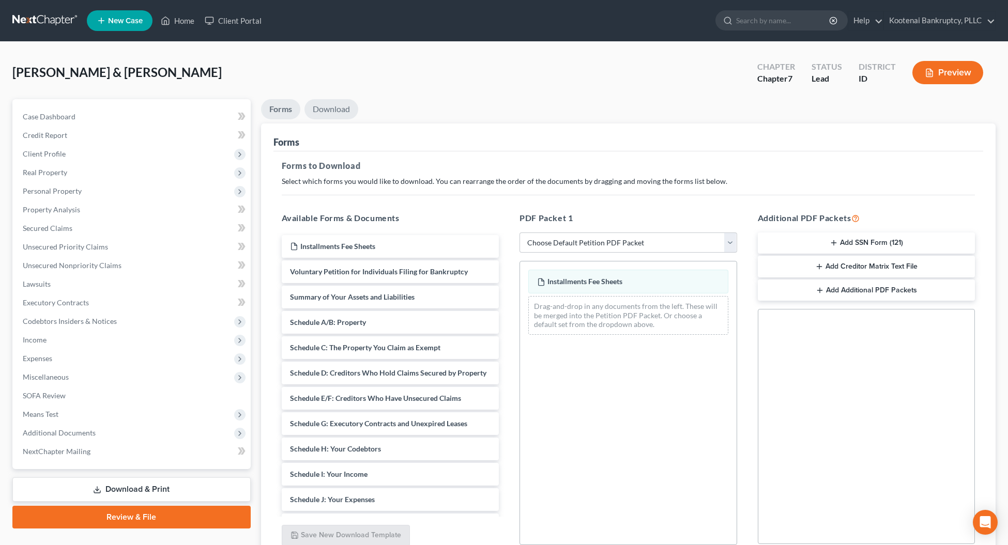
click at [322, 110] on link "Download" at bounding box center [332, 109] width 54 height 20
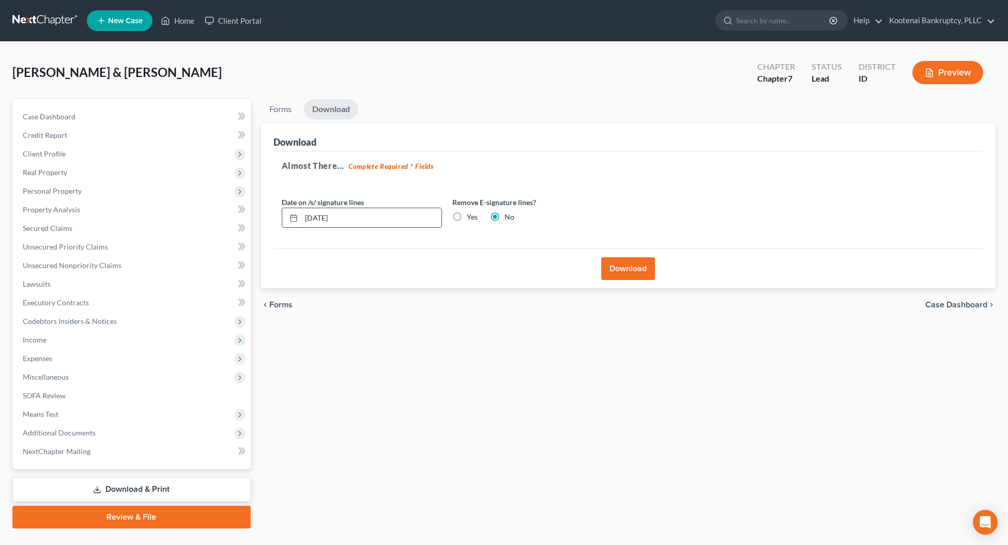
drag, startPoint x: 365, startPoint y: 223, endPoint x: 301, endPoint y: 223, distance: 64.1
click at [301, 222] on input "[DATE]" at bounding box center [371, 218] width 140 height 20
type input "[DATE]"
click at [625, 265] on button "Download" at bounding box center [628, 268] width 54 height 23
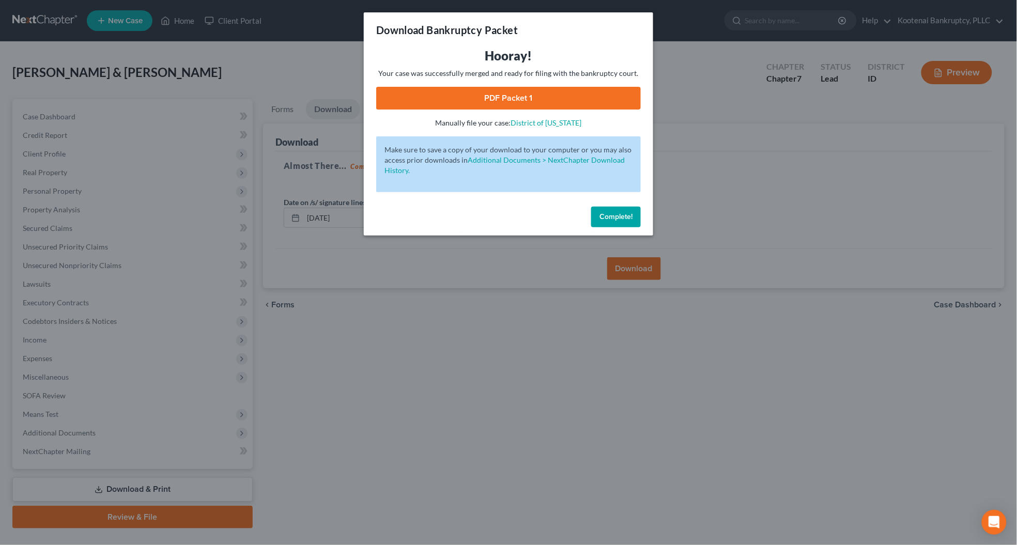
click at [513, 97] on link "PDF Packet 1" at bounding box center [508, 98] width 265 height 23
click at [615, 223] on button "Complete!" at bounding box center [616, 217] width 50 height 21
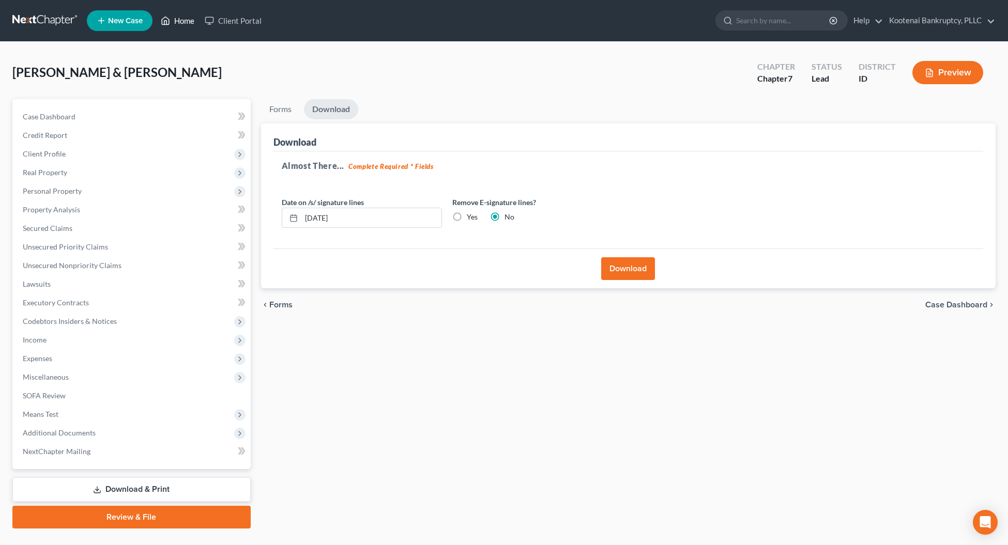
click at [182, 19] on link "Home" at bounding box center [178, 20] width 44 height 19
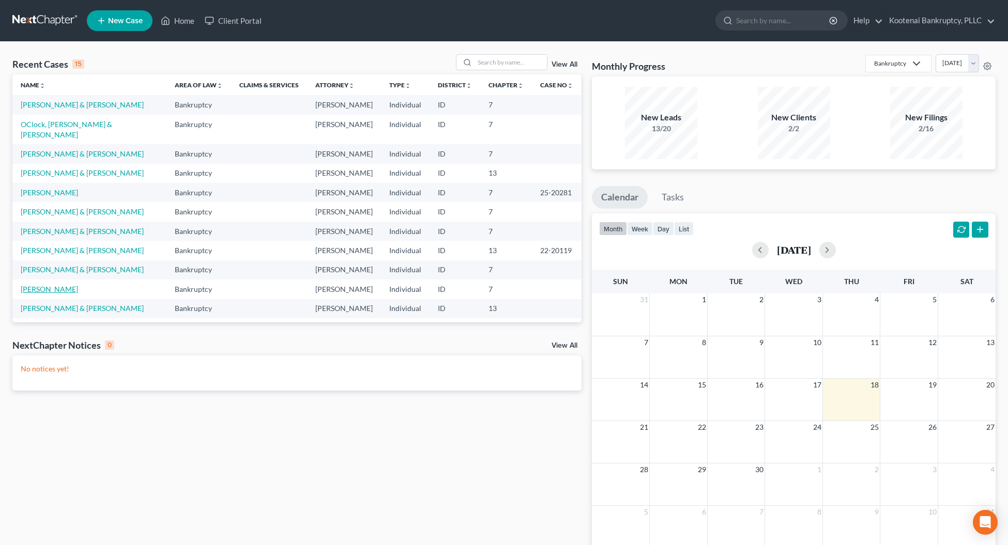
click at [57, 285] on link "[PERSON_NAME]" at bounding box center [49, 289] width 57 height 9
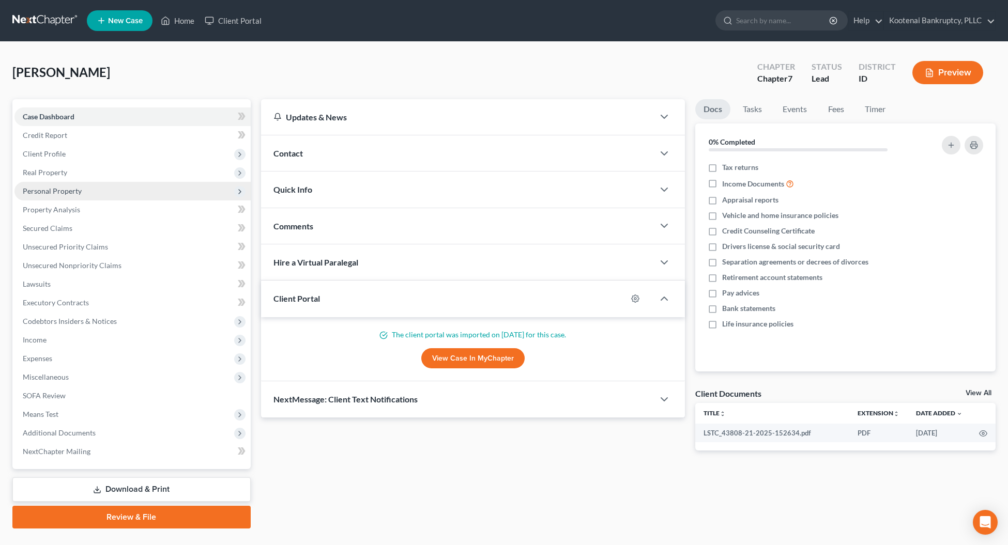
click at [42, 194] on span "Personal Property" at bounding box center [52, 191] width 59 height 9
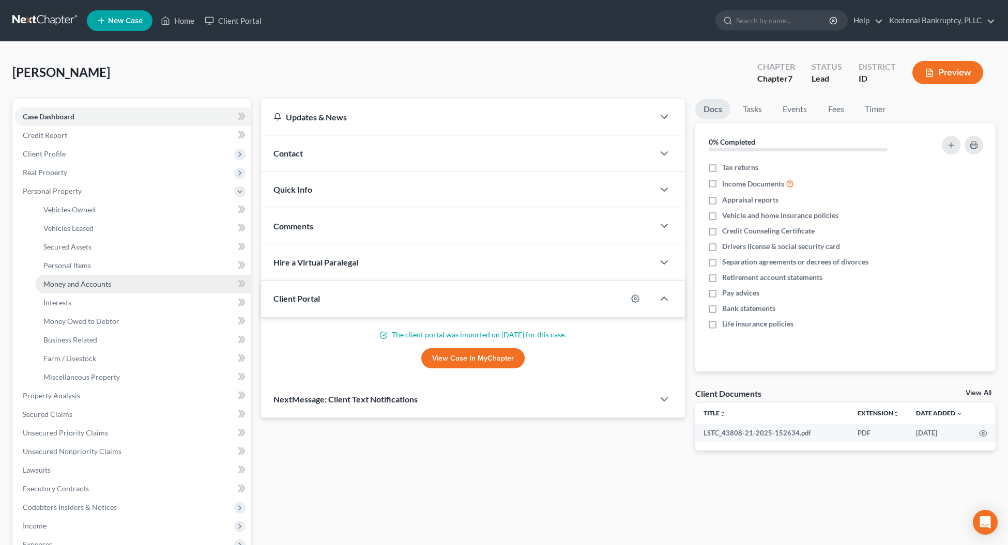
click at [52, 280] on span "Money and Accounts" at bounding box center [77, 284] width 68 height 9
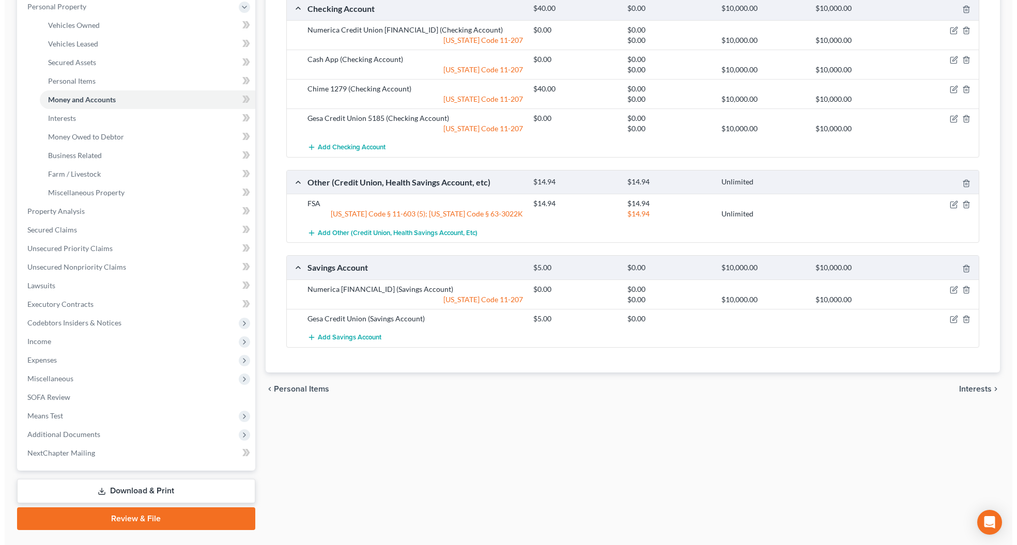
scroll to position [194, 0]
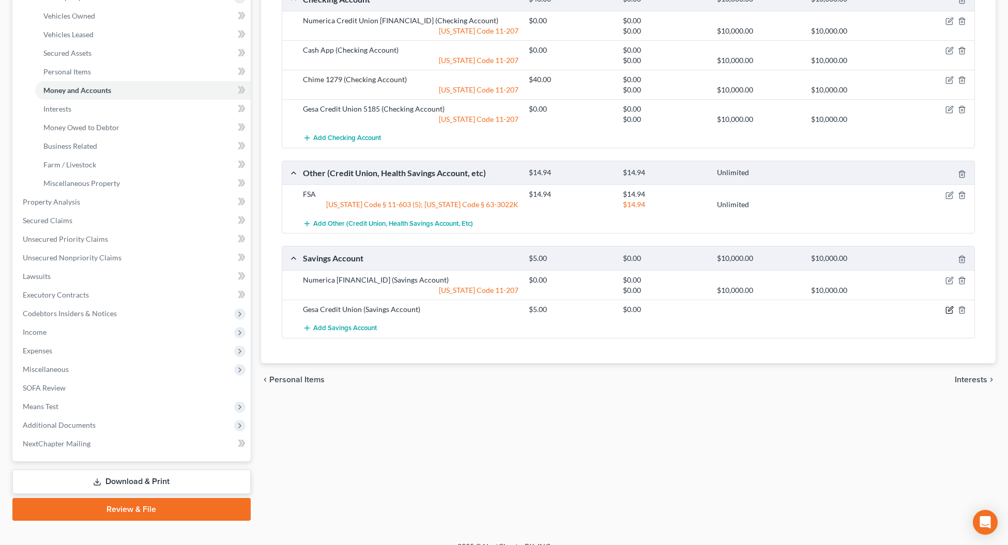
click at [949, 311] on icon "button" at bounding box center [950, 309] width 5 height 5
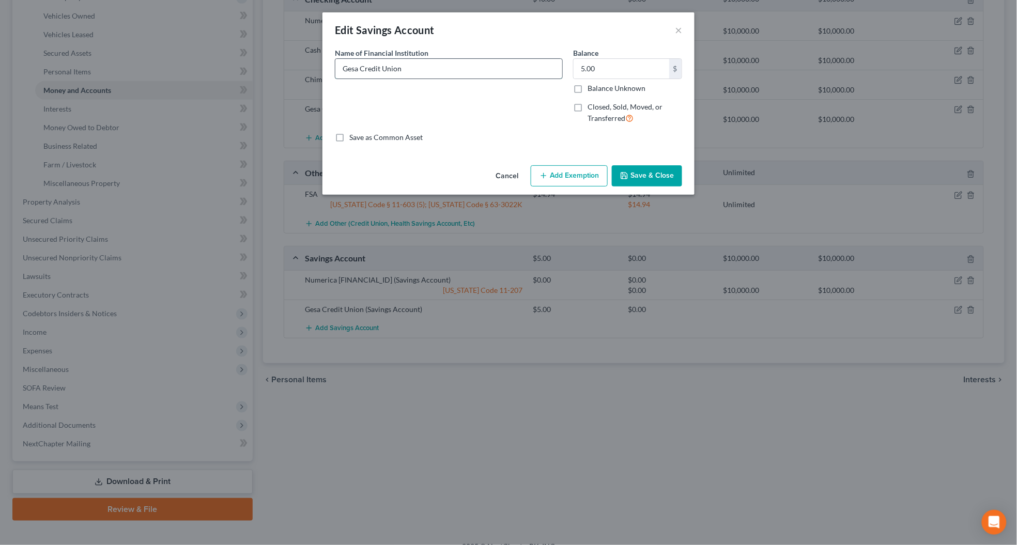
click at [424, 68] on input "Gesa Credit Union" at bounding box center [449, 69] width 227 height 20
type input "Gesa Credit Union 5193"
drag, startPoint x: 568, startPoint y: 175, endPoint x: 564, endPoint y: 181, distance: 7.5
click at [568, 176] on button "Add Exemption" at bounding box center [569, 176] width 77 height 22
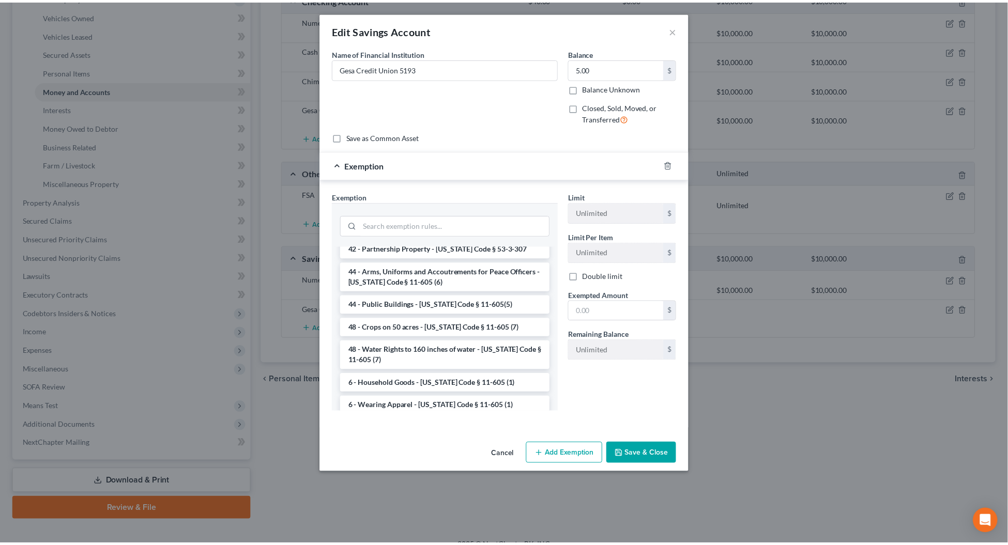
scroll to position [1358, 0]
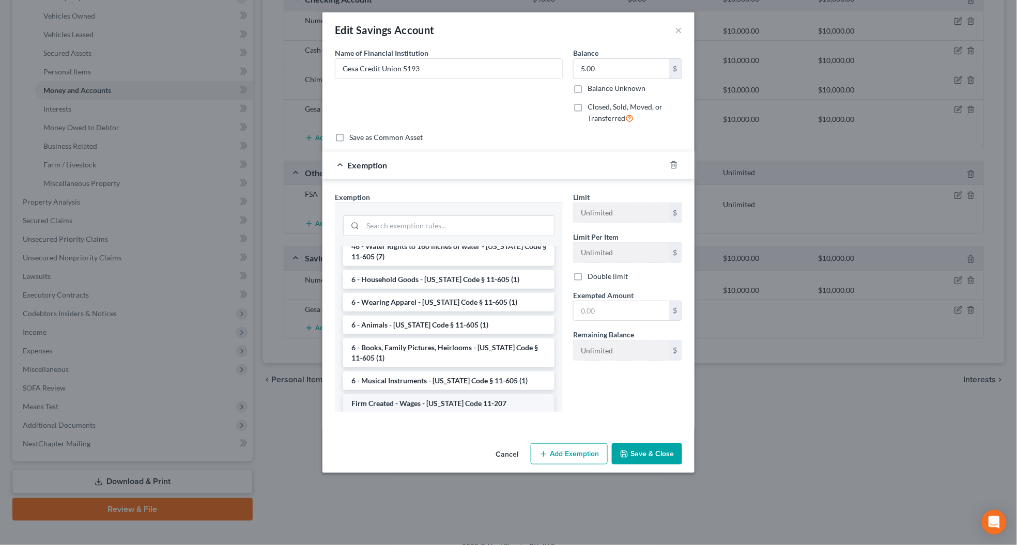
drag, startPoint x: 401, startPoint y: 364, endPoint x: 590, endPoint y: 351, distance: 189.7
click at [402, 394] on li "Firm Created - Wages - [US_STATE] Code 11-207" at bounding box center [448, 403] width 211 height 19
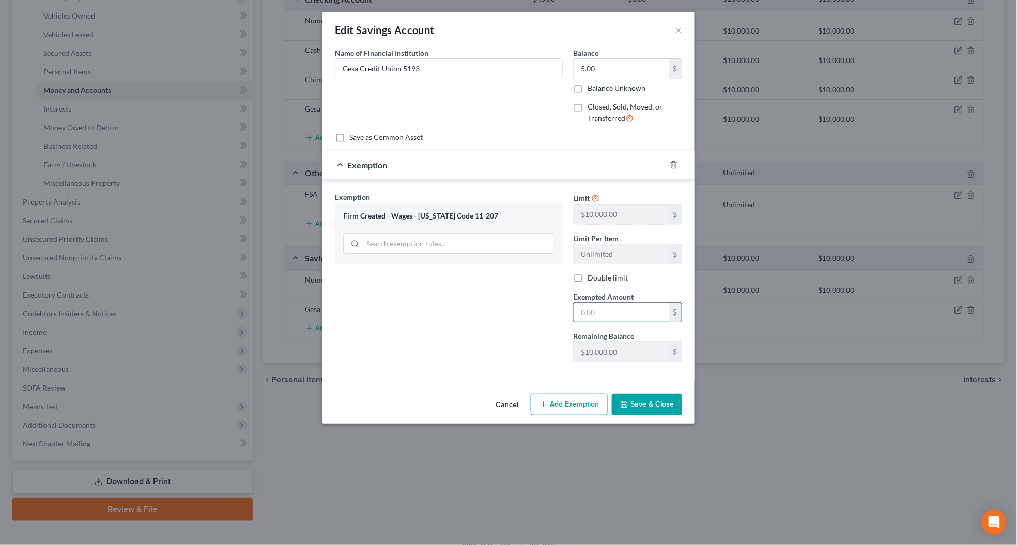
click at [586, 314] on input "text" at bounding box center [622, 313] width 96 height 20
type input "0"
click at [534, 319] on div "Exemption Set must be selected for CA. Exemption * Firm Created - Wages - [US_S…" at bounding box center [449, 281] width 238 height 179
click at [644, 407] on button "Save & Close" at bounding box center [647, 405] width 70 height 22
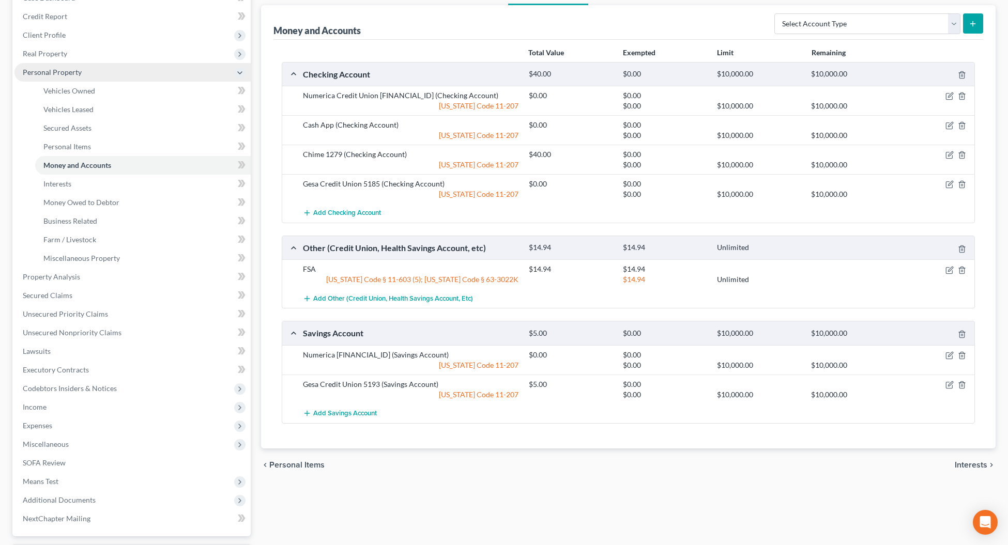
scroll to position [0, 0]
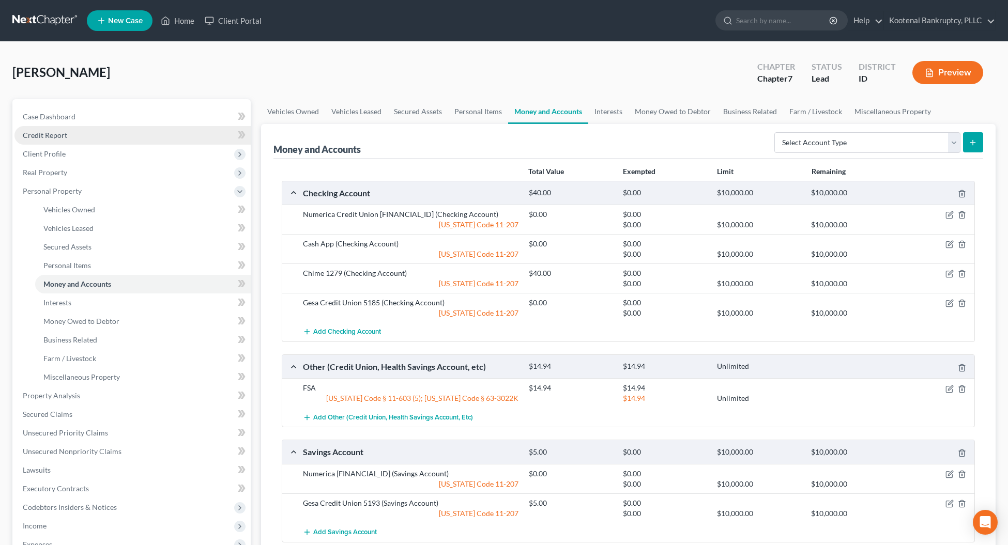
click at [35, 138] on span "Credit Report" at bounding box center [45, 135] width 44 height 9
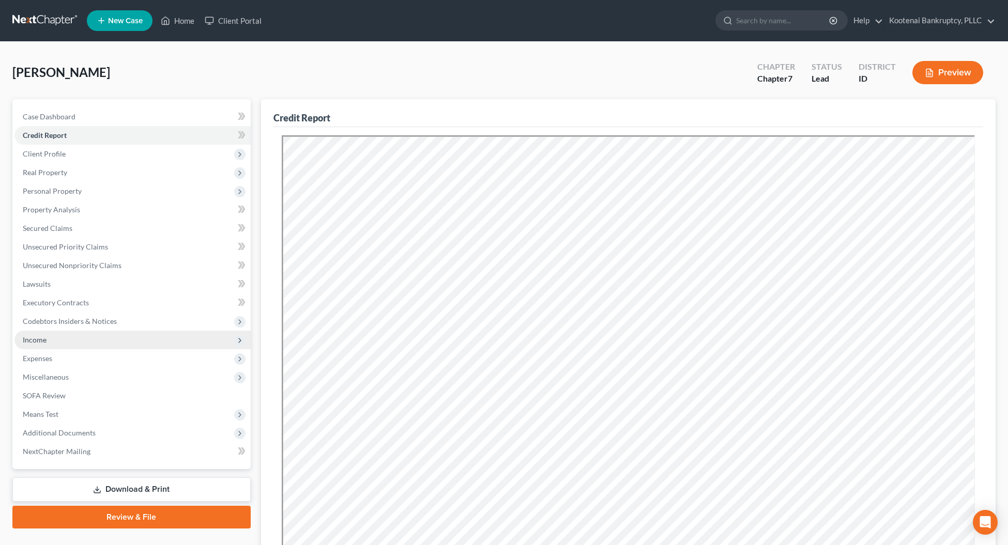
click at [42, 338] on span "Income" at bounding box center [35, 340] width 24 height 9
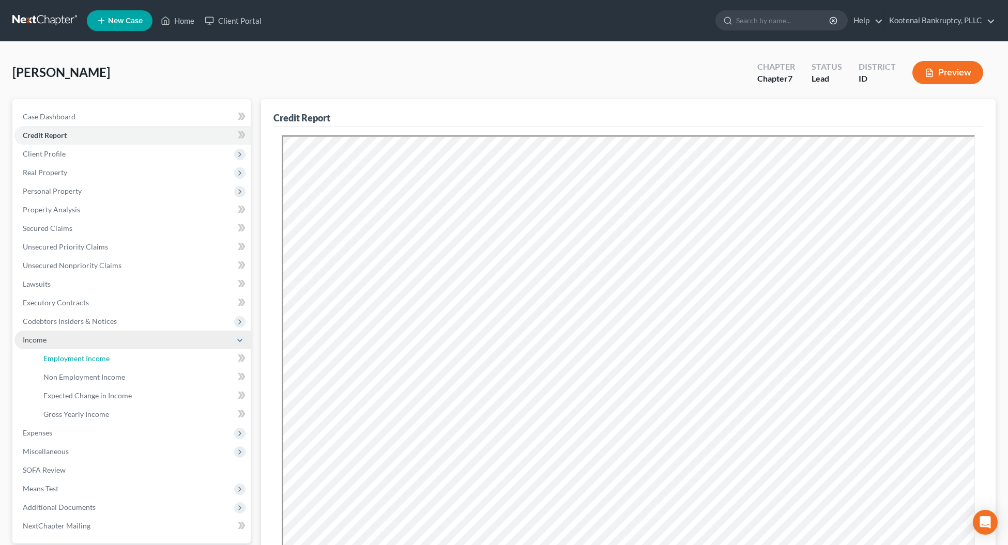
drag, startPoint x: 53, startPoint y: 352, endPoint x: 50, endPoint y: 345, distance: 7.2
click at [53, 353] on link "Employment Income" at bounding box center [143, 358] width 216 height 19
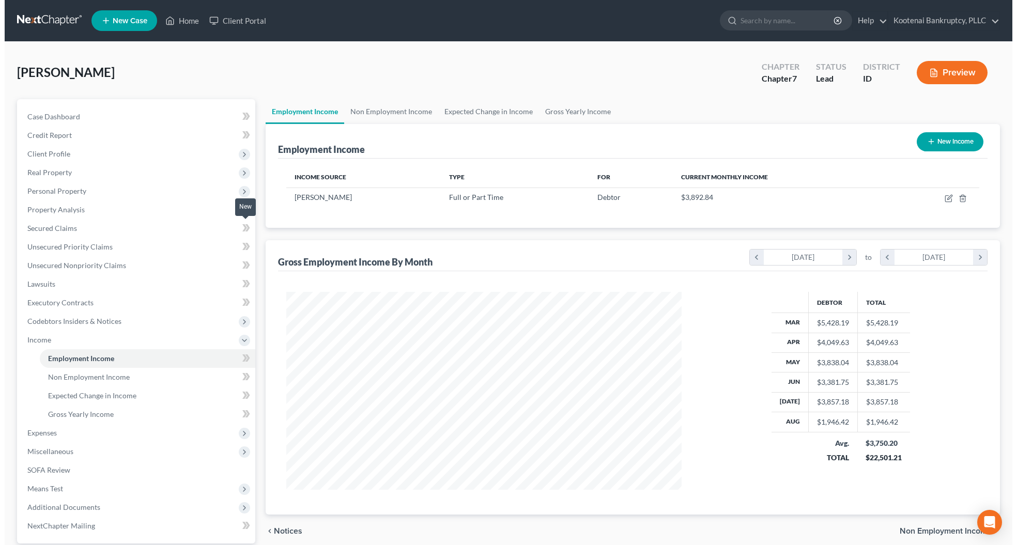
scroll to position [198, 416]
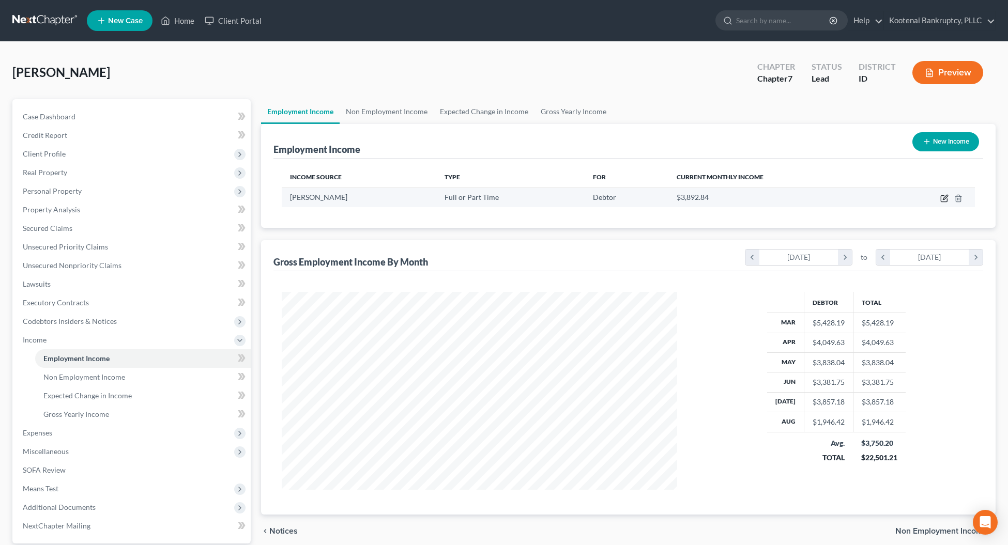
click at [947, 199] on icon "button" at bounding box center [944, 199] width 6 height 6
select select "0"
select select "50"
select select "1"
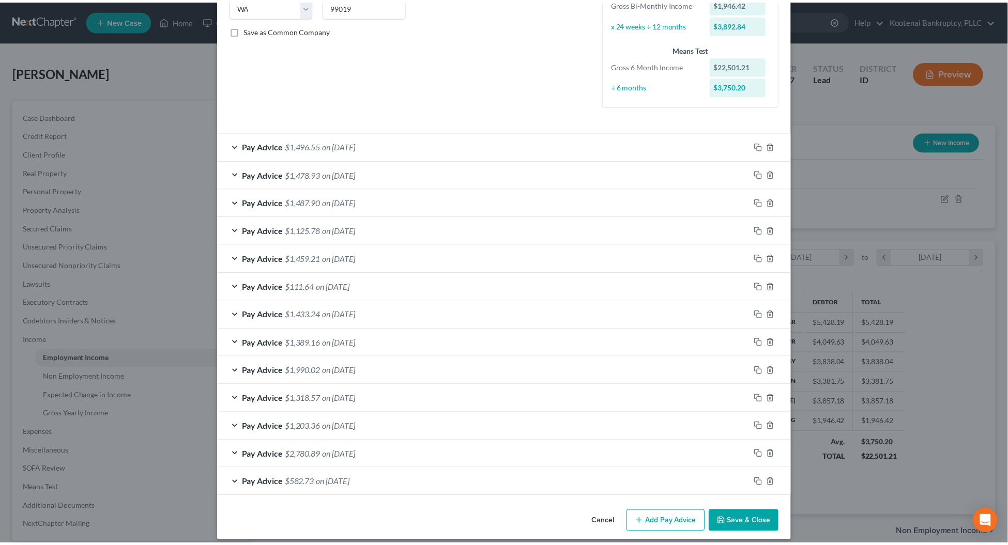
scroll to position [228, 0]
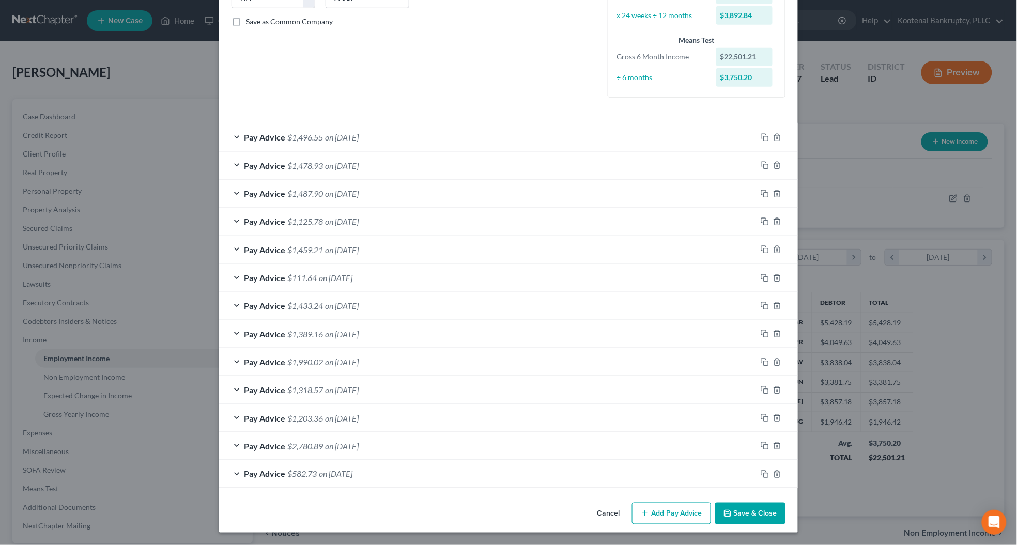
drag, startPoint x: 764, startPoint y: 515, endPoint x: 748, endPoint y: 518, distance: 16.8
click at [764, 515] on button "Save & Close" at bounding box center [751, 514] width 70 height 22
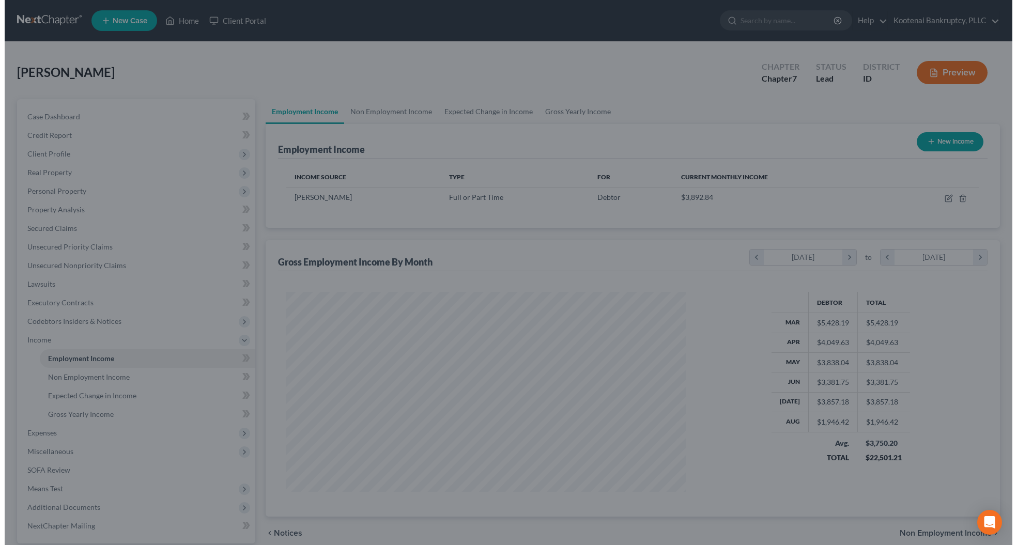
scroll to position [516809, 516590]
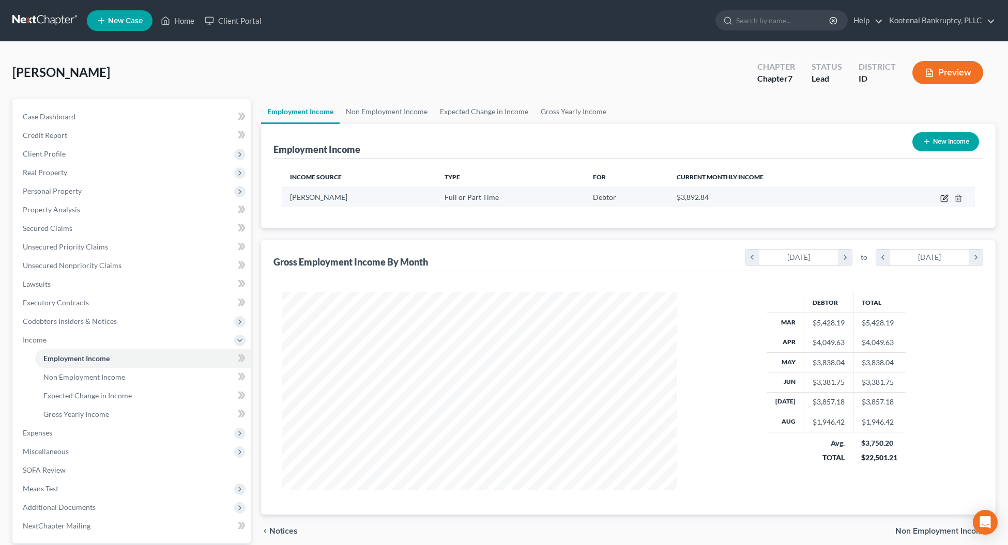
click at [945, 199] on icon "button" at bounding box center [944, 198] width 8 height 8
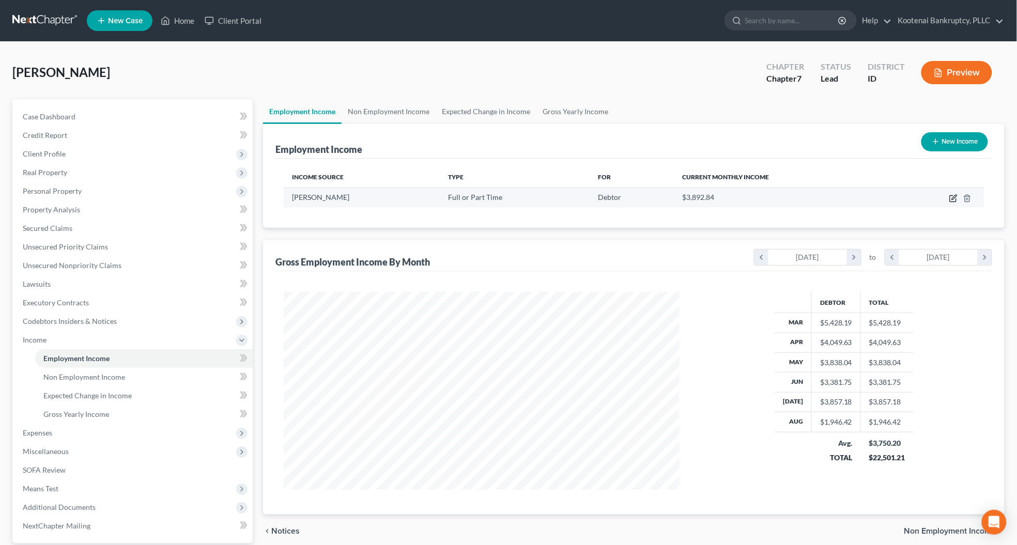
select select "0"
select select "50"
select select "1"
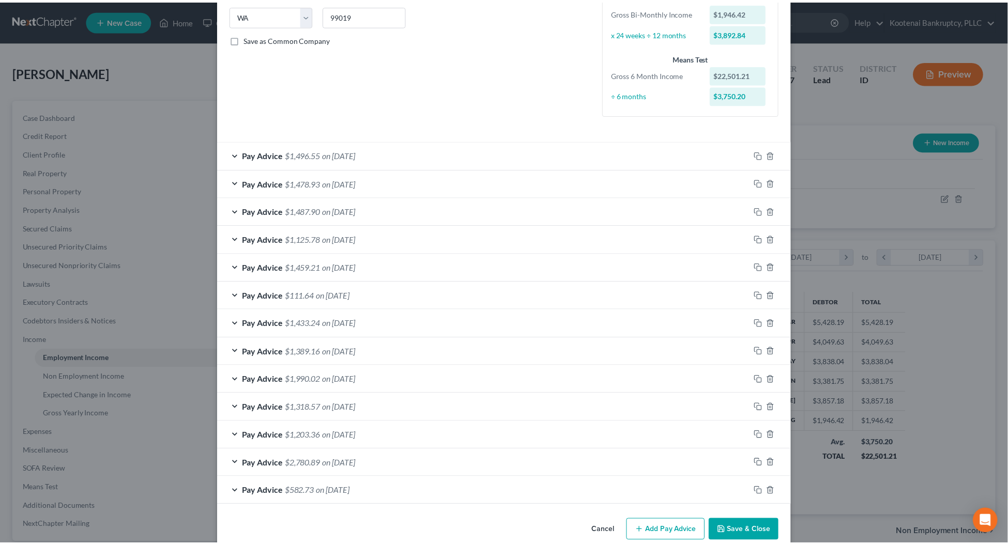
scroll to position [228, 0]
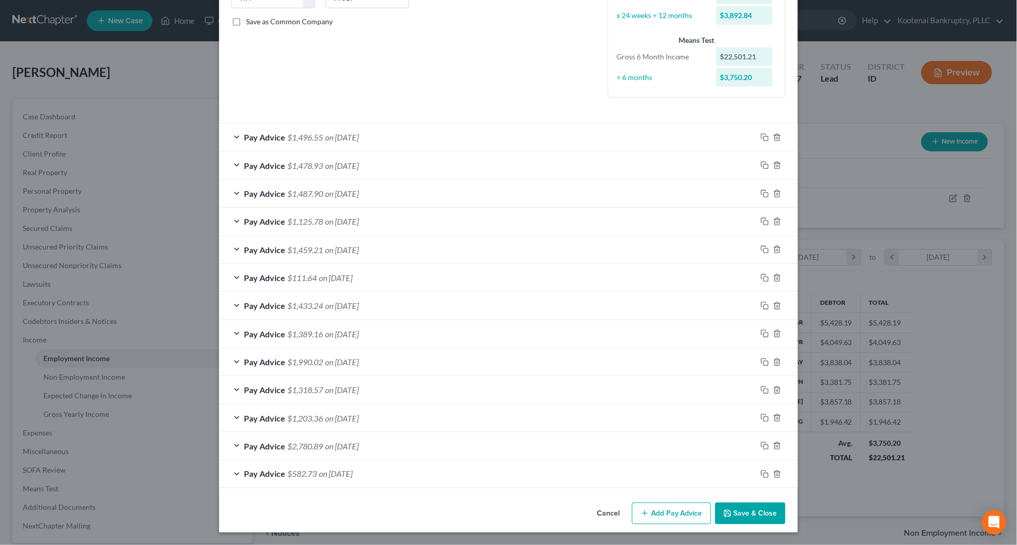
click at [746, 517] on button "Save & Close" at bounding box center [751, 514] width 70 height 22
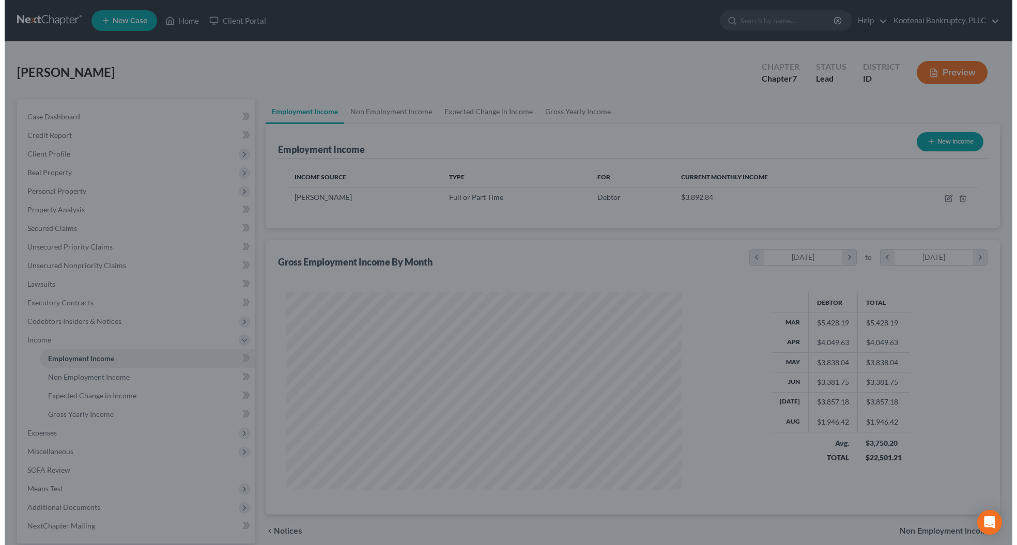
scroll to position [516809, 516590]
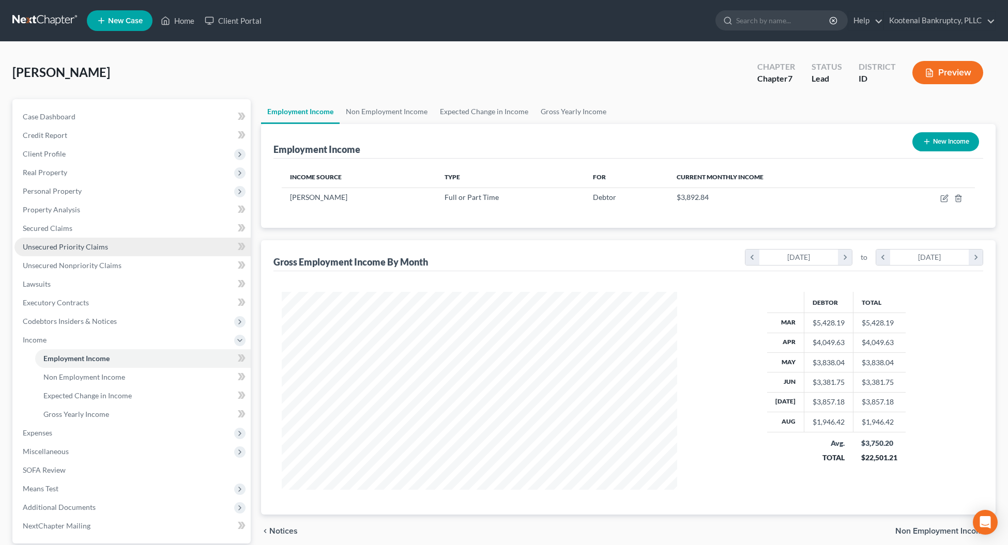
click at [42, 249] on span "Unsecured Priority Claims" at bounding box center [65, 246] width 85 height 9
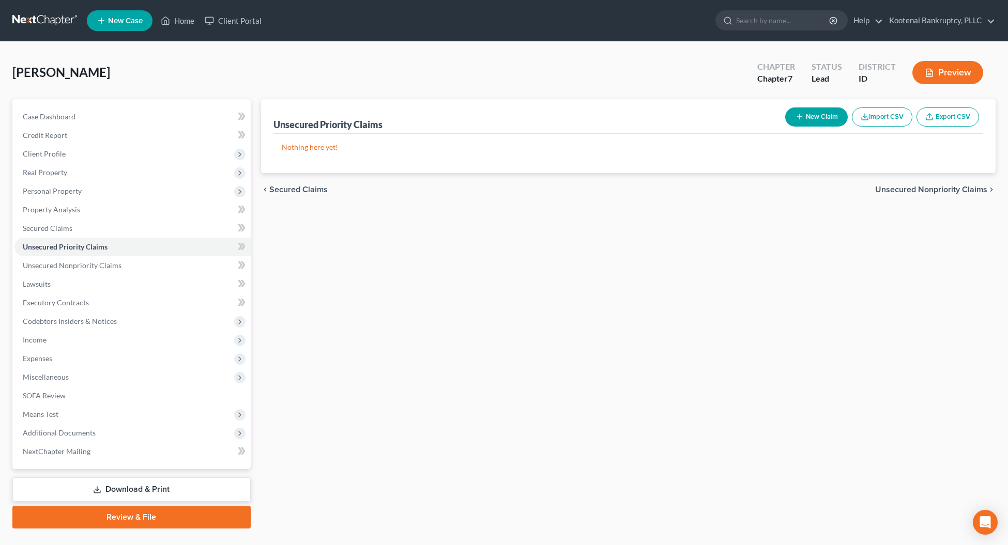
click at [822, 115] on button "New Claim" at bounding box center [816, 117] width 63 height 19
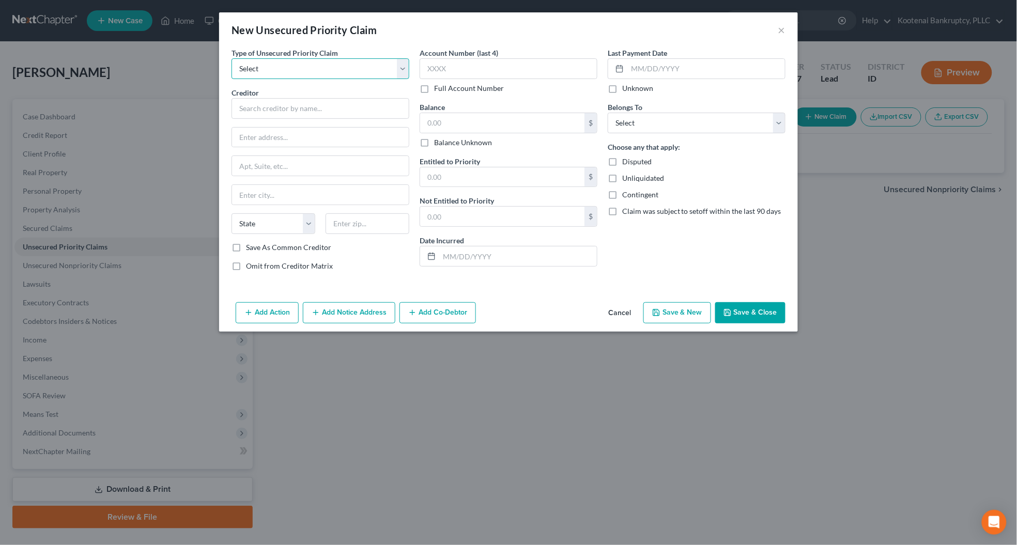
click at [277, 76] on select "Select Taxes & Other Government Units Domestic Support Obligations Extensions o…" at bounding box center [321, 68] width 178 height 21
select select "0"
click at [232, 58] on select "Select Taxes & Other Government Units Domestic Support Obligations Extensions o…" at bounding box center [321, 68] width 178 height 21
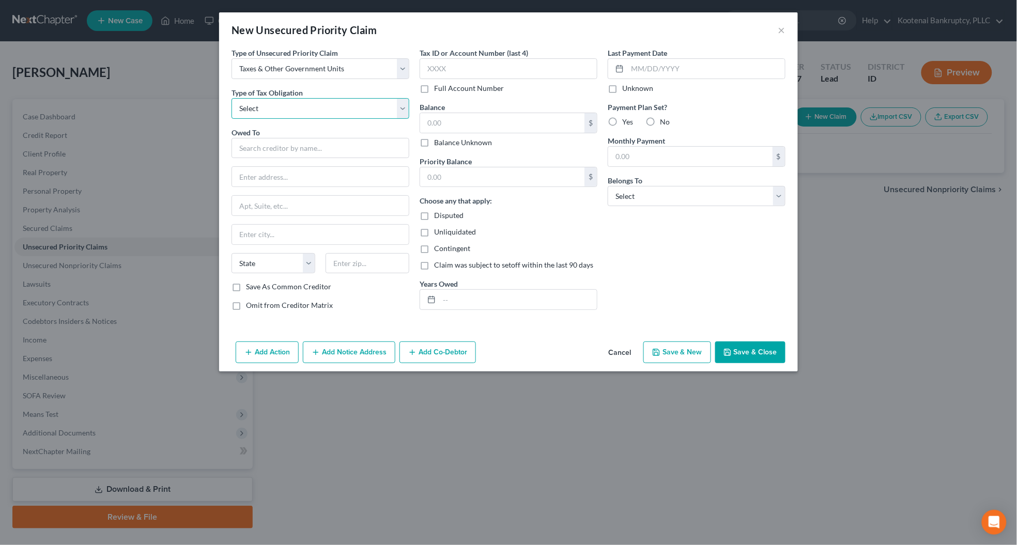
click at [256, 112] on select "Select Federal City State Franchise Tax Board Other" at bounding box center [321, 108] width 178 height 21
select select "2"
click at [232, 98] on select "Select Federal City State Franchise Tax Board Other" at bounding box center [321, 108] width 178 height 21
click at [253, 150] on input "text" at bounding box center [321, 148] width 178 height 21
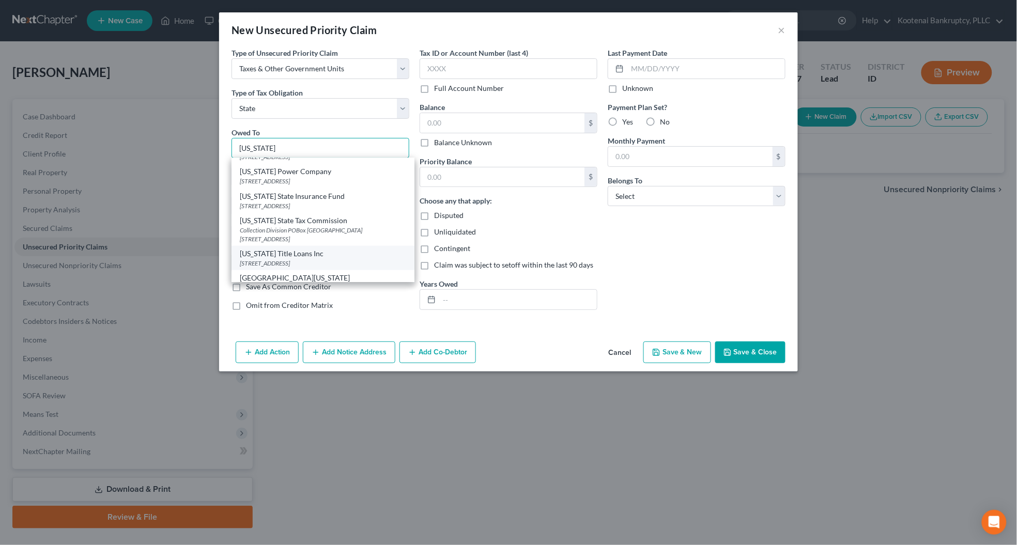
scroll to position [388, 0]
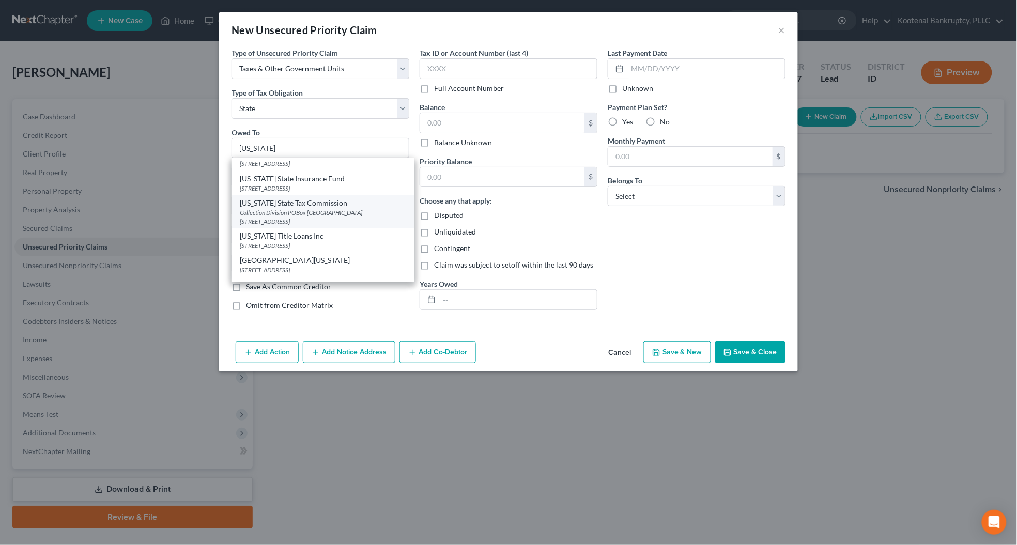
click at [267, 216] on div "Collection Division POBox [GEOGRAPHIC_DATA][STREET_ADDRESS]" at bounding box center [323, 217] width 166 height 18
type input "[US_STATE] State Tax Commission"
type input "Collection Division"
type input "POBox [GEOGRAPHIC_DATA][STREET_ADDRESS]"
type input "Boise"
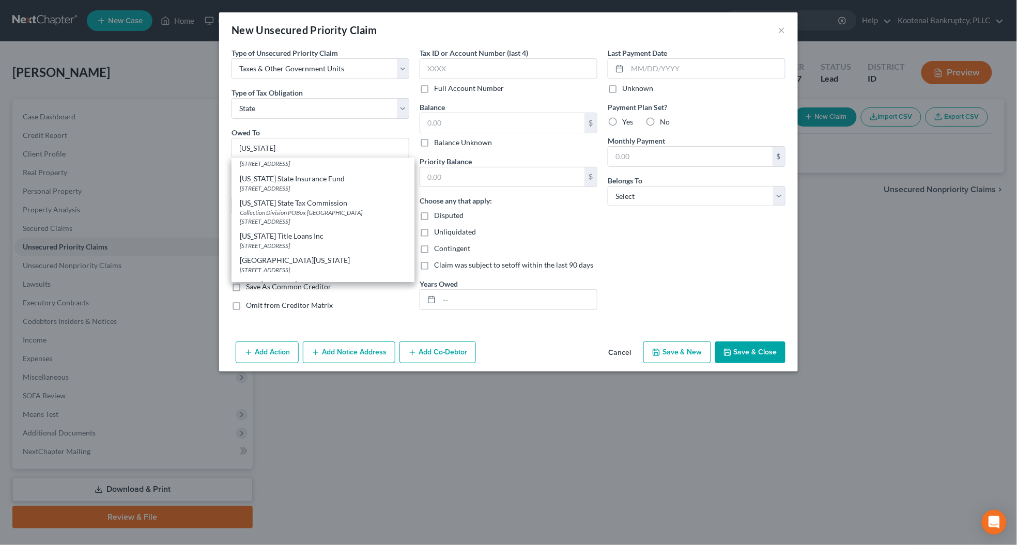
select select "13"
type input "83722-2303"
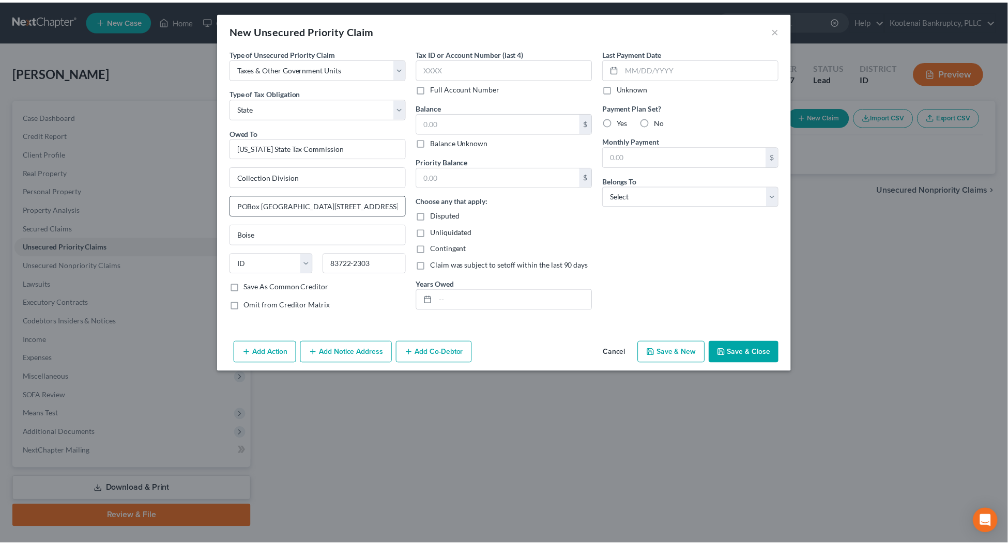
scroll to position [0, 0]
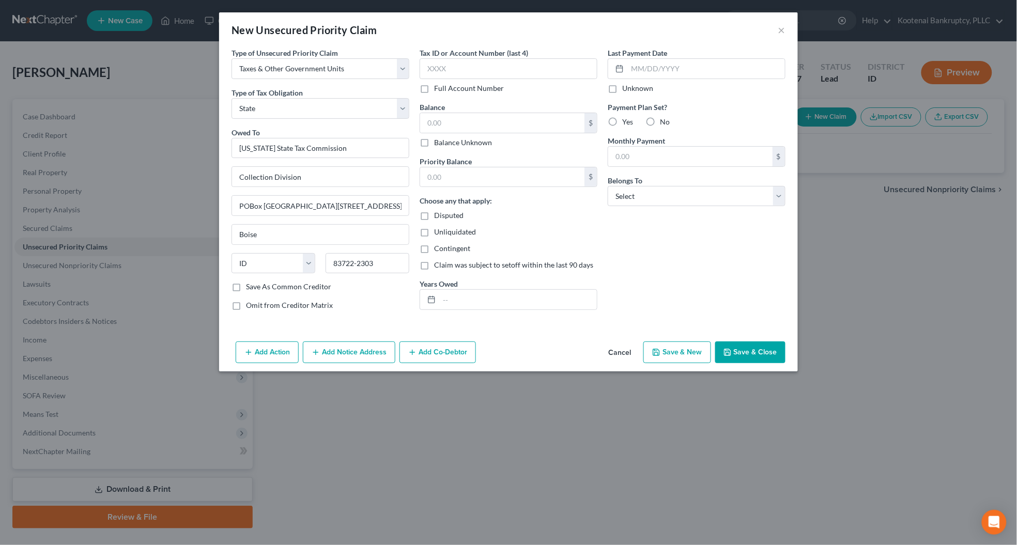
click at [746, 353] on button "Save & Close" at bounding box center [751, 353] width 70 height 22
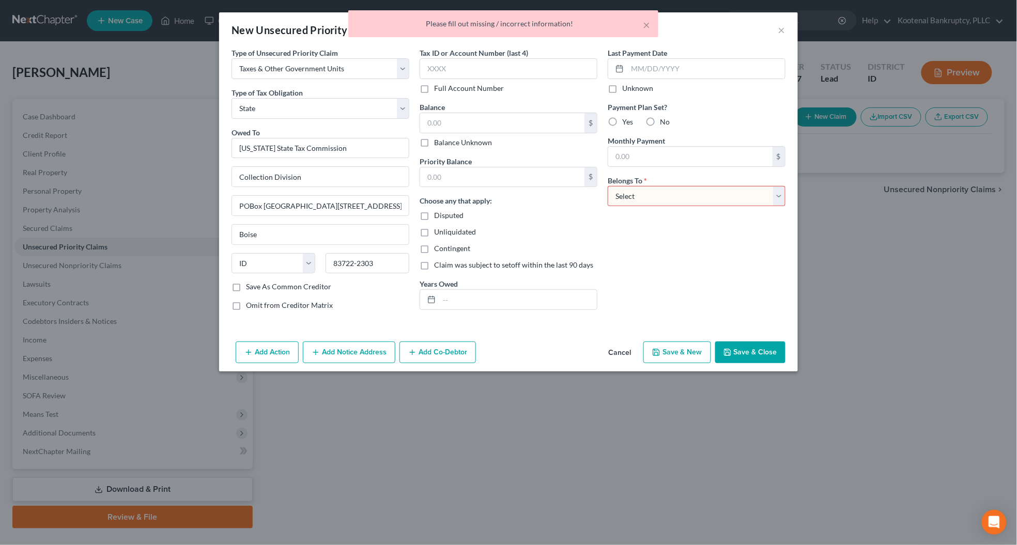
drag, startPoint x: 636, startPoint y: 197, endPoint x: 639, endPoint y: 206, distance: 9.2
click at [636, 197] on select "Select Debtor 1 Only Debtor 2 Only Debtor 1 And Debtor 2 Only At Least One Of T…" at bounding box center [697, 196] width 178 height 21
select select "0"
click at [608, 186] on select "Select Debtor 1 Only Debtor 2 Only Debtor 1 And Debtor 2 Only At Least One Of T…" at bounding box center [697, 196] width 178 height 21
click at [738, 357] on button "Save & Close" at bounding box center [751, 353] width 70 height 22
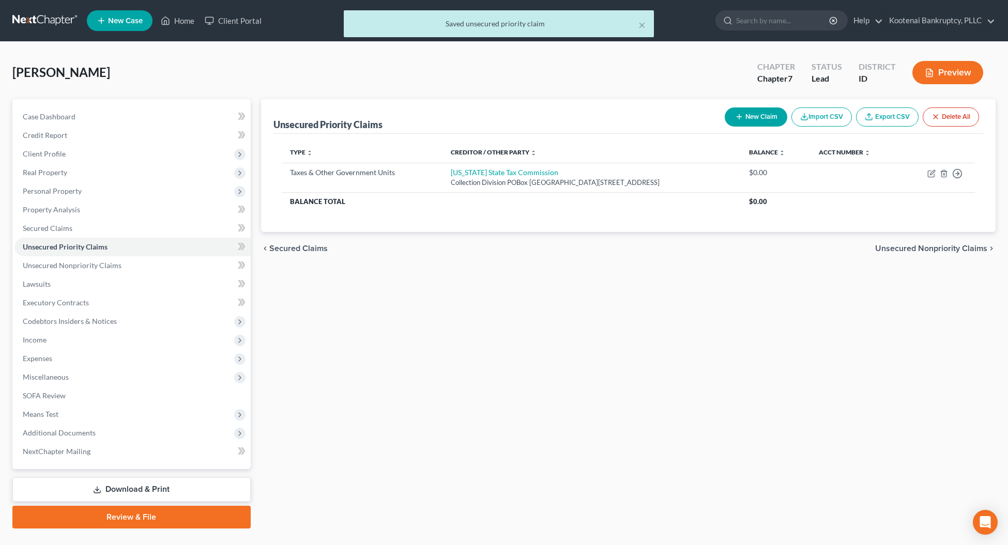
click at [182, 19] on div "× Saved unsecured priority claim" at bounding box center [499, 26] width 1008 height 32
click at [179, 21] on div "× Saved unsecured priority claim" at bounding box center [499, 26] width 1008 height 32
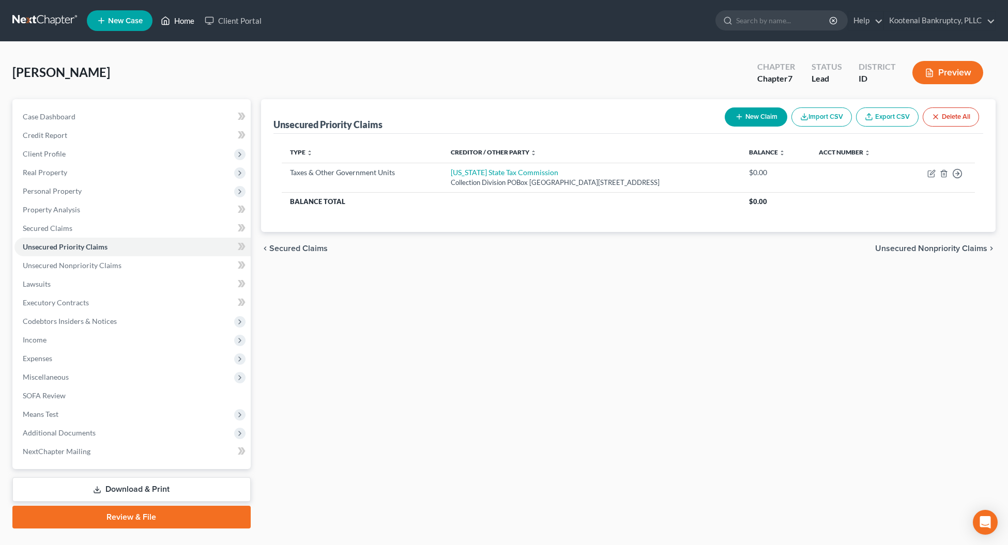
click at [187, 18] on link "Home" at bounding box center [178, 20] width 44 height 19
